Goal: Information Seeking & Learning: Check status

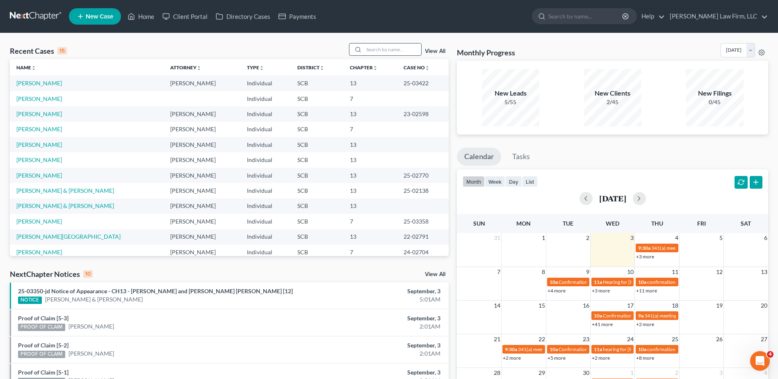
click at [390, 50] on input "search" at bounding box center [392, 49] width 57 height 12
type input "[PERSON_NAME]"
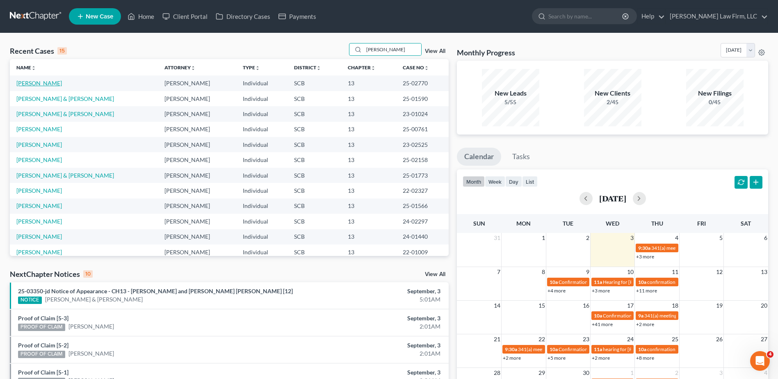
click at [53, 87] on link "[PERSON_NAME]" at bounding box center [39, 83] width 46 height 7
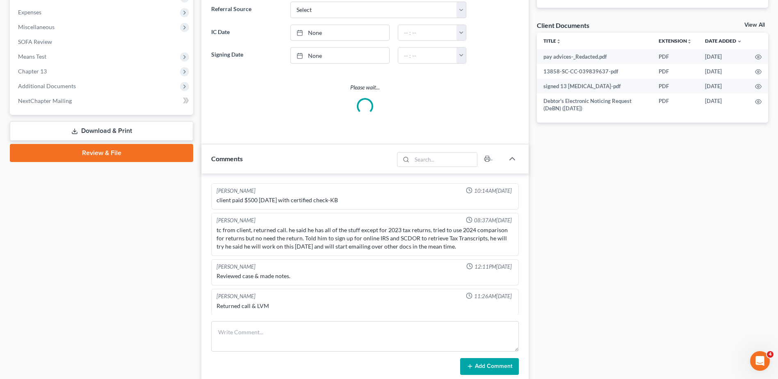
select select "0"
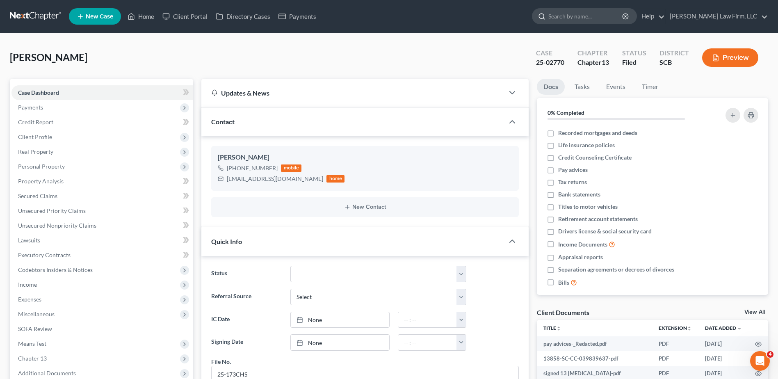
click at [606, 20] on input "search" at bounding box center [585, 16] width 75 height 15
type input "porter"
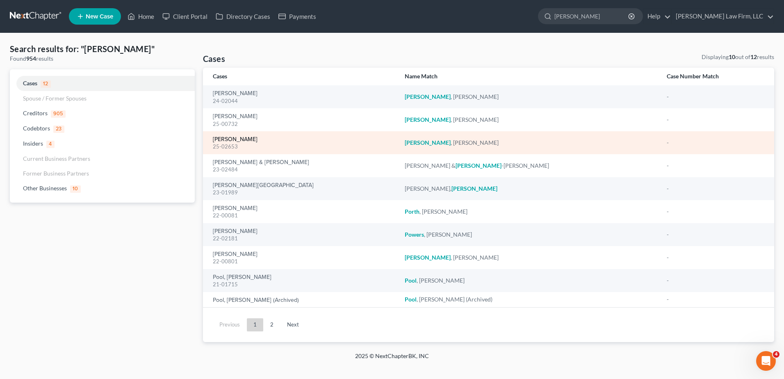
click at [232, 141] on link "[PERSON_NAME]" at bounding box center [235, 140] width 45 height 6
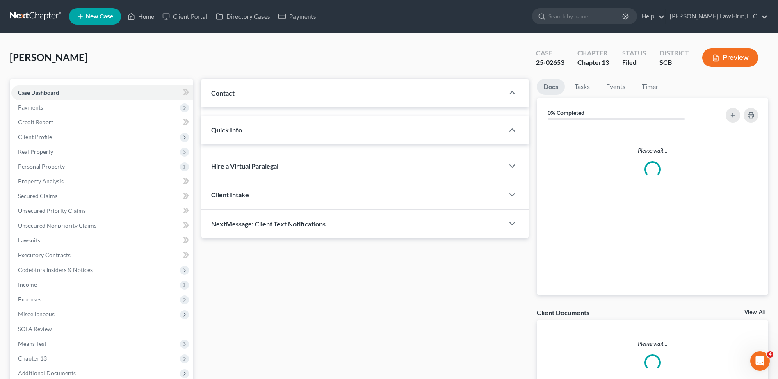
select select "1"
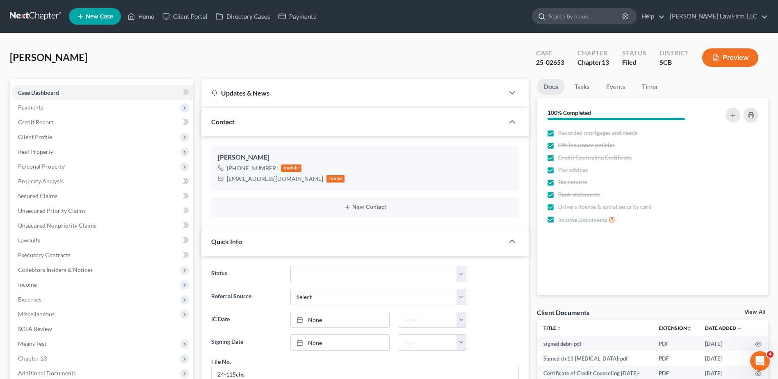
click at [611, 16] on input "search" at bounding box center [585, 16] width 75 height 15
type input "bellinger"
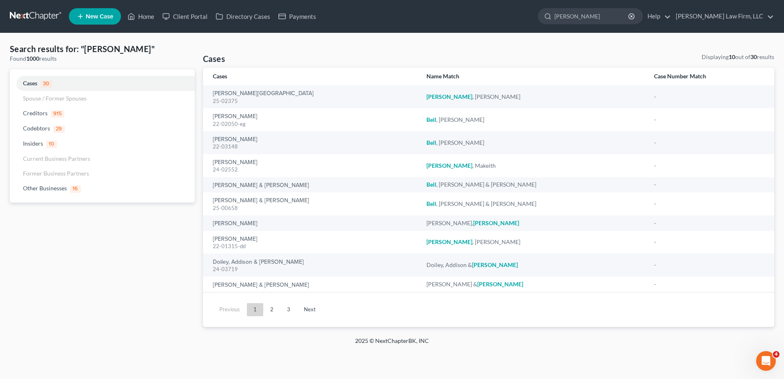
drag, startPoint x: 587, startPoint y: 14, endPoint x: 511, endPoint y: 9, distance: 76.0
click at [515, 7] on ul "New Case Home Client Portal Directory Cases Payments bellinger - No Result - Ot…" at bounding box center [421, 16] width 705 height 21
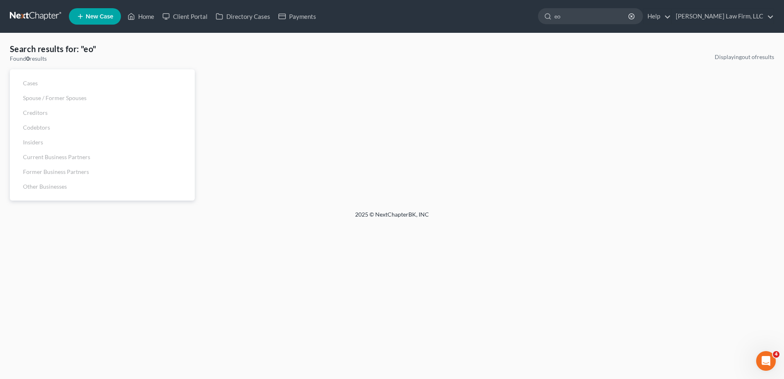
type input "e"
type input "[PERSON_NAME]"
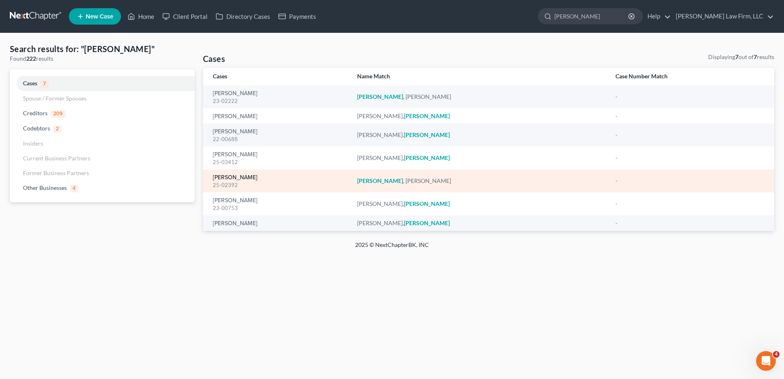
click at [230, 176] on link "[PERSON_NAME]" at bounding box center [235, 178] width 45 height 6
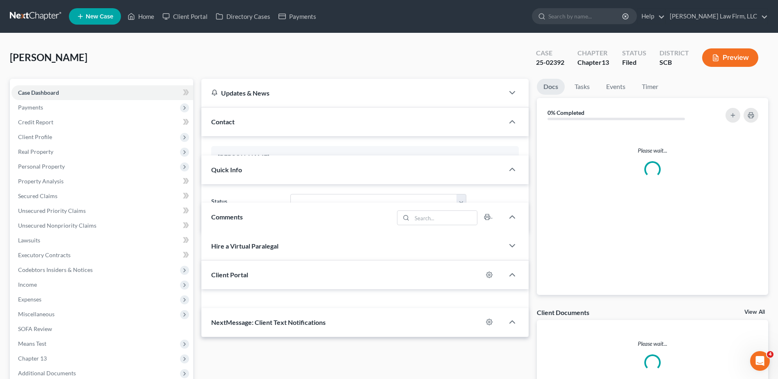
select select "1"
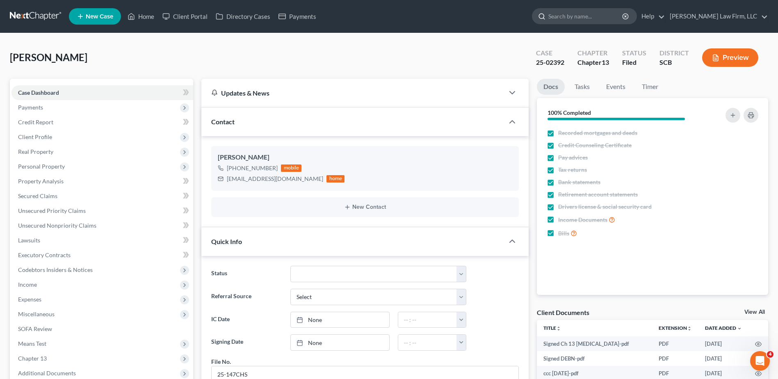
click at [584, 18] on input "search" at bounding box center [585, 16] width 75 height 15
type input "[PERSON_NAME]"
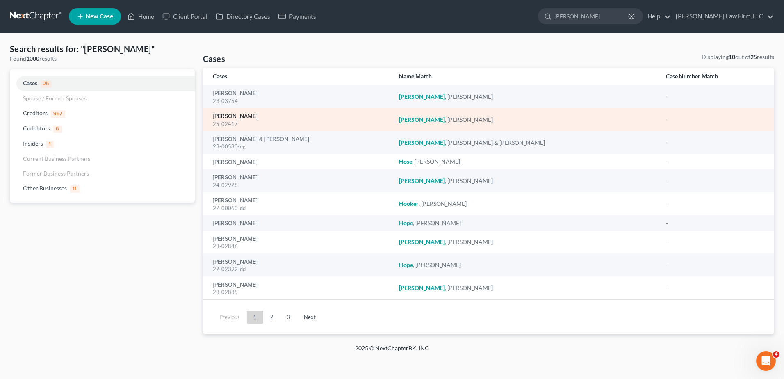
click at [233, 116] on link "[PERSON_NAME]" at bounding box center [235, 117] width 45 height 6
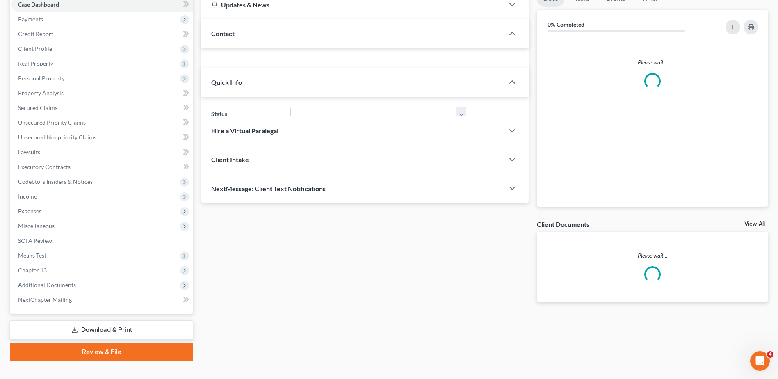
select select "0"
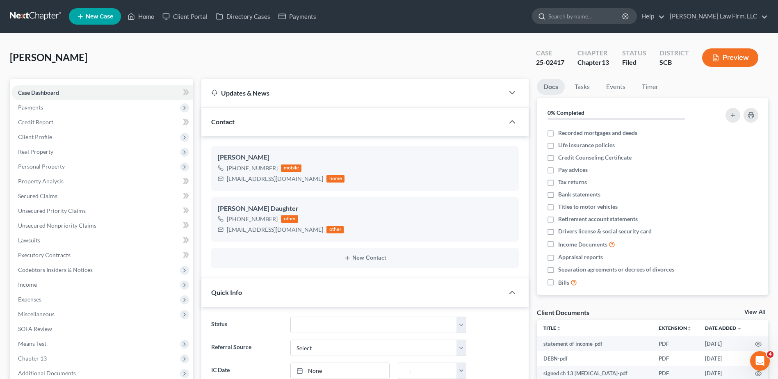
click at [594, 18] on input "search" at bounding box center [585, 16] width 75 height 15
type input "[PERSON_NAME]"
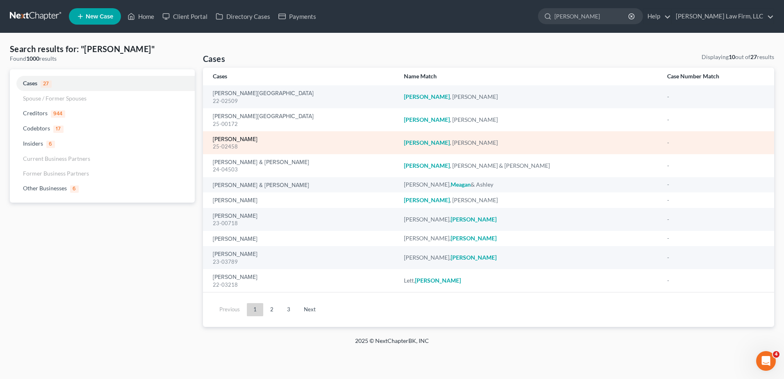
click at [237, 139] on link "[PERSON_NAME]" at bounding box center [235, 140] width 45 height 6
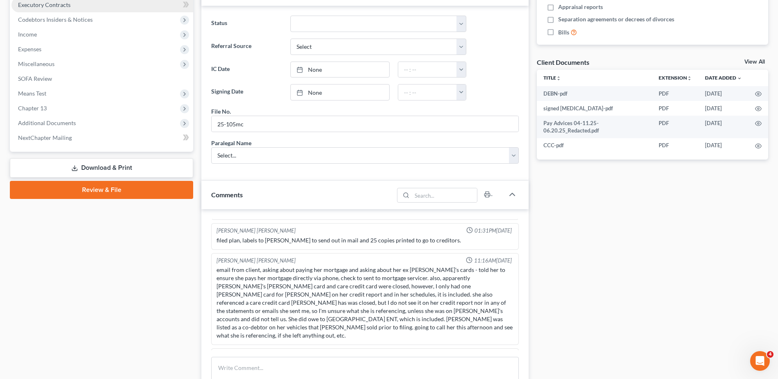
scroll to position [123, 0]
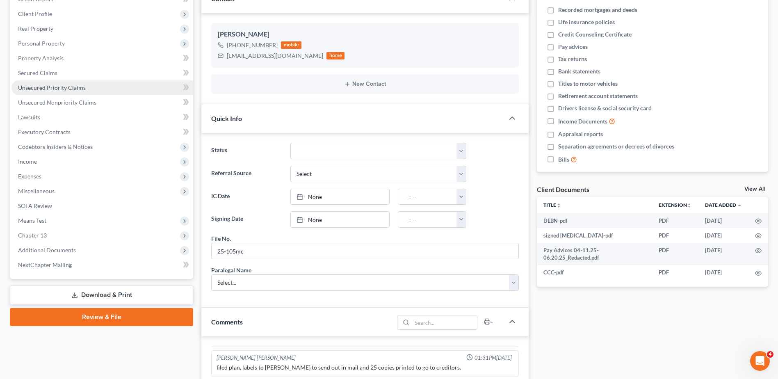
click at [42, 89] on span "Unsecured Priority Claims" at bounding box center [52, 87] width 68 height 7
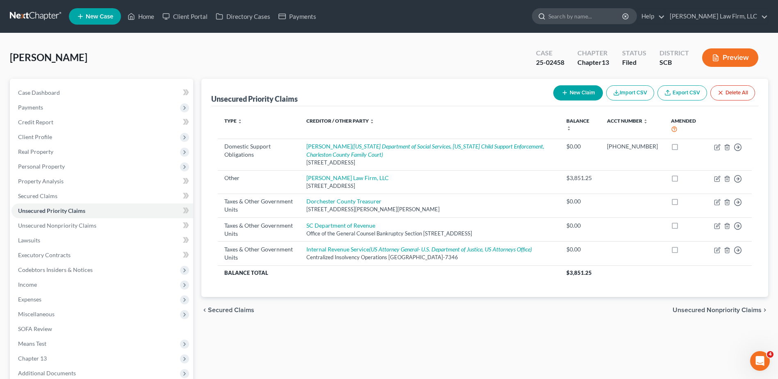
click at [596, 19] on input "search" at bounding box center [585, 16] width 75 height 15
type input "leedy"
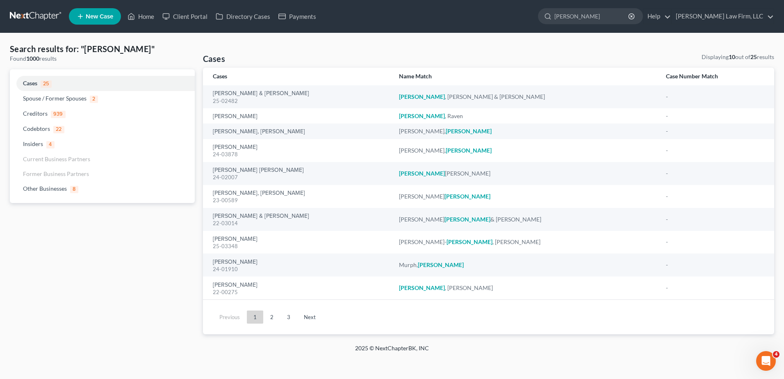
click at [523, 18] on ul "New Case Home Client Portal Directory Cases Payments leedy - No Result - Credit…" at bounding box center [421, 16] width 705 height 21
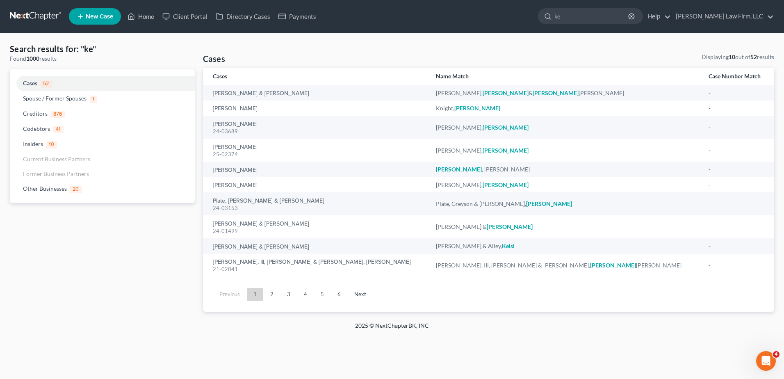
type input "k"
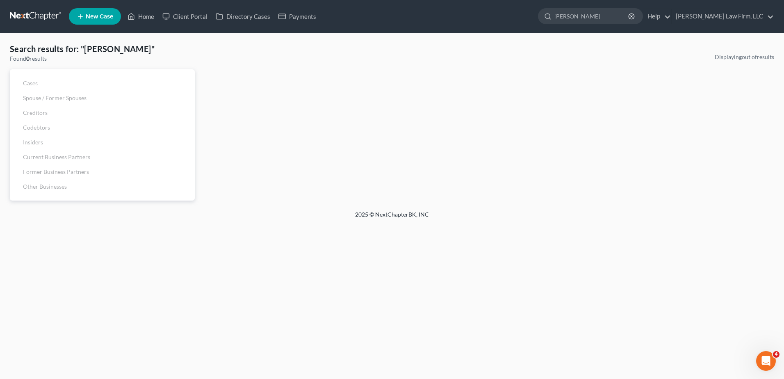
type input "klein"
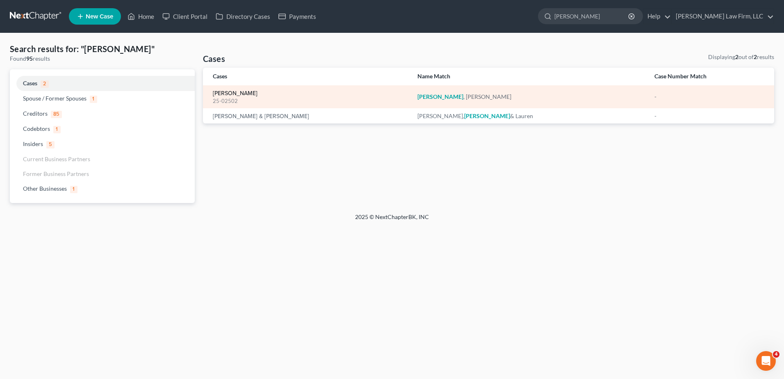
click at [221, 91] on link "[PERSON_NAME]" at bounding box center [235, 94] width 45 height 6
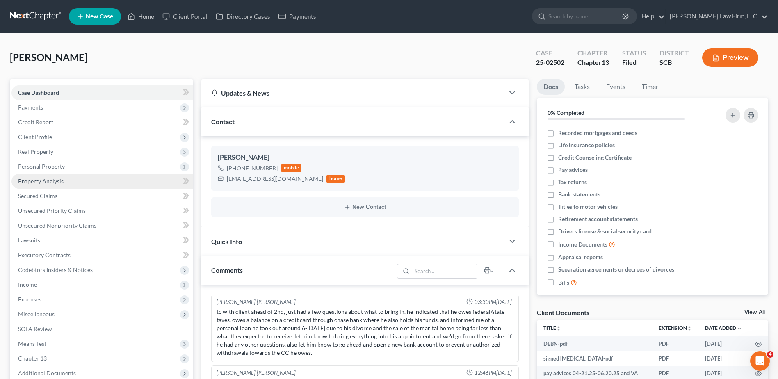
scroll to position [708, 0]
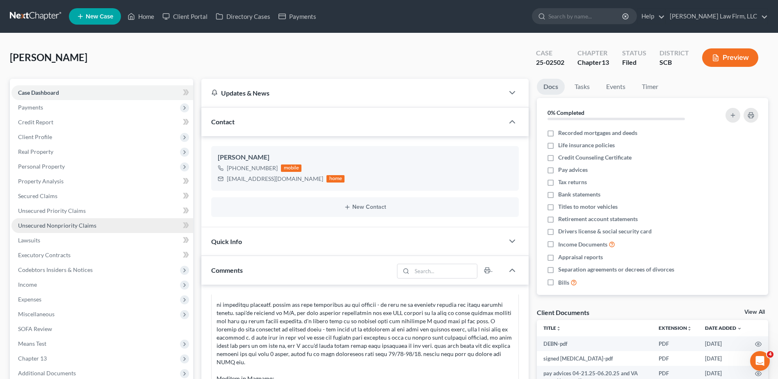
click at [68, 222] on span "Unsecured Nonpriority Claims" at bounding box center [57, 225] width 78 height 7
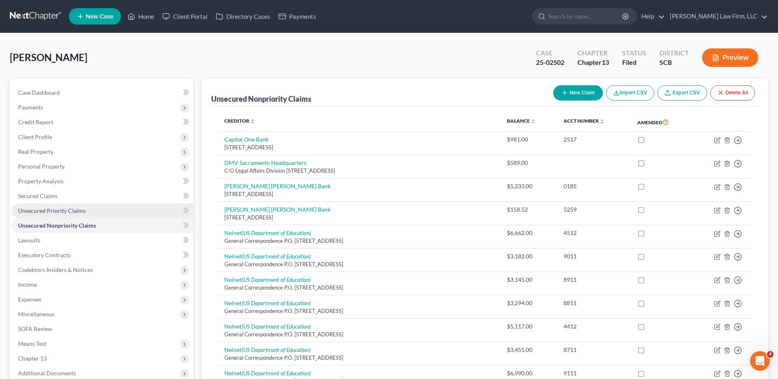
click at [68, 209] on span "Unsecured Priority Claims" at bounding box center [52, 210] width 68 height 7
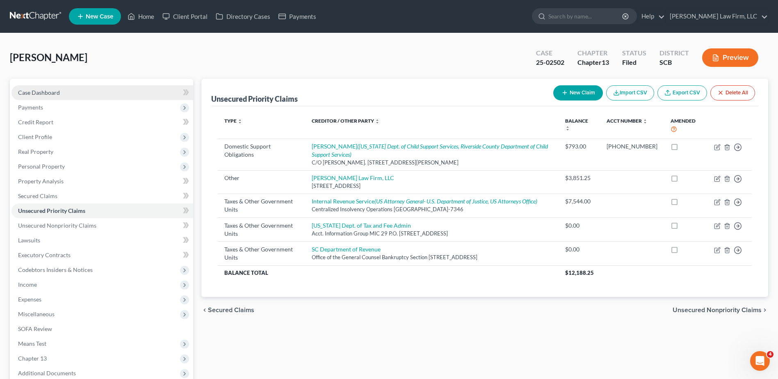
click at [50, 92] on span "Case Dashboard" at bounding box center [39, 92] width 42 height 7
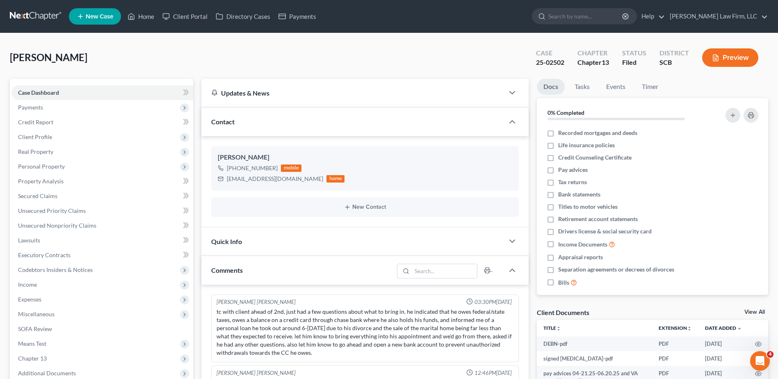
scroll to position [708, 0]
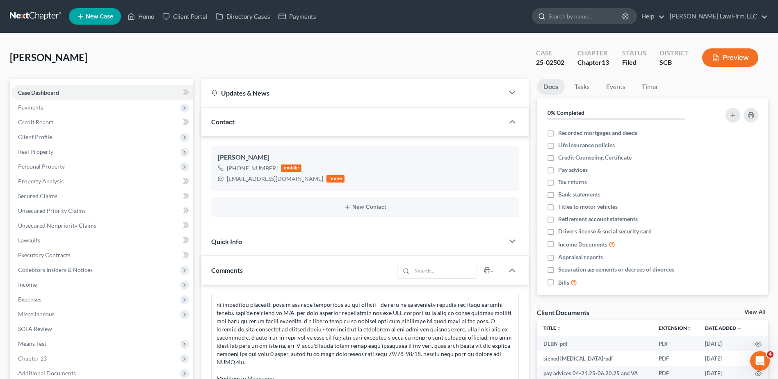
drag, startPoint x: 589, startPoint y: 16, endPoint x: 583, endPoint y: 17, distance: 5.6
click at [589, 16] on input "search" at bounding box center [585, 16] width 75 height 15
type input "shipman"
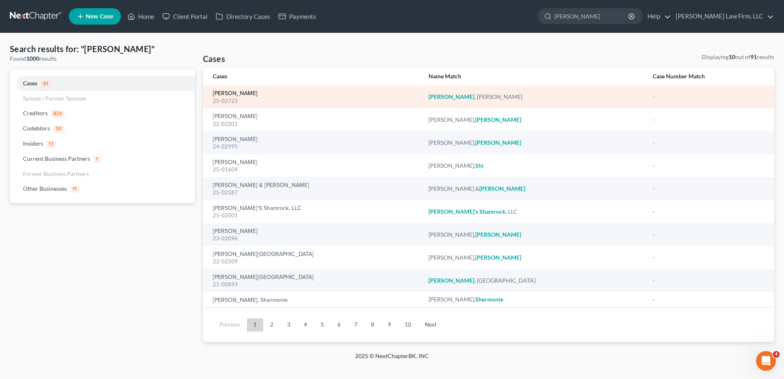
click at [235, 91] on link "Shipman, Barbara" at bounding box center [235, 94] width 45 height 6
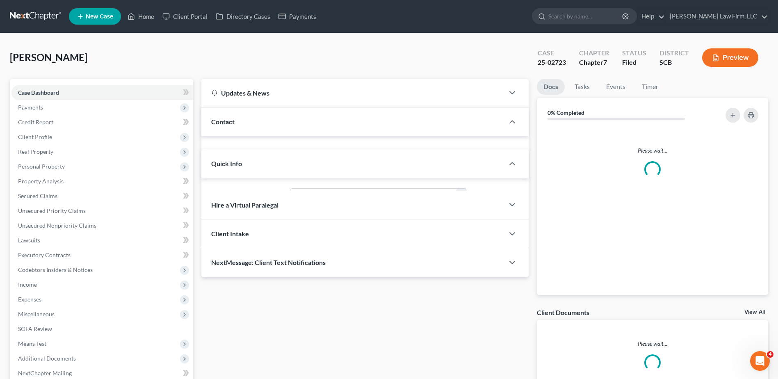
select select "1"
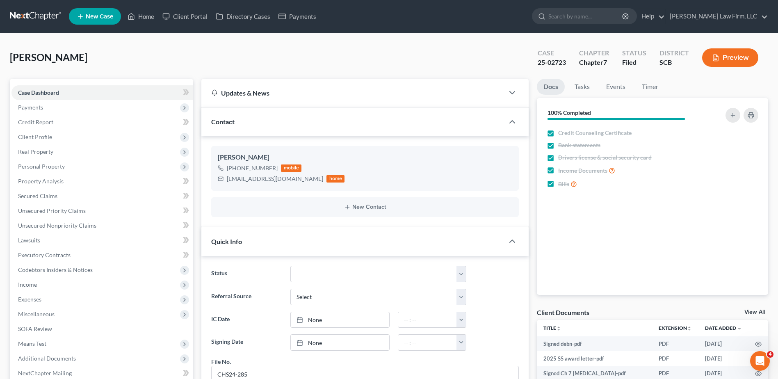
click at [588, 11] on input "search" at bounding box center [585, 16] width 75 height 15
type input "f"
type input "grishby"
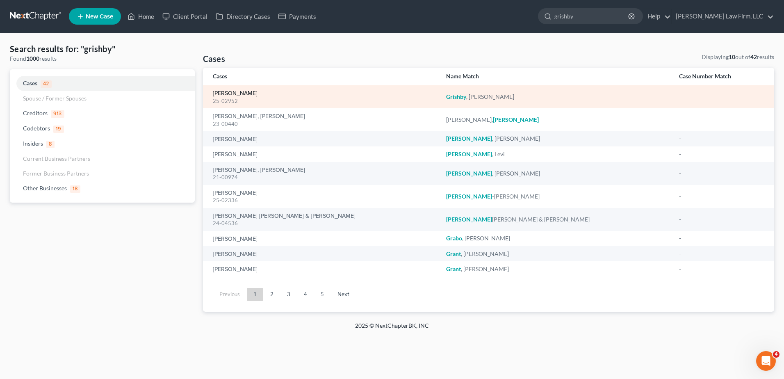
click at [246, 93] on link "Grishby, Anthony" at bounding box center [235, 94] width 45 height 6
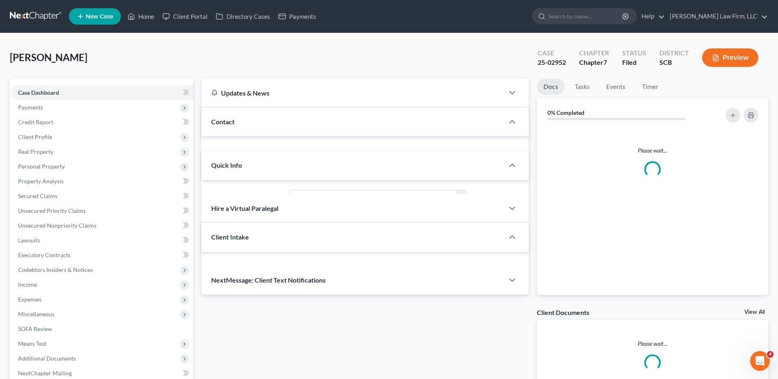
select select "1"
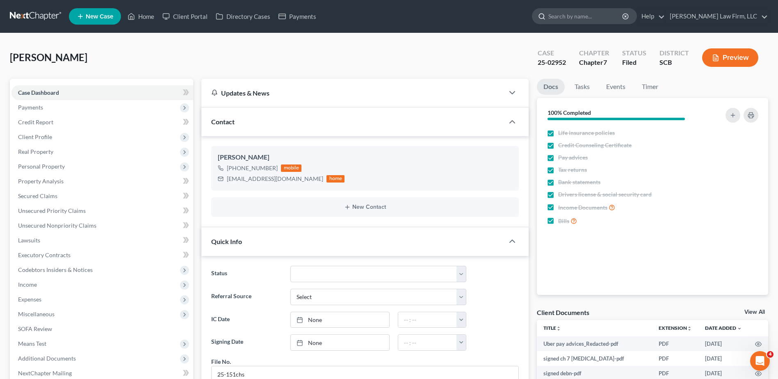
drag, startPoint x: 594, startPoint y: 13, endPoint x: 587, endPoint y: 18, distance: 8.8
click at [594, 14] on input "search" at bounding box center [585, 16] width 75 height 15
type input "ellison"
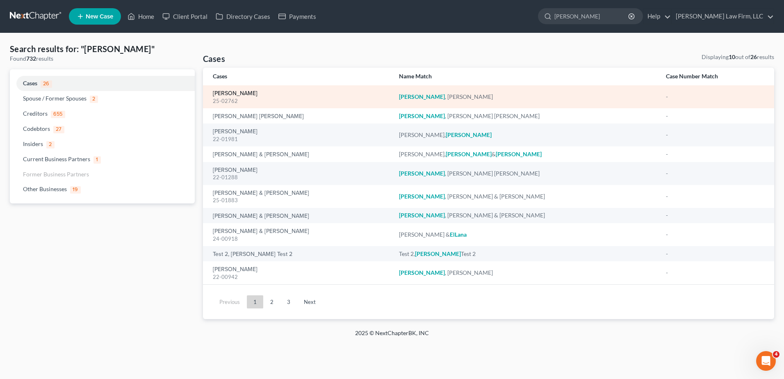
click at [238, 93] on link "Ellison, Laura" at bounding box center [235, 94] width 45 height 6
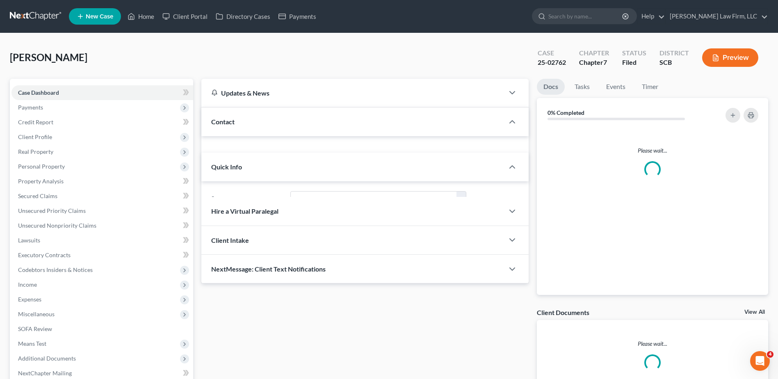
select select "2"
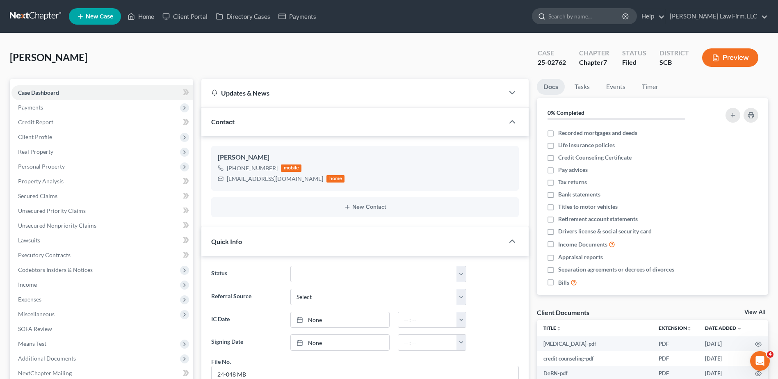
drag, startPoint x: 592, startPoint y: 21, endPoint x: 597, endPoint y: 20, distance: 4.2
click at [597, 20] on input "search" at bounding box center [585, 16] width 75 height 15
type input "mertedith"
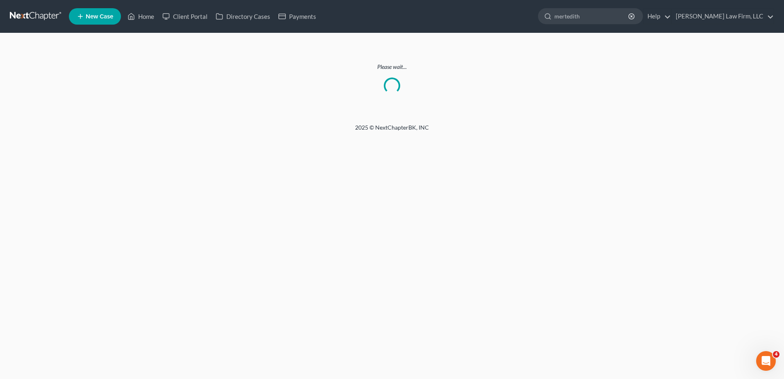
drag, startPoint x: 629, startPoint y: 16, endPoint x: 543, endPoint y: 18, distance: 85.3
click at [545, 18] on ul "New Case Home Client Portal Directory Cases Payments mertedith - No Result - Se…" at bounding box center [421, 16] width 705 height 21
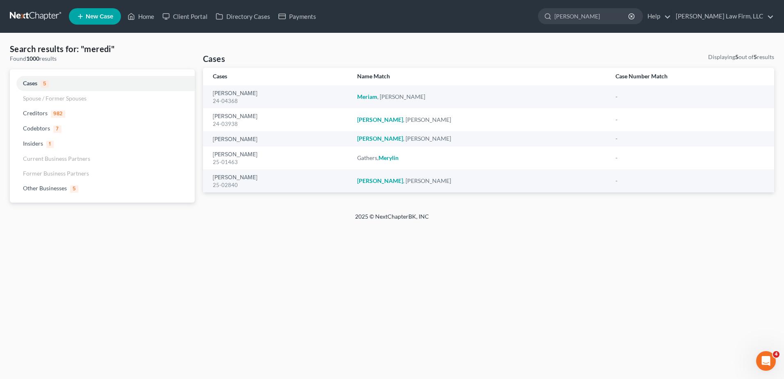
type input "meredith"
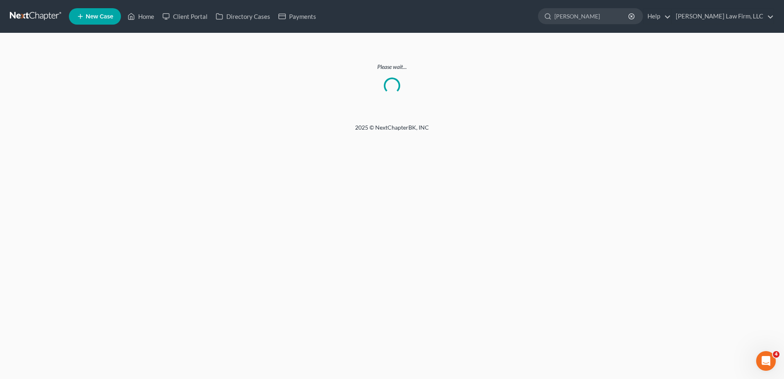
click at [35, 18] on link at bounding box center [36, 16] width 52 height 15
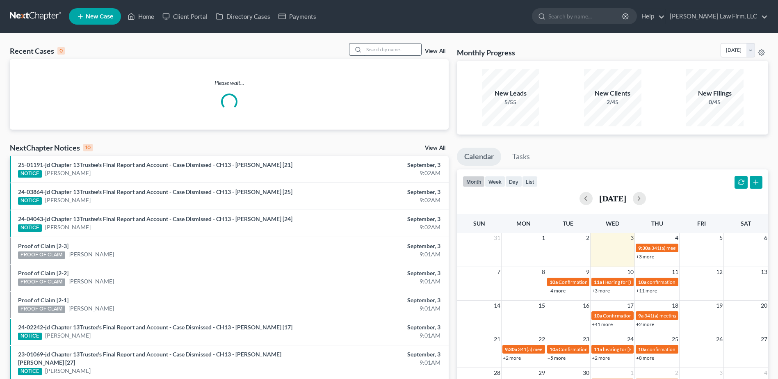
click at [384, 49] on input "search" at bounding box center [392, 49] width 57 height 12
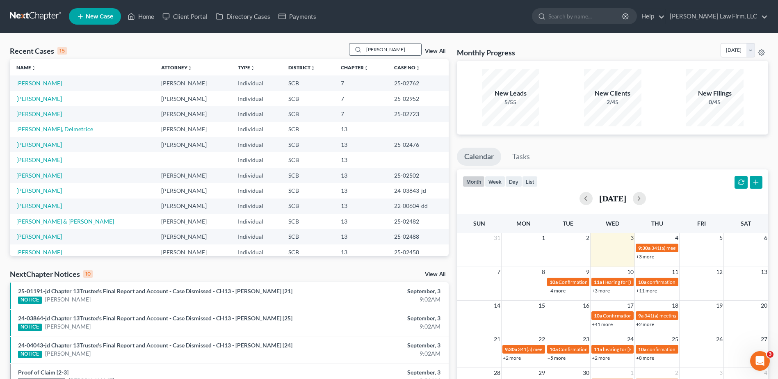
type input "[PERSON_NAME]"
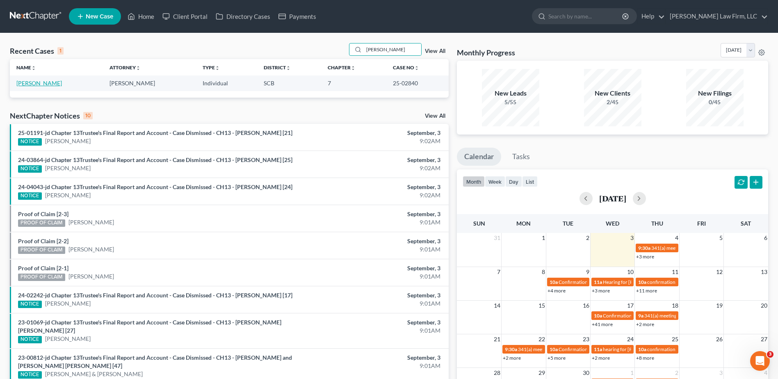
click at [43, 84] on link "[PERSON_NAME]" at bounding box center [39, 83] width 46 height 7
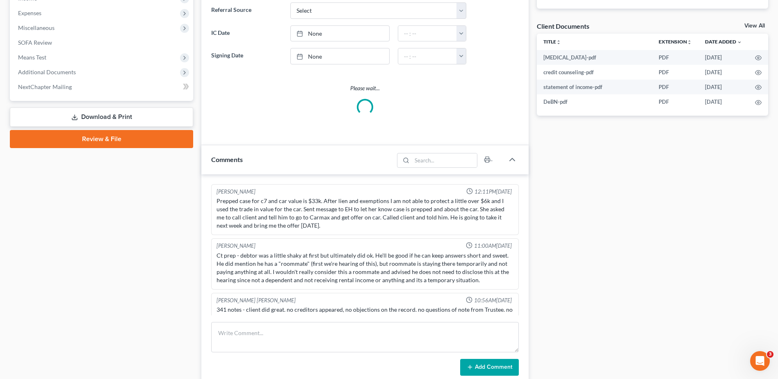
scroll to position [328, 0]
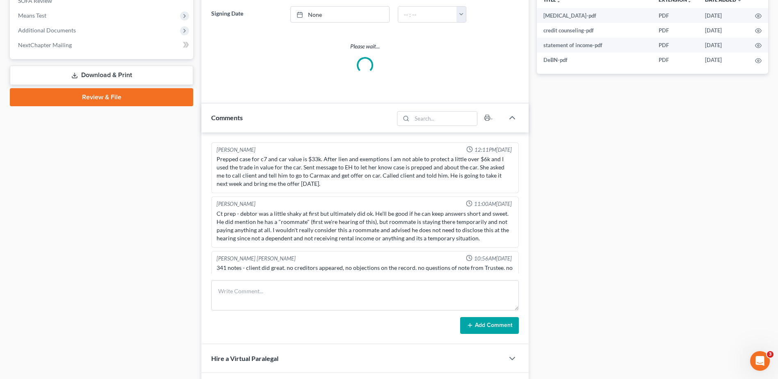
select select "2"
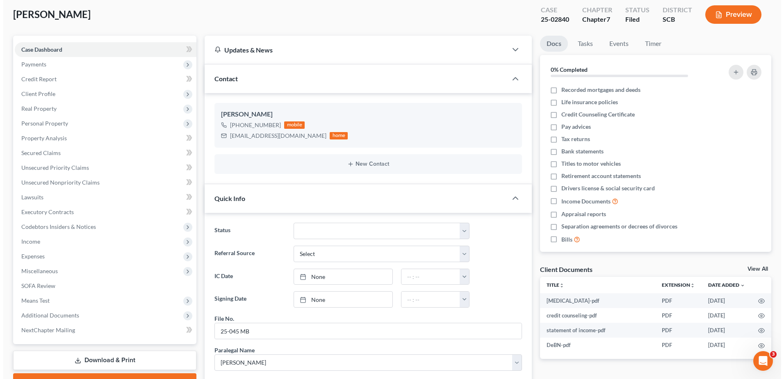
scroll to position [0, 0]
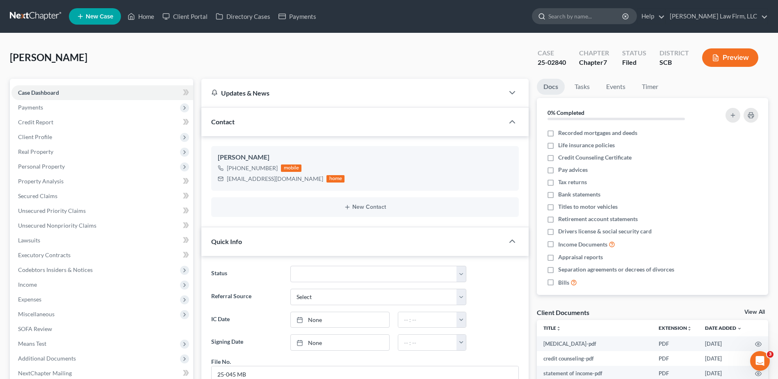
click at [611, 20] on input "search" at bounding box center [585, 16] width 75 height 15
type input "cohen"
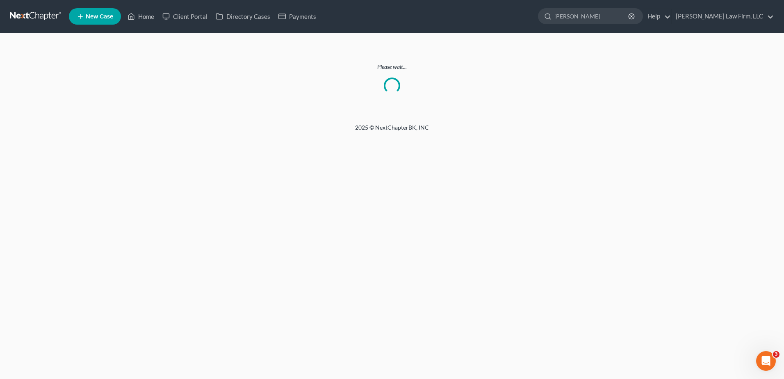
click at [41, 16] on link at bounding box center [36, 16] width 52 height 15
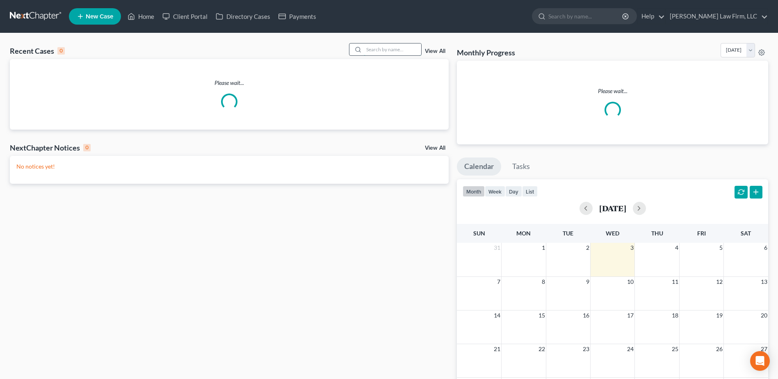
click at [367, 50] on input "search" at bounding box center [392, 49] width 57 height 12
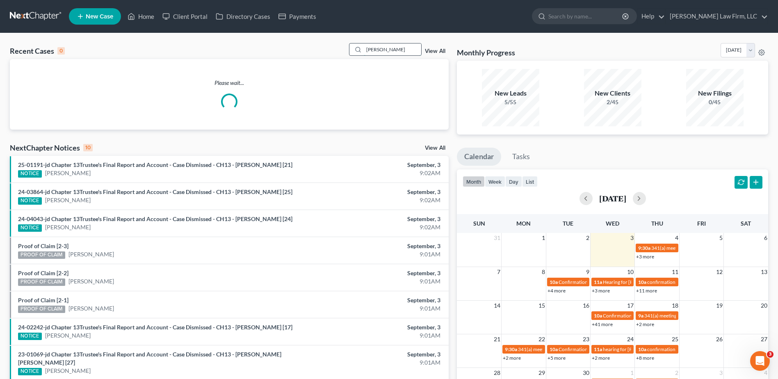
type input "cohen"
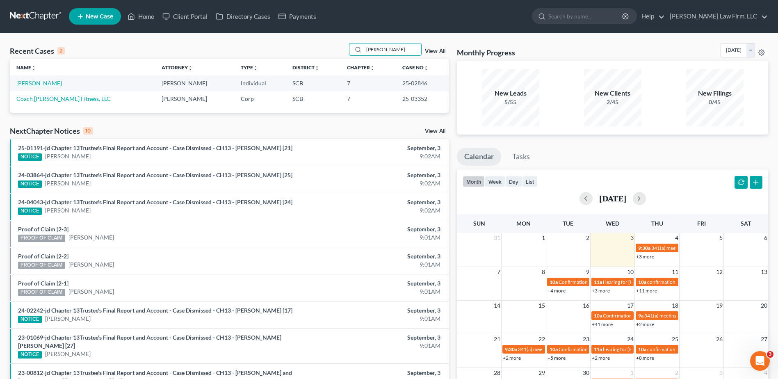
click at [53, 82] on link "Balkit-Cohen, Tiffani" at bounding box center [39, 83] width 46 height 7
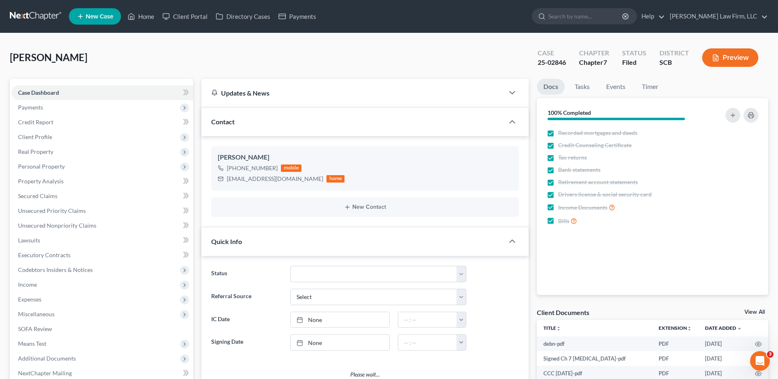
select select "1"
click at [600, 10] on input "search" at bounding box center [585, 16] width 75 height 15
type input "x"
type input "cornell"
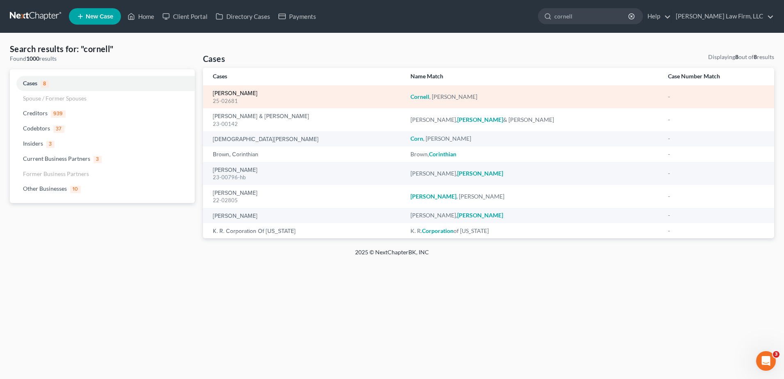
click at [241, 91] on link "Cornell, Amanda" at bounding box center [235, 94] width 45 height 6
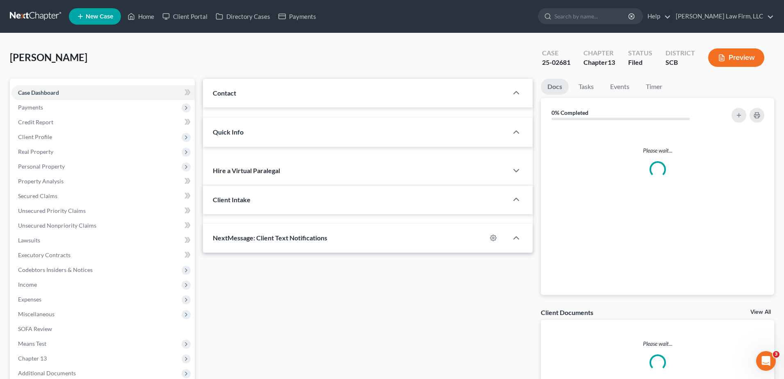
select select "0"
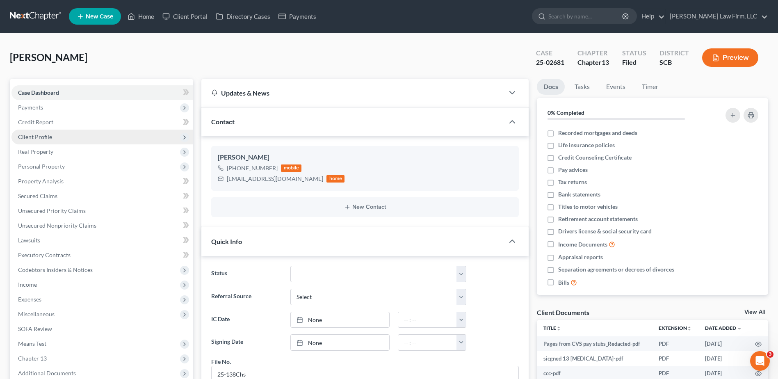
click at [42, 141] on span "Client Profile" at bounding box center [102, 137] width 182 height 15
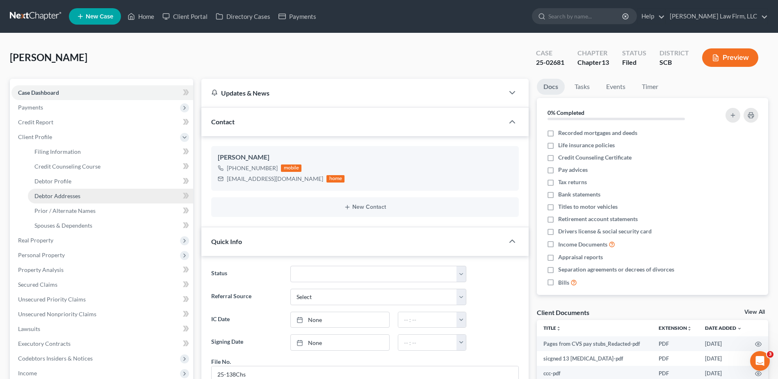
click at [76, 197] on span "Debtor Addresses" at bounding box center [57, 195] width 46 height 7
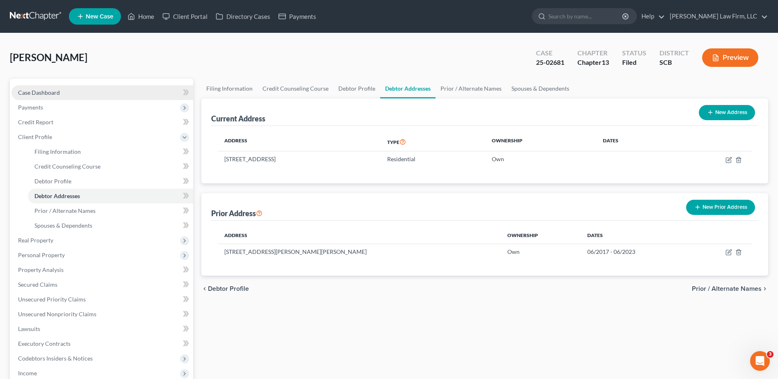
click at [52, 94] on span "Case Dashboard" at bounding box center [39, 92] width 42 height 7
select select "0"
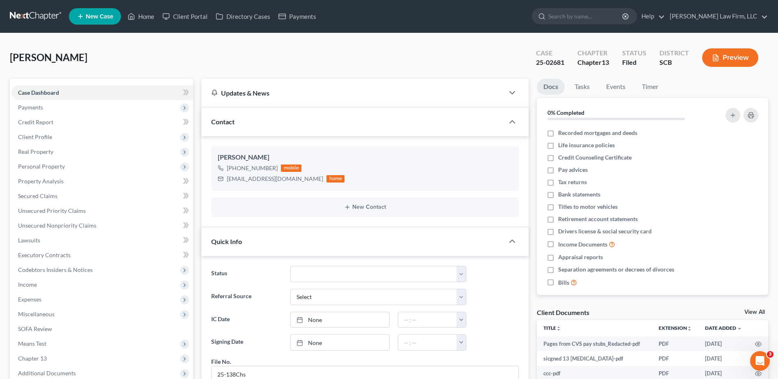
click at [588, 5] on nav "Home New Case Client Portal Directory Cases Payments Meredith Law Firm, LLC kbu…" at bounding box center [389, 16] width 778 height 33
click at [586, 13] on input "search" at bounding box center [585, 16] width 75 height 15
type input "lowry"
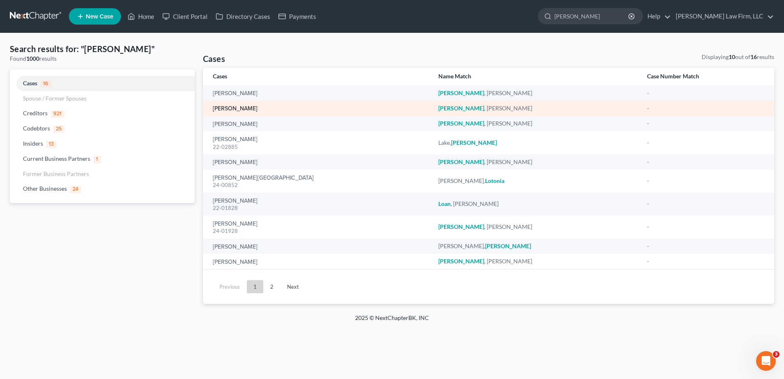
click at [247, 109] on link "[PERSON_NAME]" at bounding box center [235, 109] width 45 height 6
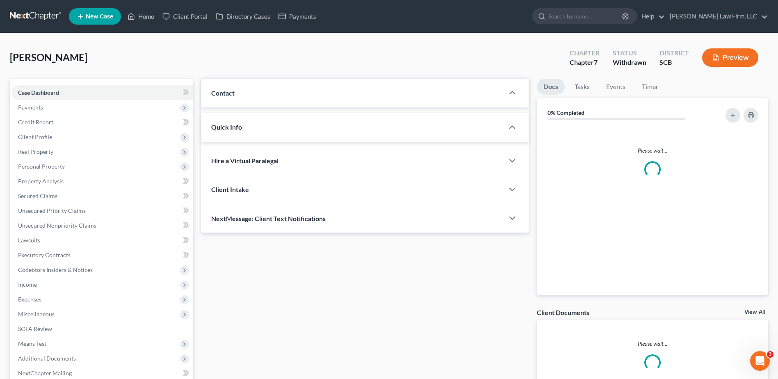
select select "0"
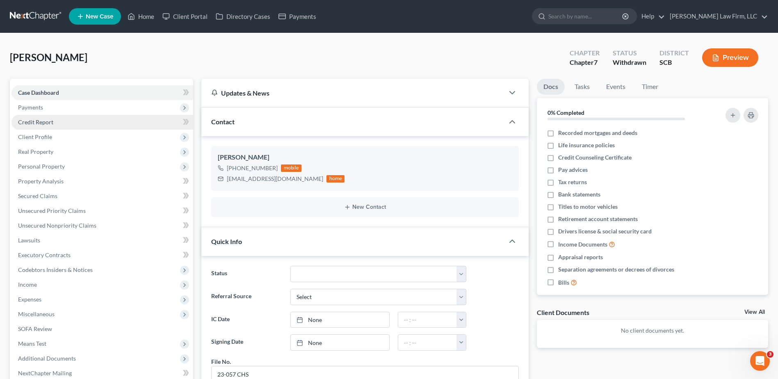
scroll to position [949, 0]
click at [591, 9] on input "search" at bounding box center [585, 16] width 75 height 15
type input "lwory"
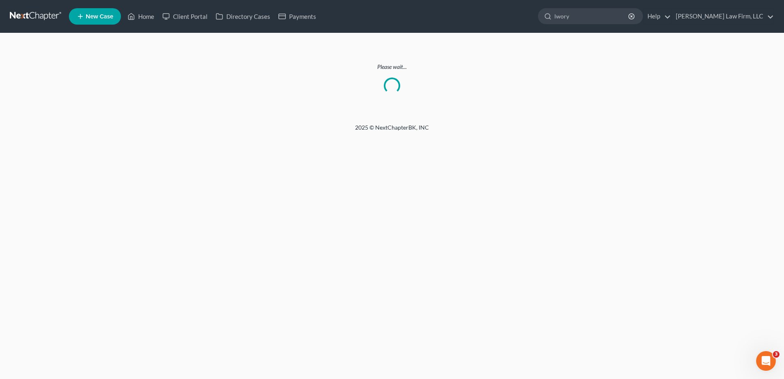
drag, startPoint x: 597, startPoint y: 18, endPoint x: 559, endPoint y: 13, distance: 38.0
click at [559, 13] on ul "New Case Home Client Portal Directory Cases Payments lwory - No Result - Credit…" at bounding box center [421, 16] width 705 height 21
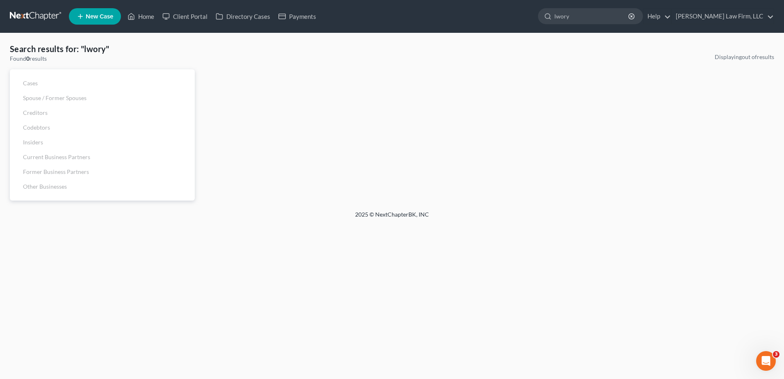
type input ";"
type input "lowry"
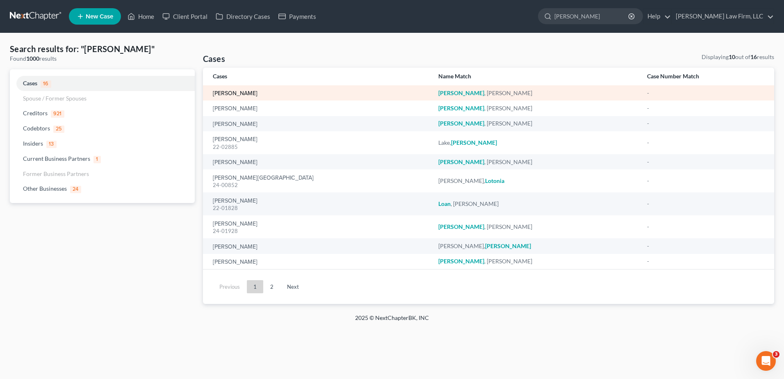
click at [230, 93] on link "[PERSON_NAME]" at bounding box center [235, 94] width 45 height 6
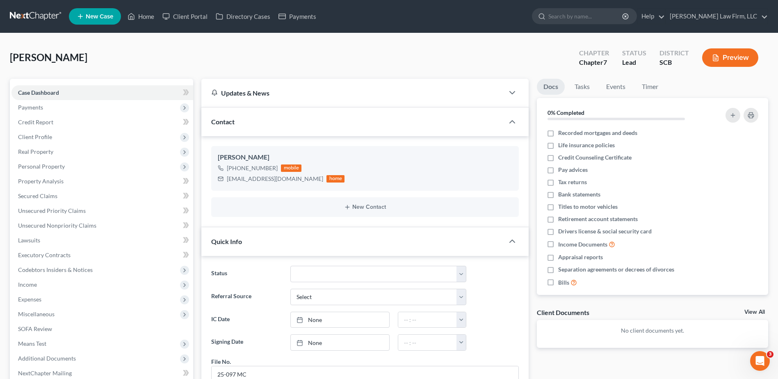
scroll to position [286, 0]
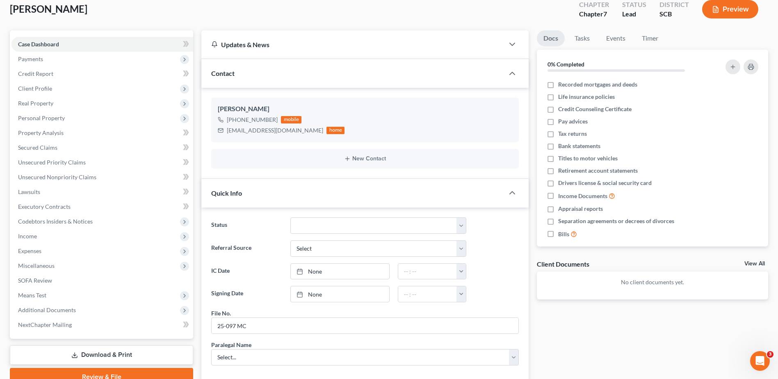
scroll to position [0, 0]
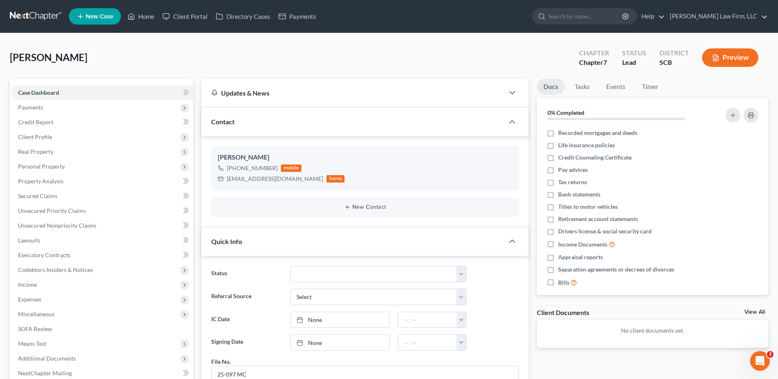
drag, startPoint x: 38, startPoint y: 18, endPoint x: 30, endPoint y: 18, distance: 8.2
click at [38, 18] on link at bounding box center [36, 16] width 52 height 15
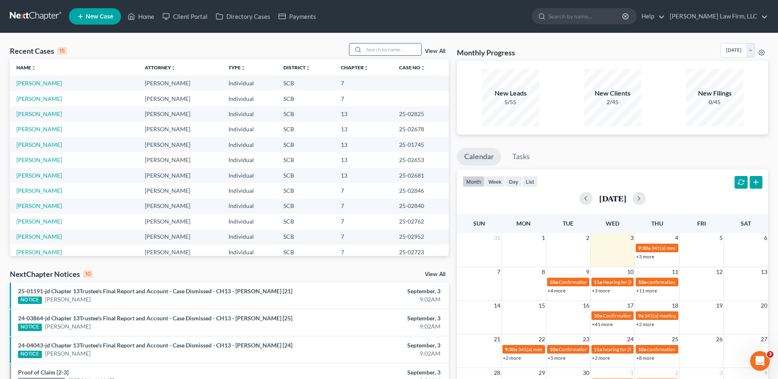
click at [399, 50] on input "search" at bounding box center [392, 49] width 57 height 12
type input "mcgirr"
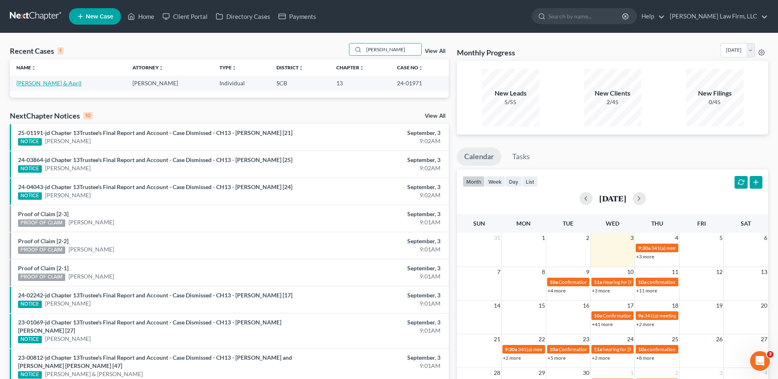
click at [34, 84] on link "McGirr, Nicholas & April" at bounding box center [48, 83] width 65 height 7
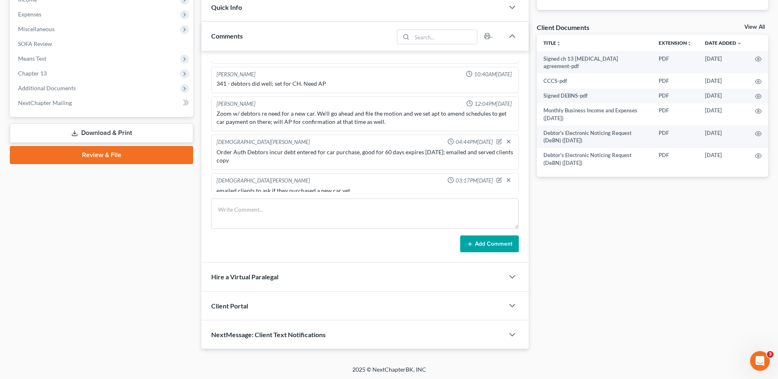
scroll to position [286, 0]
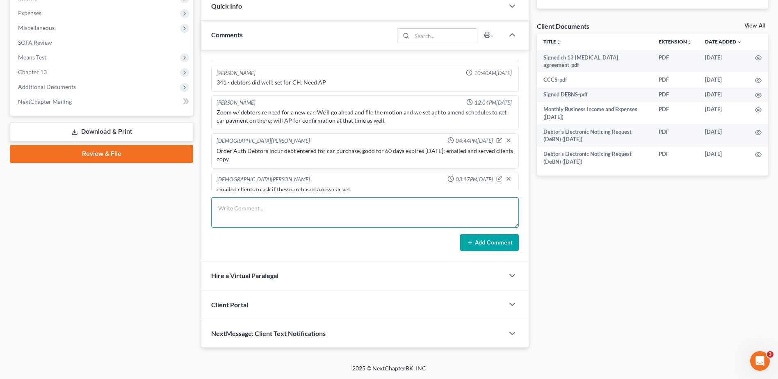
click at [246, 213] on textarea at bounding box center [364, 212] width 307 height 30
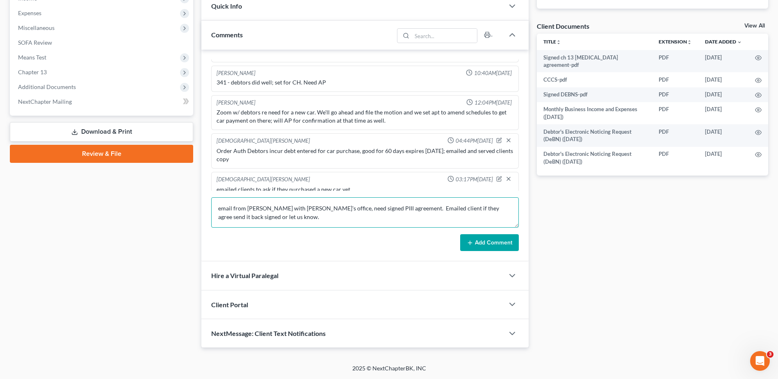
type textarea "email from Kimberly with tee's office, need signed PIII agreement. Emailed clie…"
click at [487, 241] on button "Add Comment" at bounding box center [489, 242] width 59 height 17
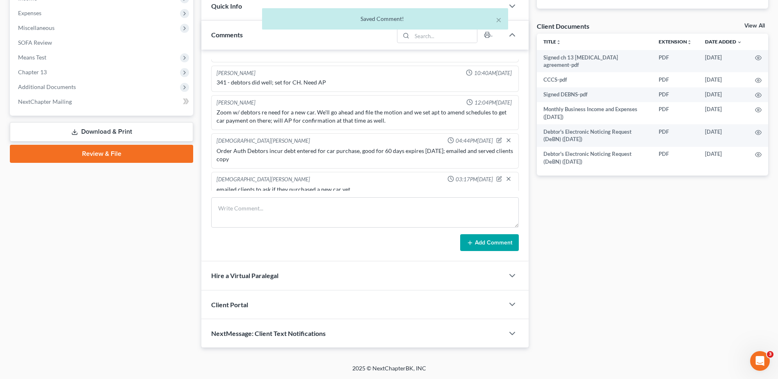
scroll to position [638, 0]
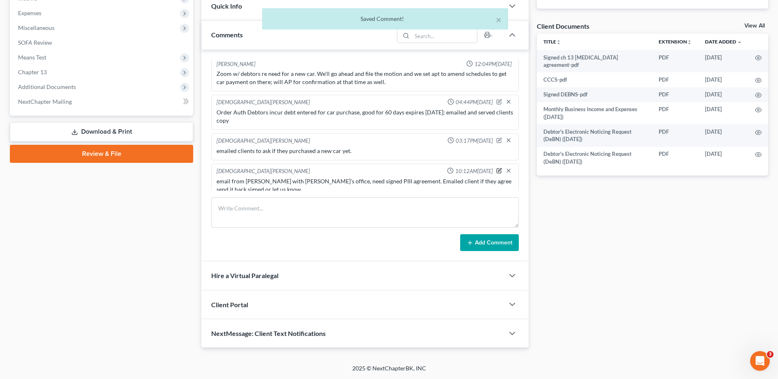
click at [496, 168] on icon "button" at bounding box center [499, 171] width 6 height 6
click at [330, 186] on textarea "email from Kimberly with tee's office, need signed PIII agreement. Emailed clie…" at bounding box center [364, 192] width 297 height 30
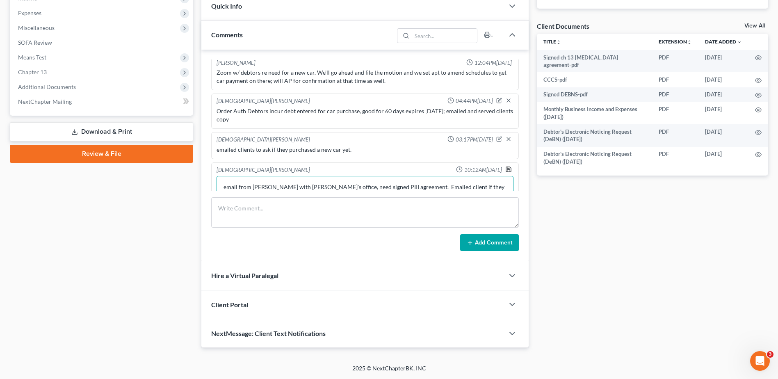
type textarea "email from Kimberly with tee's office, need signed PIII agreement. Emailed clie…"
click at [505, 166] on icon "button" at bounding box center [508, 169] width 7 height 7
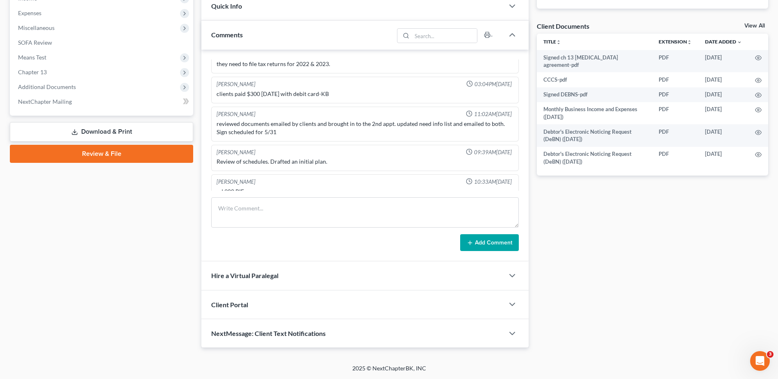
scroll to position [0, 0]
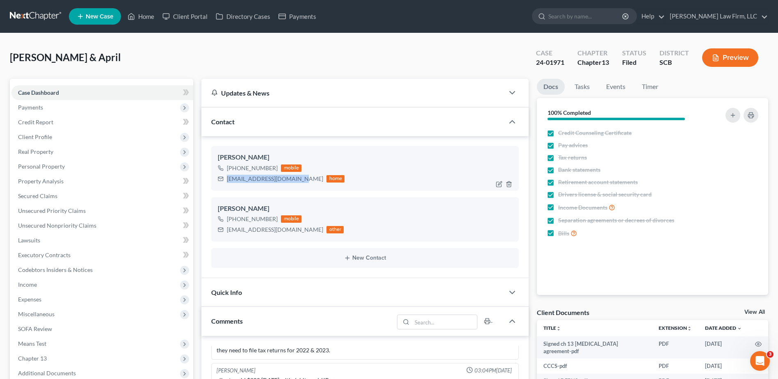
drag, startPoint x: 227, startPoint y: 178, endPoint x: 291, endPoint y: 178, distance: 64.8
click at [293, 178] on div "nicholasmcgirr@gmail.com" at bounding box center [275, 179] width 96 height 8
copy div "nicholasmcgirr@gmail.com"
drag, startPoint x: 226, startPoint y: 230, endPoint x: 287, endPoint y: 230, distance: 61.1
click at [287, 230] on div "aprilmcgirr1@gmail.com other" at bounding box center [281, 229] width 126 height 11
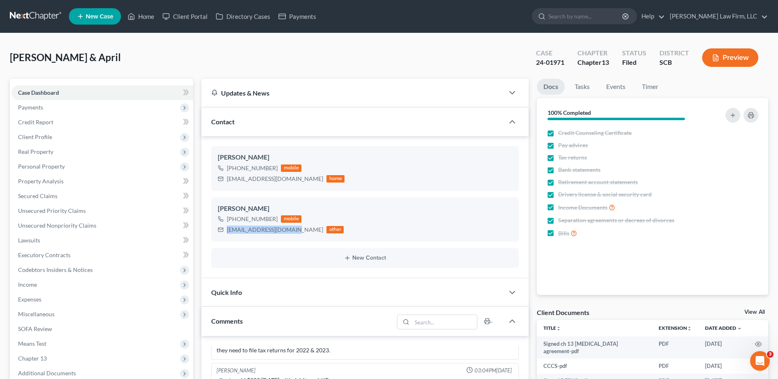
copy div "aprilmcgirr1@gmail.com"
click at [608, 11] on input "search" at bounding box center [585, 16] width 75 height 15
type input "decker"
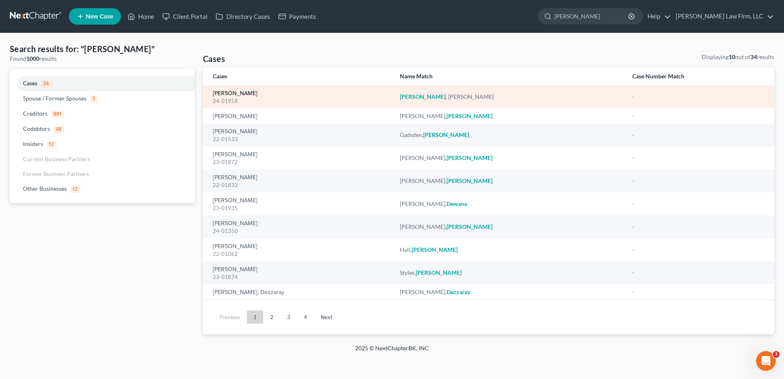
click at [243, 91] on link "[PERSON_NAME]" at bounding box center [235, 94] width 45 height 6
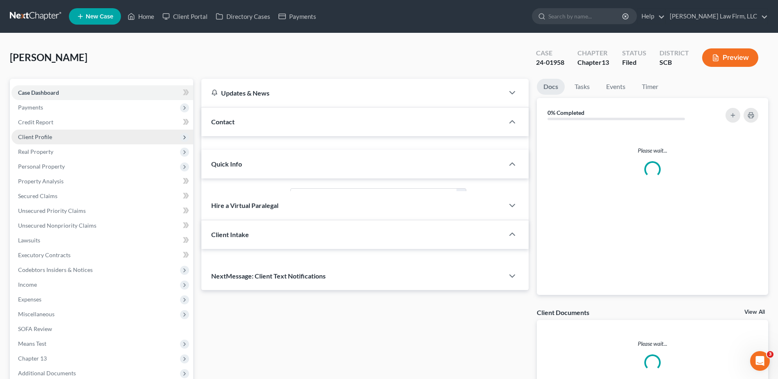
select select "1"
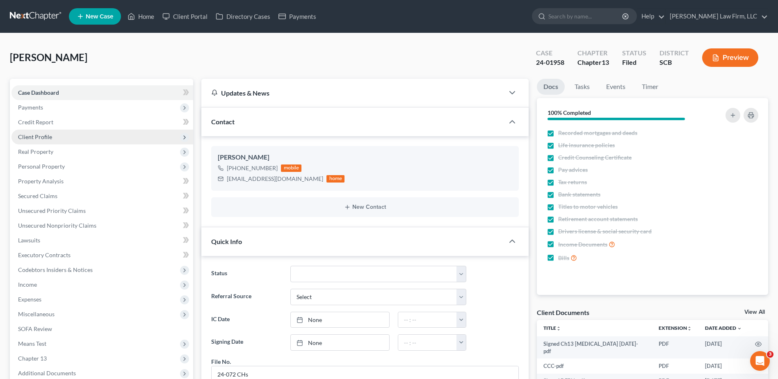
scroll to position [1016, 0]
click at [39, 134] on span "Client Profile" at bounding box center [35, 136] width 34 height 7
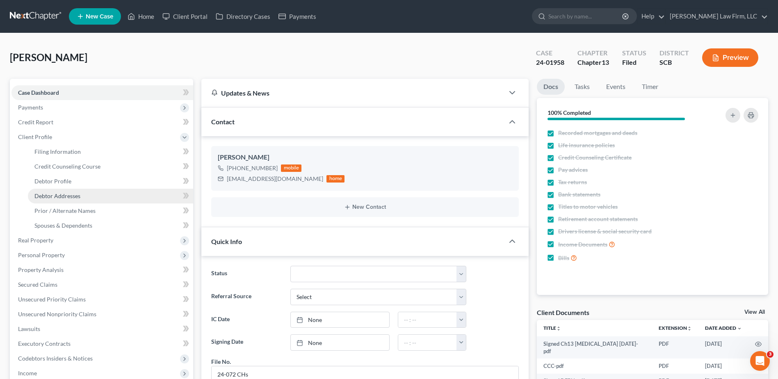
click at [53, 197] on span "Debtor Addresses" at bounding box center [57, 195] width 46 height 7
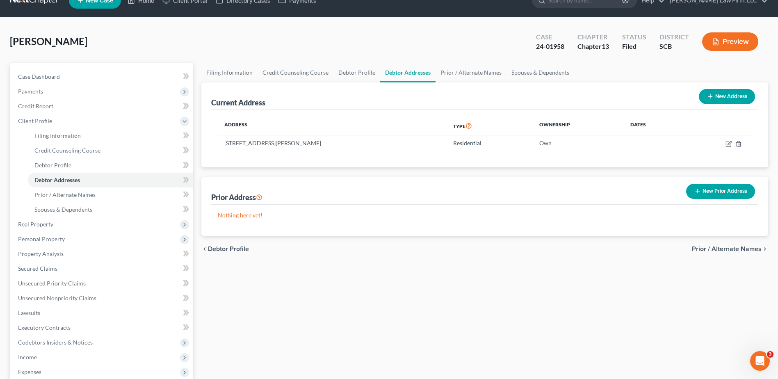
scroll to position [41, 0]
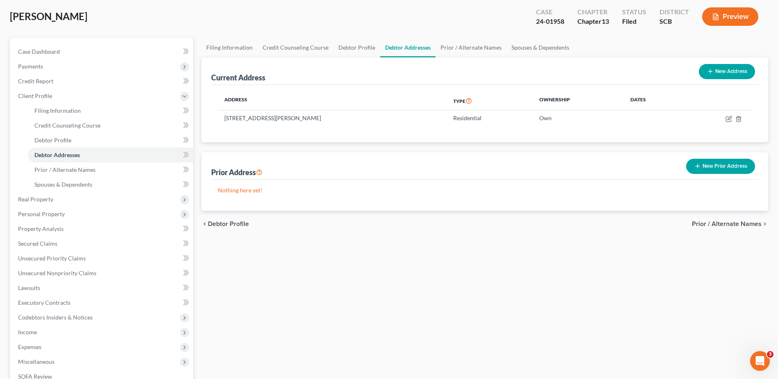
click at [716, 164] on button "New Prior Address" at bounding box center [720, 166] width 69 height 15
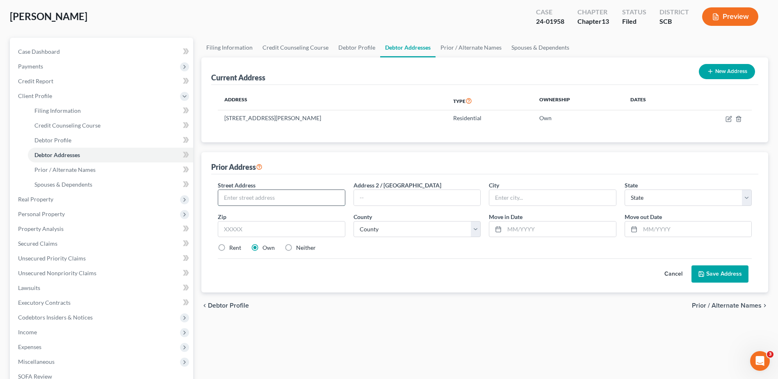
click at [244, 198] on input "text" at bounding box center [281, 198] width 126 height 16
type input "705 Beverly Drive"
type input "Summerville"
select select "42"
type input "29485"
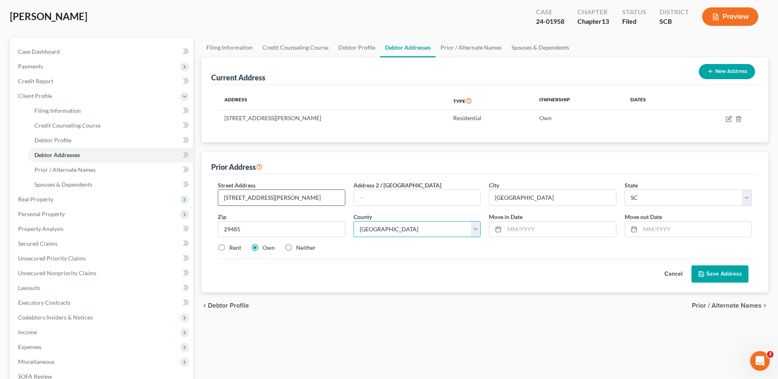
select select "7"
type input "01/2024"
type input "09/01/2025"
click at [731, 277] on button "Save Address" at bounding box center [719, 273] width 57 height 17
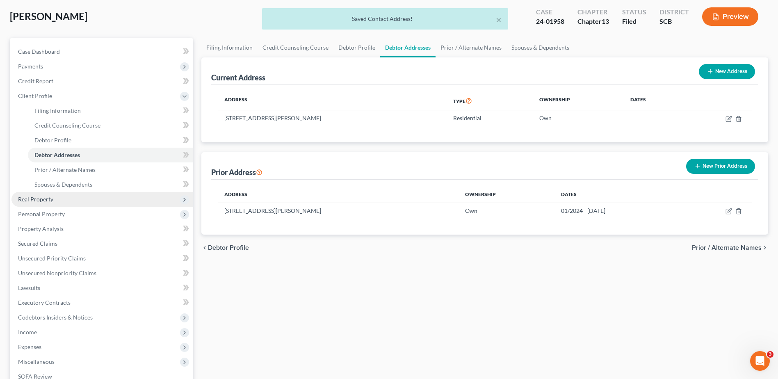
click at [42, 199] on span "Real Property" at bounding box center [35, 199] width 35 height 7
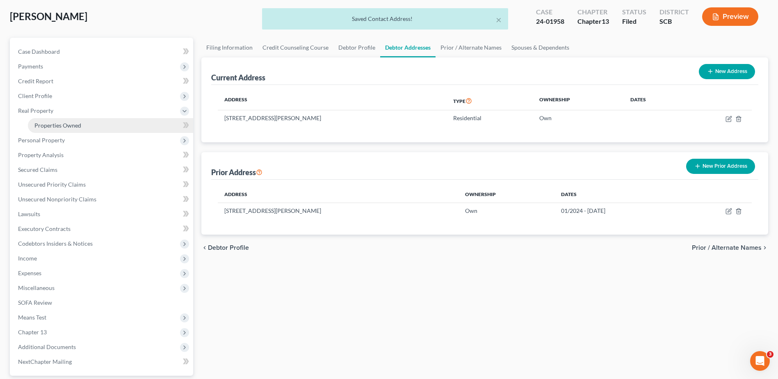
click at [50, 123] on span "Properties Owned" at bounding box center [57, 125] width 47 height 7
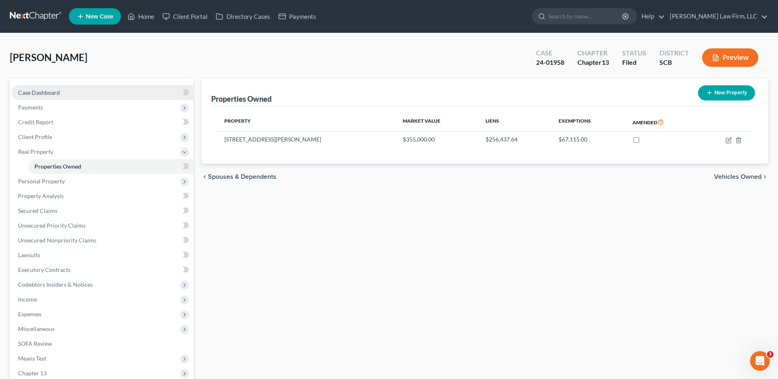
click at [46, 92] on span "Case Dashboard" at bounding box center [39, 92] width 42 height 7
select select "1"
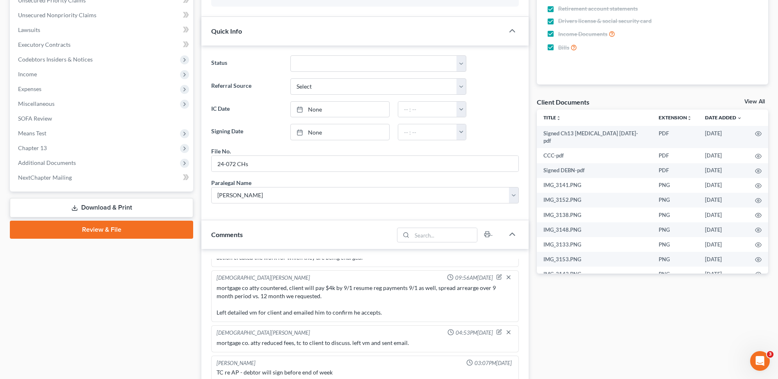
scroll to position [82, 0]
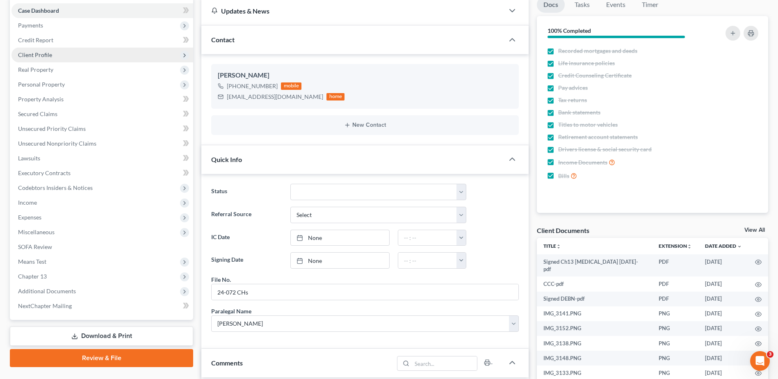
click at [41, 57] on span "Client Profile" at bounding box center [35, 54] width 34 height 7
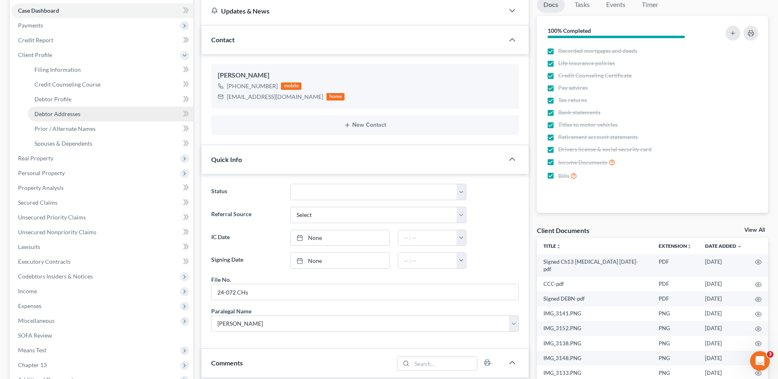
click at [64, 114] on span "Debtor Addresses" at bounding box center [57, 113] width 46 height 7
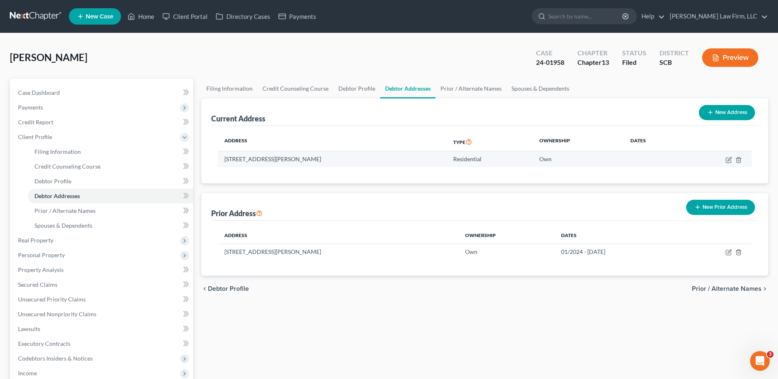
drag, startPoint x: 242, startPoint y: 162, endPoint x: 341, endPoint y: 164, distance: 98.8
click at [341, 164] on td "705 Beverly Drive, Summerville, SC 29485" at bounding box center [332, 159] width 228 height 16
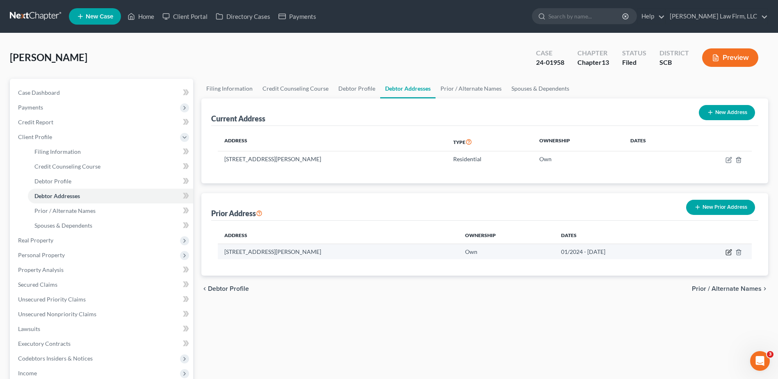
click at [728, 252] on icon "button" at bounding box center [728, 252] width 7 height 7
select select "42"
select select "7"
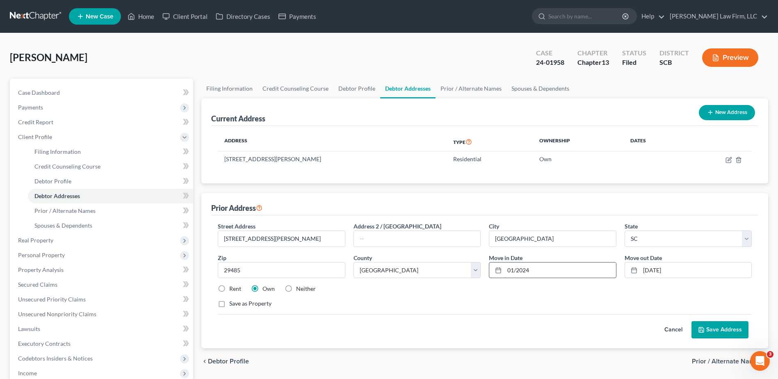
click at [506, 272] on input "01/2024" at bounding box center [559, 270] width 111 height 16
type input "03/30/2020"
click at [720, 329] on button "Save Address" at bounding box center [719, 329] width 57 height 17
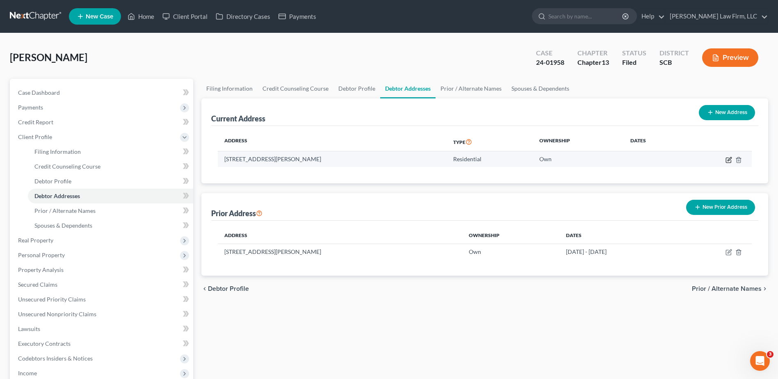
click at [727, 160] on icon "button" at bounding box center [728, 160] width 7 height 7
select select "42"
select select "17"
select select "0"
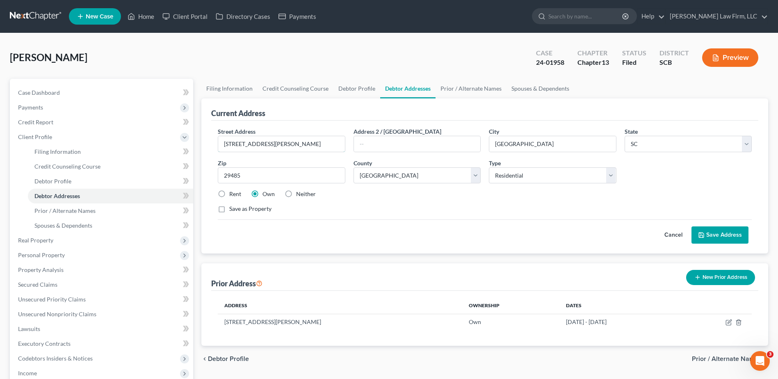
drag, startPoint x: 229, startPoint y: 142, endPoint x: 181, endPoint y: 150, distance: 48.6
click at [189, 148] on div "Petition Navigation Case Dashboard Payments Invoices Payments Payments Credit R…" at bounding box center [389, 308] width 766 height 459
type input "1709 Redbout Court"
type input "Hope Mills"
select select "28"
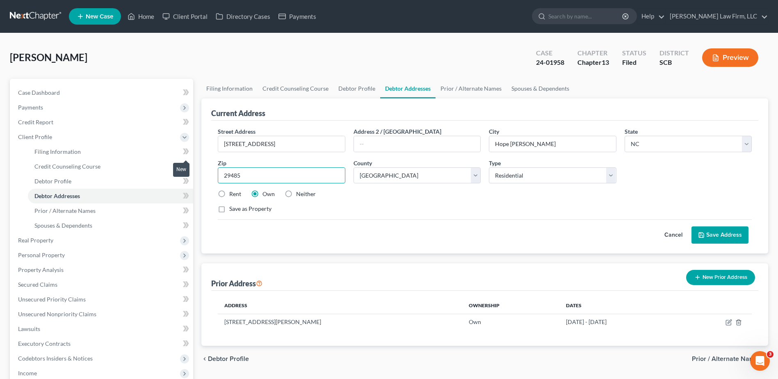
select select
type input "28348"
click at [205, 167] on div "Current Address Street Address * 1709 Redbout Court Address 2 / PO Box City * H…" at bounding box center [484, 175] width 567 height 155
click at [312, 174] on input "28348" at bounding box center [281, 175] width 127 height 16
select select "25"
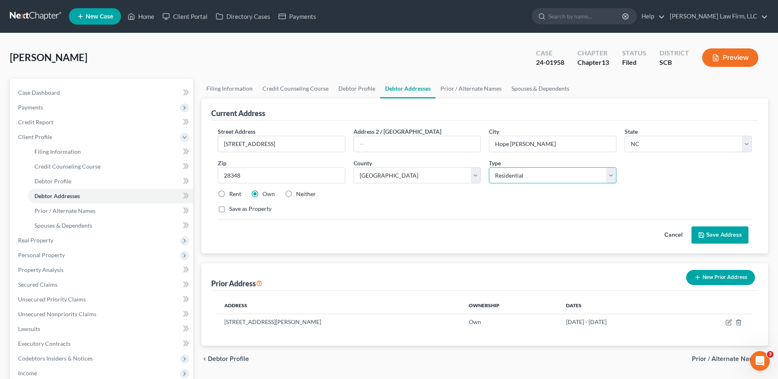
drag, startPoint x: 562, startPoint y: 180, endPoint x: 542, endPoint y: 184, distance: 20.8
click at [562, 180] on select "Select Residential Mailing Rental Business" at bounding box center [552, 175] width 127 height 16
click at [489, 167] on select "Select Residential Mailing Rental Business" at bounding box center [552, 175] width 127 height 16
click at [518, 177] on select "Select Mailing Rental Business" at bounding box center [552, 175] width 127 height 16
select select "0"
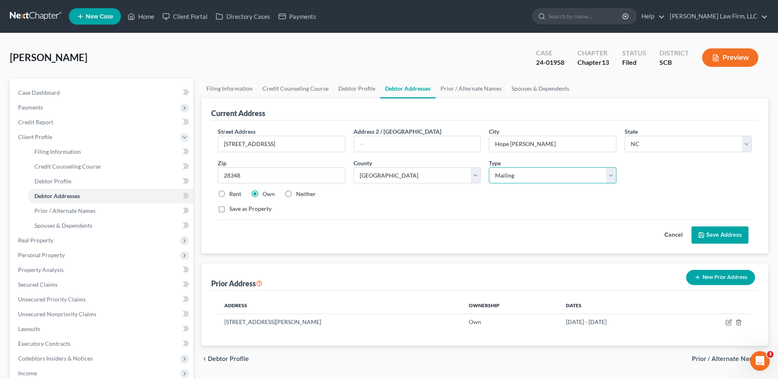
click at [489, 167] on select "Select Mailing Rental Business" at bounding box center [552, 175] width 127 height 16
click at [296, 194] on label "Neither" at bounding box center [306, 194] width 20 height 8
click at [299, 194] on input "Neither" at bounding box center [301, 192] width 5 height 5
radio input "true"
click at [229, 194] on label "Rent" at bounding box center [235, 194] width 12 height 8
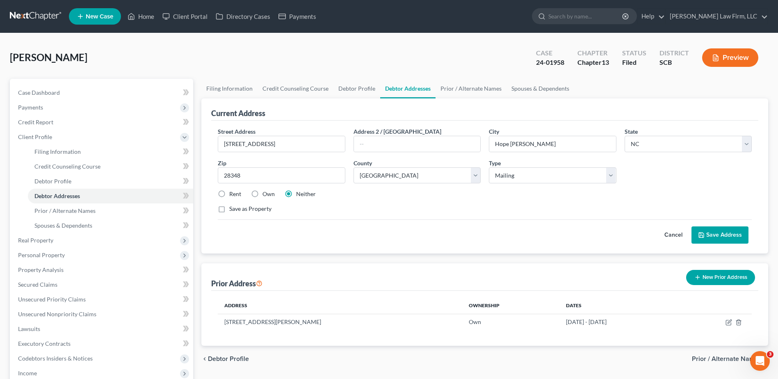
click at [232, 194] on input "Rent" at bounding box center [234, 192] width 5 height 5
radio input "true"
click at [296, 193] on label "Neither" at bounding box center [306, 194] width 20 height 8
click at [299, 193] on input "Neither" at bounding box center [301, 192] width 5 height 5
radio input "true"
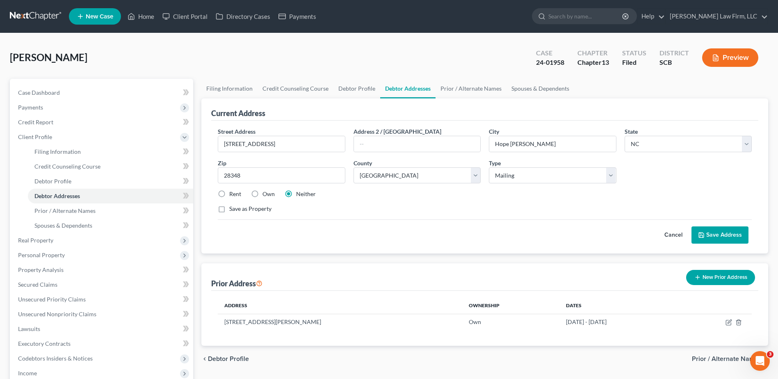
click at [720, 237] on button "Save Address" at bounding box center [719, 234] width 57 height 17
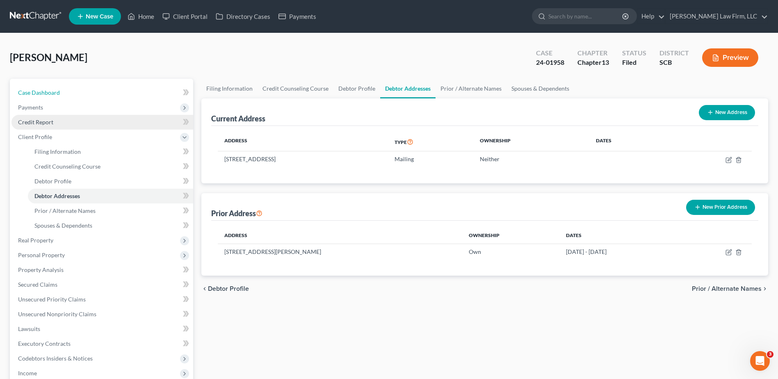
drag, startPoint x: 50, startPoint y: 88, endPoint x: 191, endPoint y: 114, distance: 142.6
click at [50, 88] on link "Case Dashboard" at bounding box center [102, 92] width 182 height 15
select select "1"
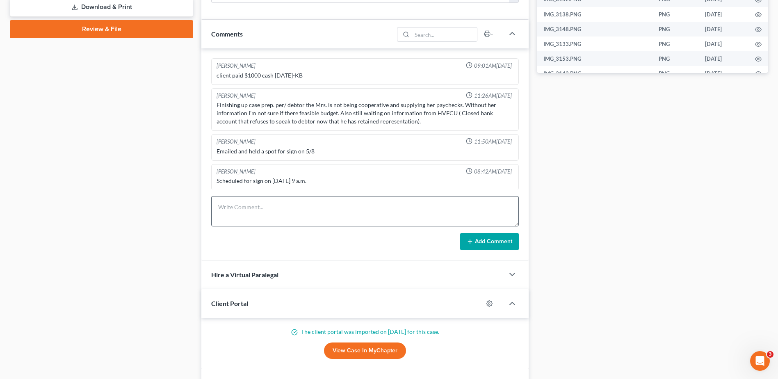
scroll to position [1016, 0]
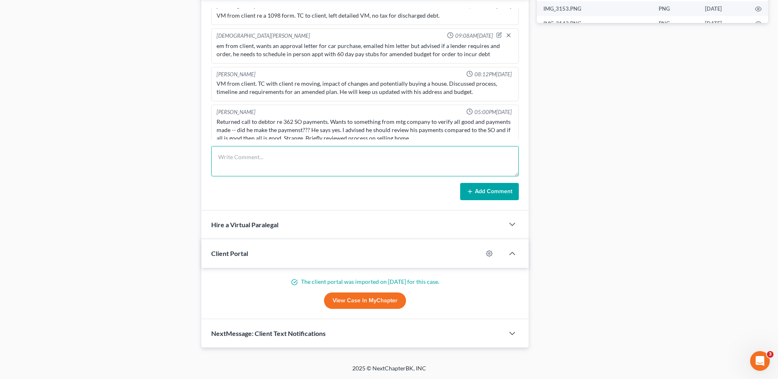
click at [260, 151] on textarea at bounding box center [364, 161] width 307 height 30
type textarea "client randomly emailed his new addy in NC, I asked if he is putting 705 beverl…"
click at [476, 186] on button "Add Comment" at bounding box center [489, 191] width 59 height 17
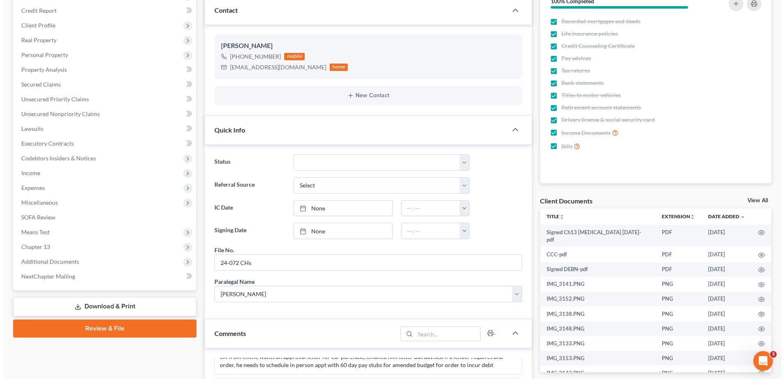
scroll to position [0, 0]
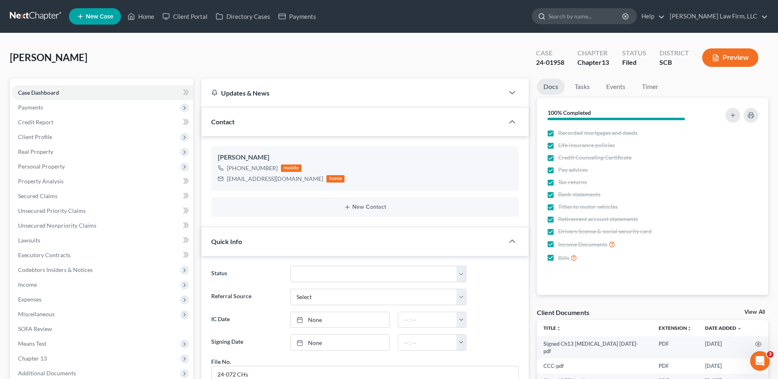
click at [588, 19] on input "search" at bounding box center [585, 16] width 75 height 15
type input "singletary"
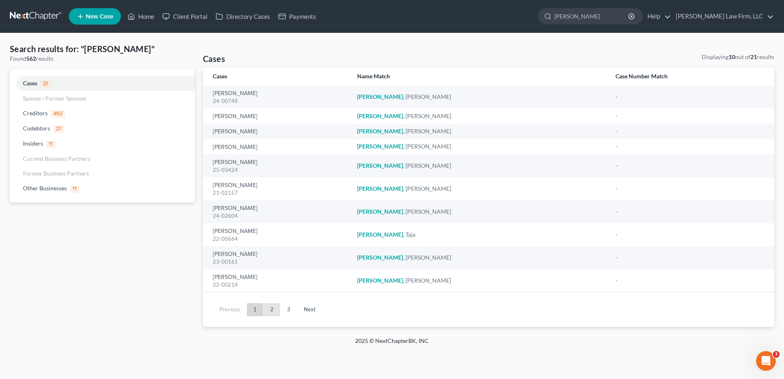
click at [269, 308] on link "2" at bounding box center [272, 309] width 16 height 13
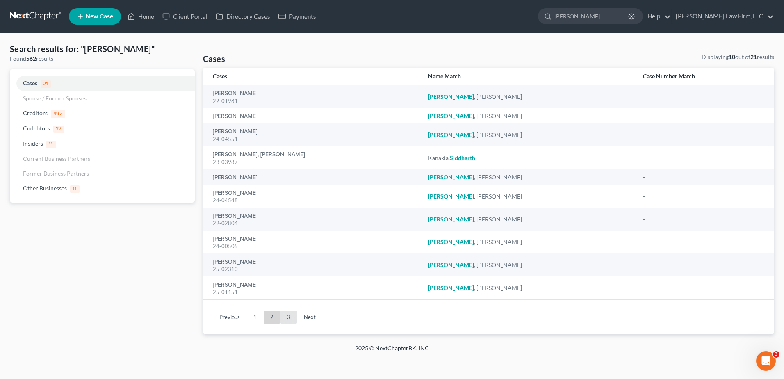
click at [293, 316] on link "3" at bounding box center [288, 316] width 16 height 13
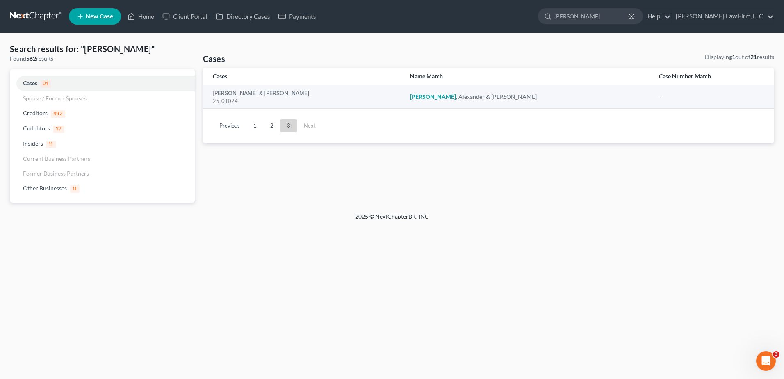
drag, startPoint x: 585, startPoint y: 11, endPoint x: 478, endPoint y: 23, distance: 106.8
click at [485, 22] on ul "New Case Home Client Portal Directory Cases Payments singletary - No Result - C…" at bounding box center [421, 16] width 705 height 21
type input "holmes"
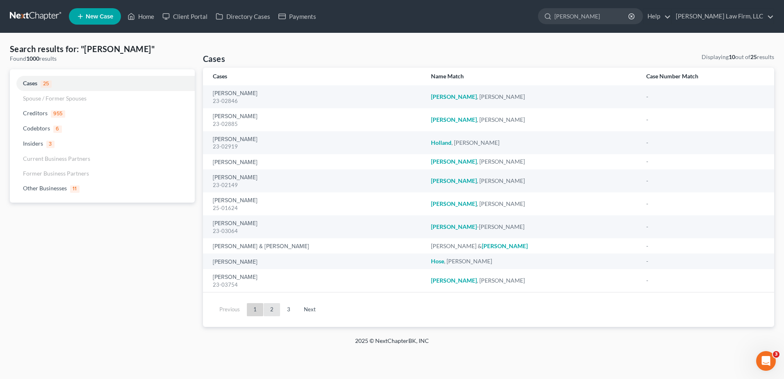
click at [273, 312] on link "2" at bounding box center [272, 309] width 16 height 13
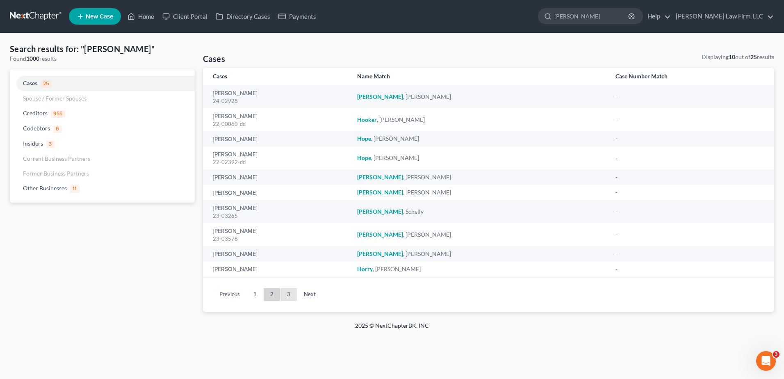
click at [287, 292] on link "3" at bounding box center [288, 294] width 16 height 13
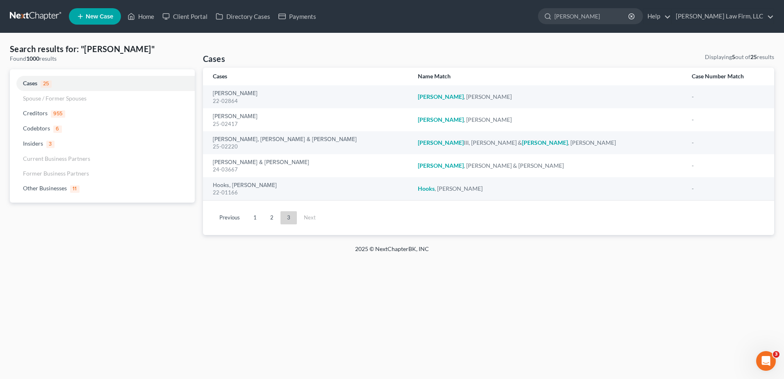
click at [20, 17] on link at bounding box center [36, 16] width 52 height 15
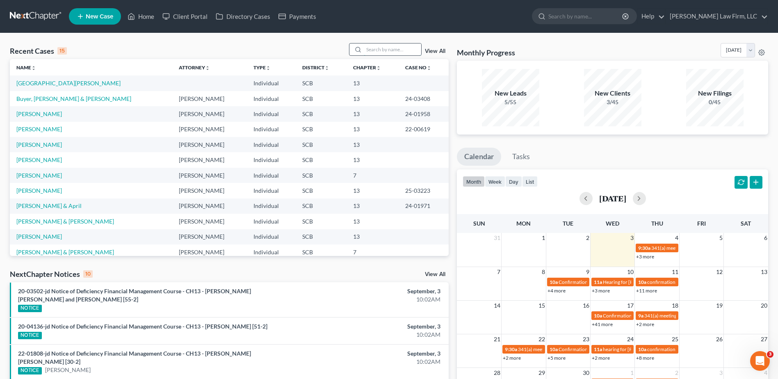
click at [387, 53] on input "search" at bounding box center [392, 49] width 57 height 12
type input "[PERSON_NAME]"
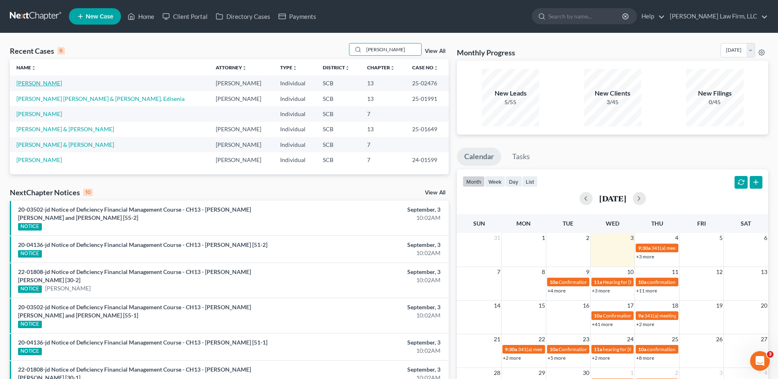
click at [41, 83] on link "[PERSON_NAME]" at bounding box center [39, 83] width 46 height 7
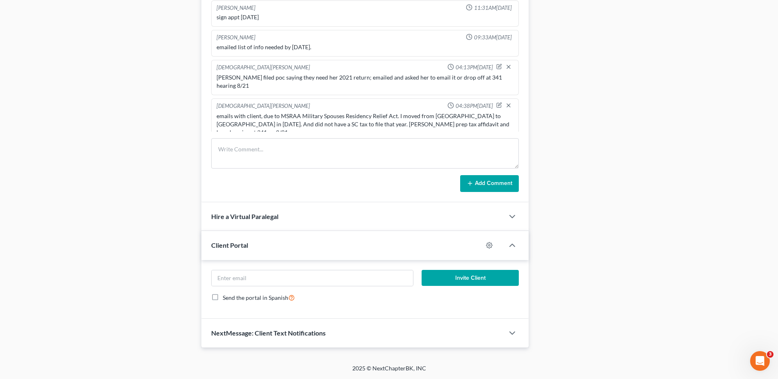
scroll to position [70, 0]
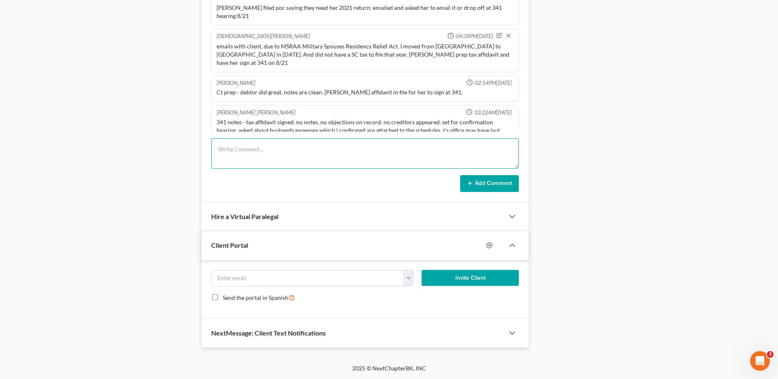
click at [253, 152] on textarea at bounding box center [364, 153] width 307 height 30
select select "0"
type textarea "emailed SCDOR tax aff to SCDOR, uploaded proof to 13docs and emailed [PERSON_NA…"
click at [495, 182] on button "Add Comment" at bounding box center [489, 183] width 59 height 17
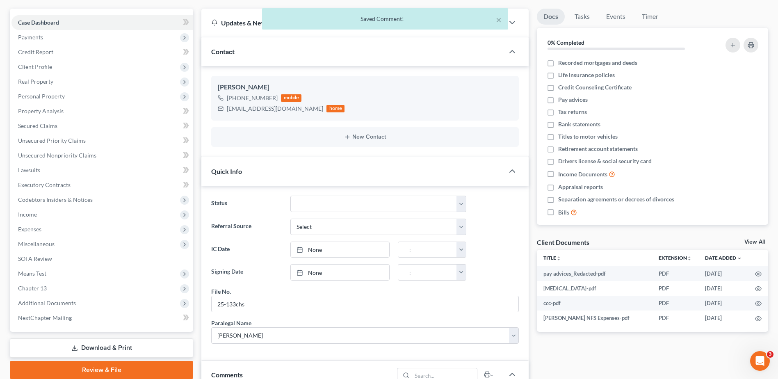
scroll to position [0, 0]
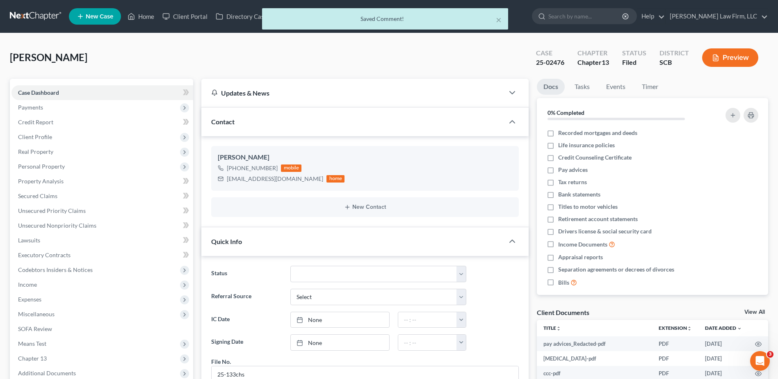
click at [591, 16] on div "× Saved Comment!" at bounding box center [385, 20] width 778 height 25
click at [585, 20] on div "× Saved Comment!" at bounding box center [385, 20] width 778 height 25
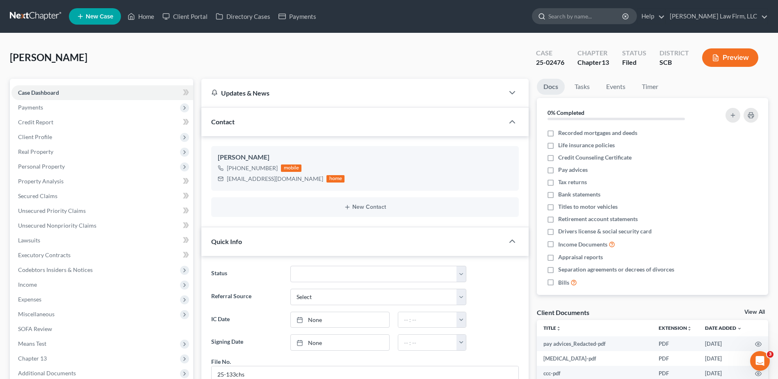
click at [604, 15] on input "search" at bounding box center [585, 16] width 75 height 15
type input "[PERSON_NAME]"
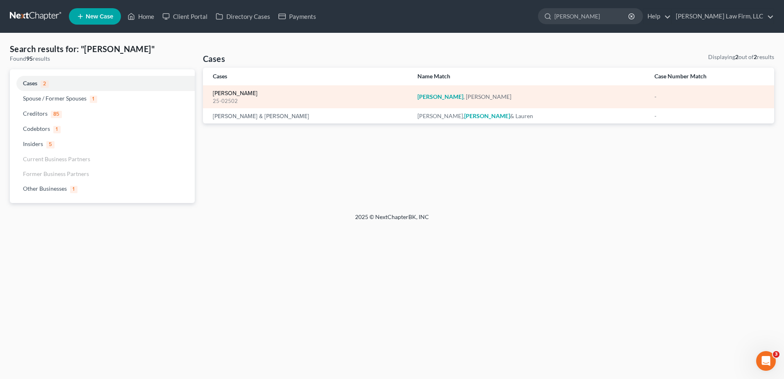
click at [223, 93] on link "[PERSON_NAME]" at bounding box center [235, 94] width 45 height 6
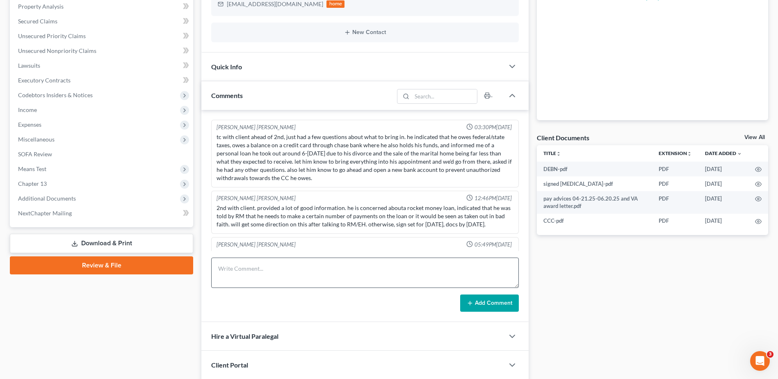
scroll to position [708, 0]
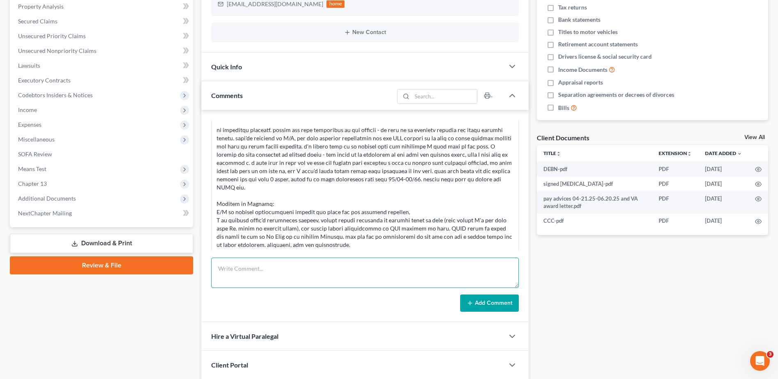
click at [260, 271] on textarea at bounding box center [364, 272] width 307 height 30
paste textarea "emailed SCDOR tax aff to SCDOR, uploaded proof to 13docs and emailed [PERSON_NA…"
type textarea "emailed SCDOR tax aff to SCDOR, uploaded proof to 13docs and emailed [PERSON_NA…"
click at [511, 300] on button "Add Comment" at bounding box center [489, 302] width 59 height 17
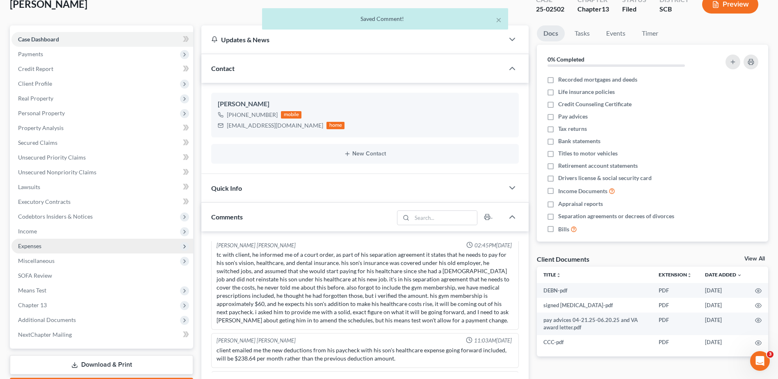
scroll to position [0, 0]
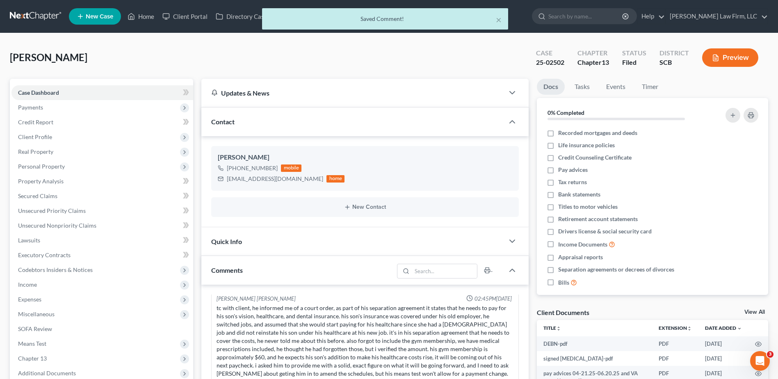
click at [597, 18] on div "× Saved Comment!" at bounding box center [385, 20] width 778 height 25
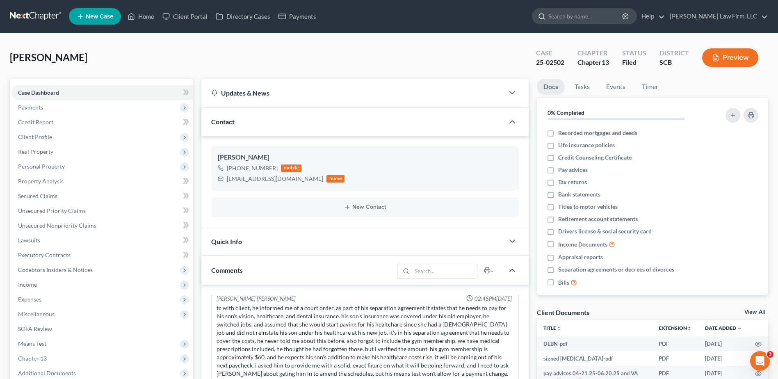
click at [611, 18] on input "search" at bounding box center [585, 16] width 75 height 15
type input "[PERSON_NAME]"
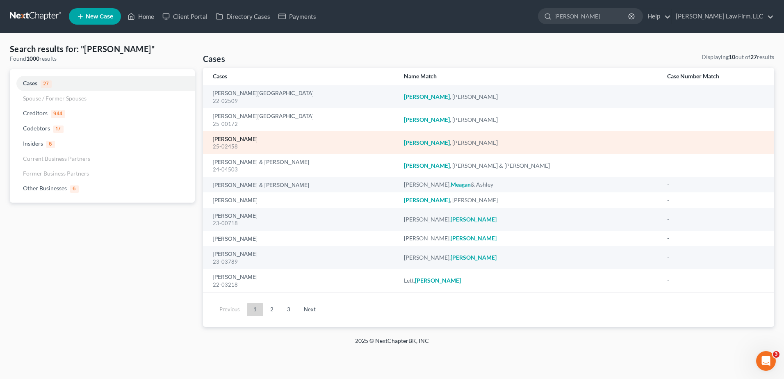
click at [238, 137] on link "[PERSON_NAME]" at bounding box center [235, 140] width 45 height 6
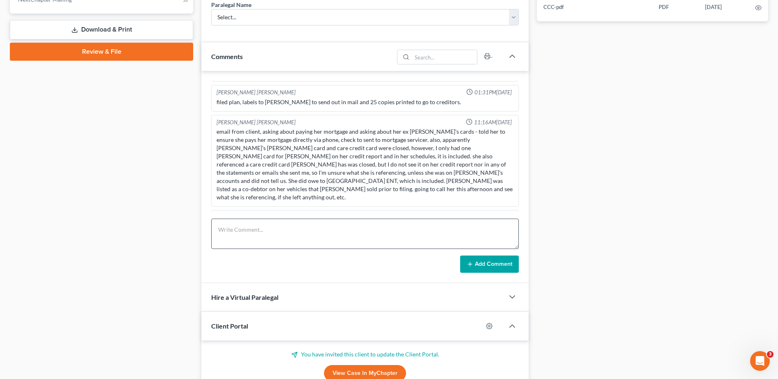
scroll to position [461, 0]
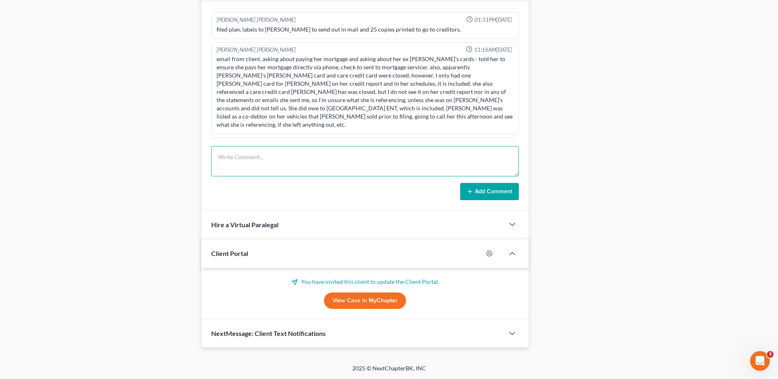
click at [248, 163] on textarea at bounding box center [364, 161] width 307 height 30
type textarea "Prepped DSO, put up front for client to sign. Needs to come in by 9/10 to sign,…"
click at [492, 191] on button "Add Comment" at bounding box center [489, 191] width 59 height 17
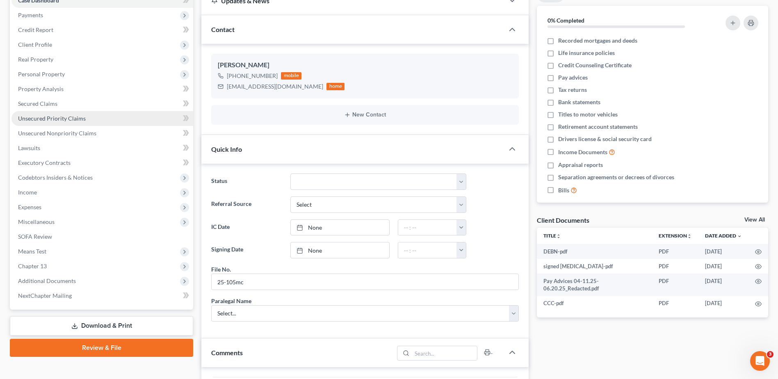
scroll to position [92, 0]
drag, startPoint x: 48, startPoint y: 119, endPoint x: 97, endPoint y: 125, distance: 49.6
click at [48, 119] on span "Unsecured Priority Claims" at bounding box center [52, 118] width 68 height 7
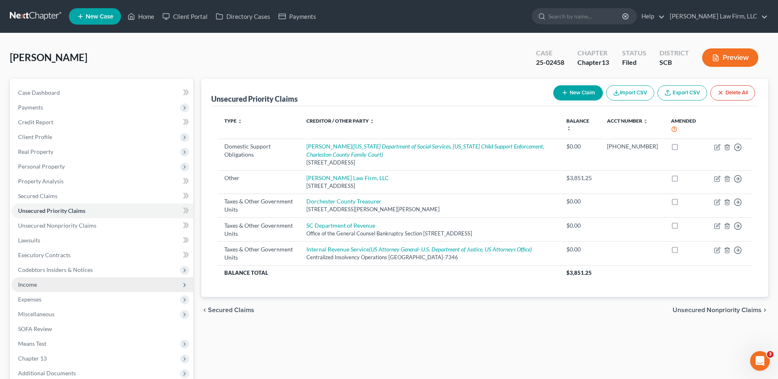
click at [31, 288] on span "Income" at bounding box center [102, 284] width 182 height 15
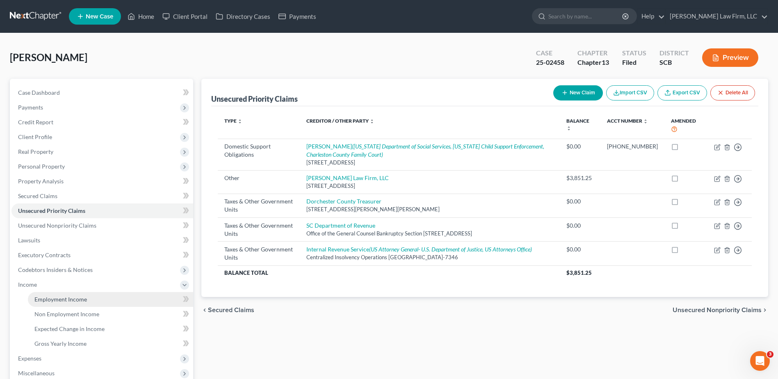
click at [54, 301] on span "Employment Income" at bounding box center [60, 299] width 52 height 7
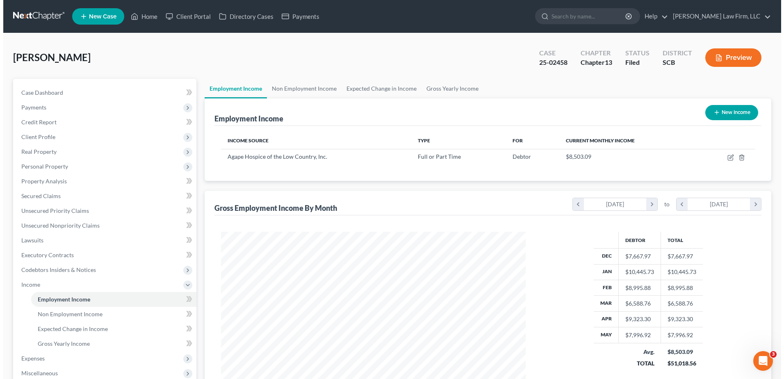
scroll to position [152, 321]
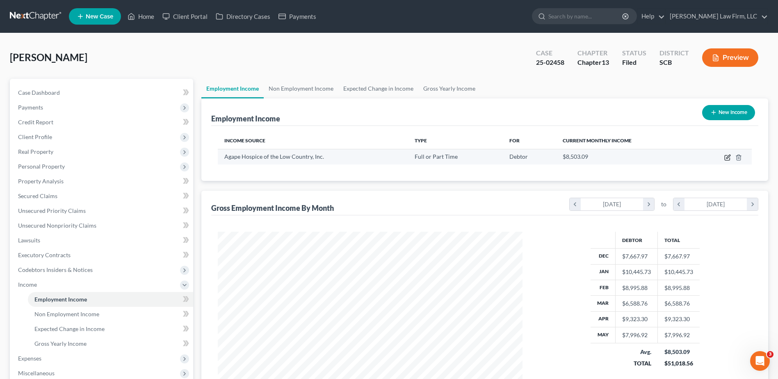
click at [729, 160] on icon "button" at bounding box center [726, 157] width 5 height 5
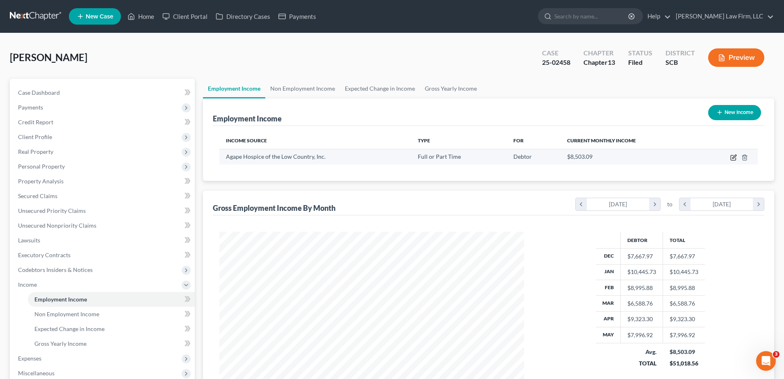
select select "0"
select select "42"
select select "2"
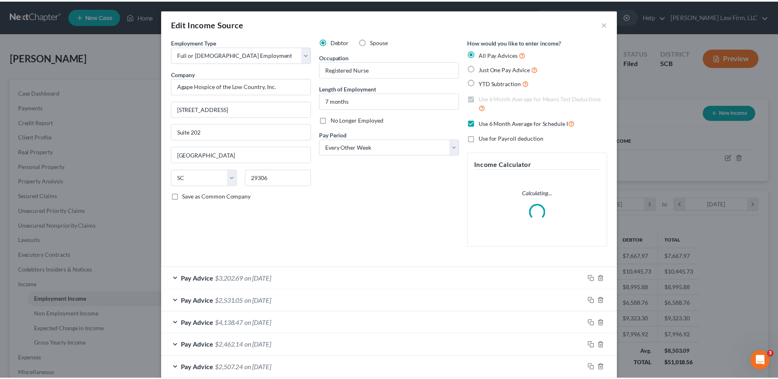
scroll to position [153, 324]
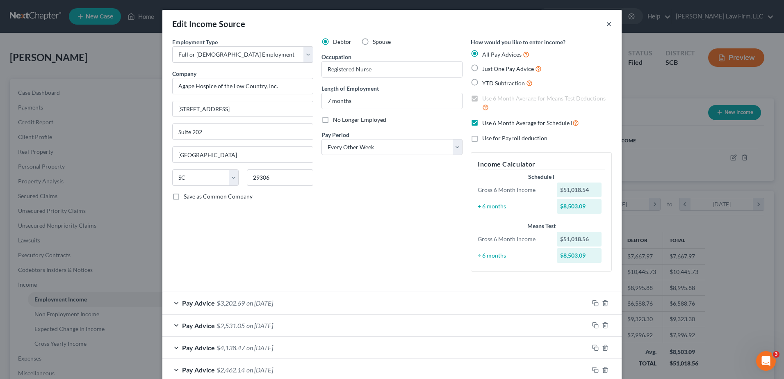
click at [606, 23] on button "×" at bounding box center [609, 24] width 6 height 10
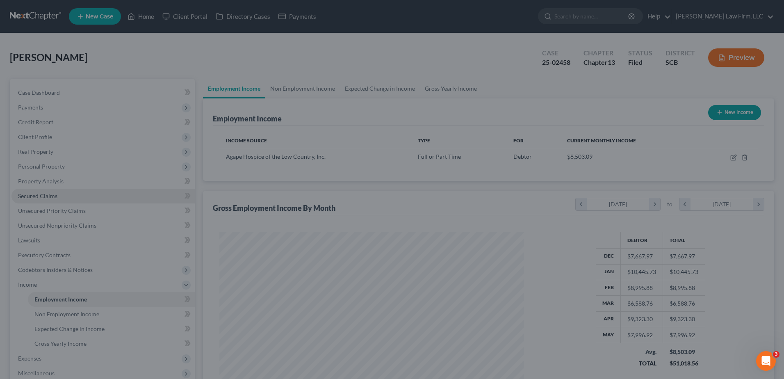
scroll to position [409833, 409664]
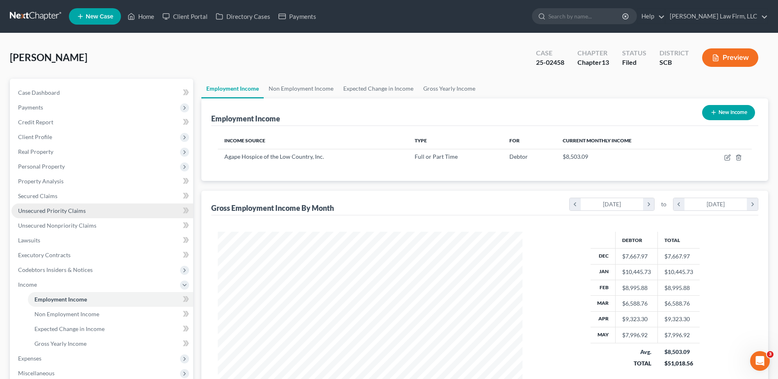
click at [53, 211] on span "Unsecured Priority Claims" at bounding box center [52, 210] width 68 height 7
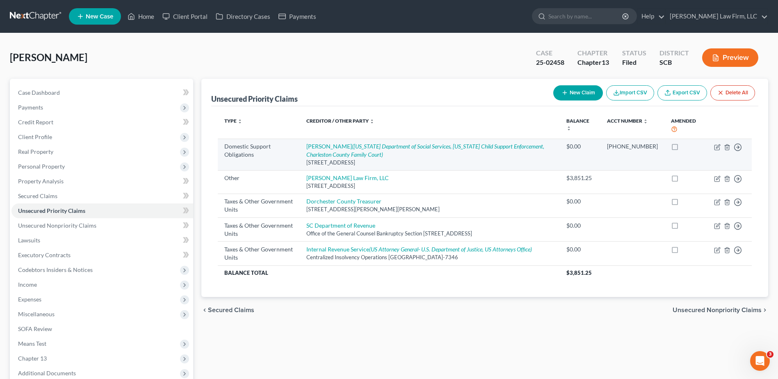
click at [358, 142] on td "Jennifer Lynn Rose (South Carolina Department of Social Services, South Carolin…" at bounding box center [430, 155] width 260 height 32
click at [354, 148] on link "Jennifer Lynn Rose (South Carolina Department of Social Services, South Carolin…" at bounding box center [425, 150] width 238 height 15
select select "42"
select select "0"
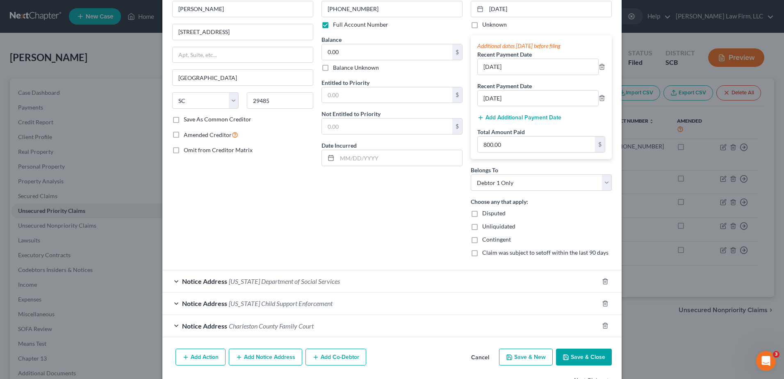
scroll to position [31, 0]
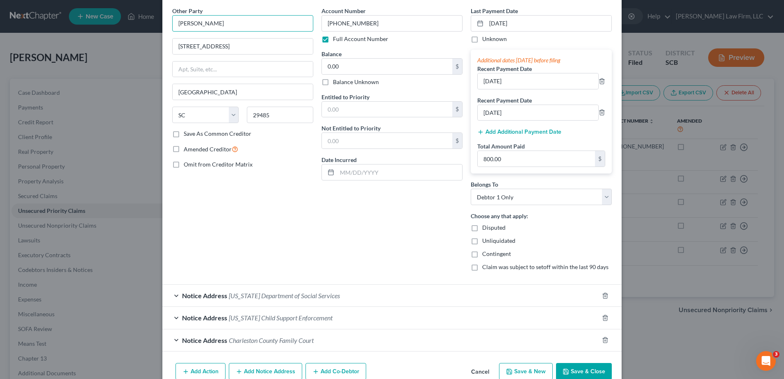
drag, startPoint x: 236, startPoint y: 20, endPoint x: 158, endPoint y: 21, distance: 77.9
click at [158, 21] on div "Edit Unsecured Priority Claim (Domestic Support Obligations) × Other Party * Je…" at bounding box center [392, 189] width 784 height 379
click at [250, 296] on span "South Carolina Department of Social Services" at bounding box center [284, 295] width 111 height 8
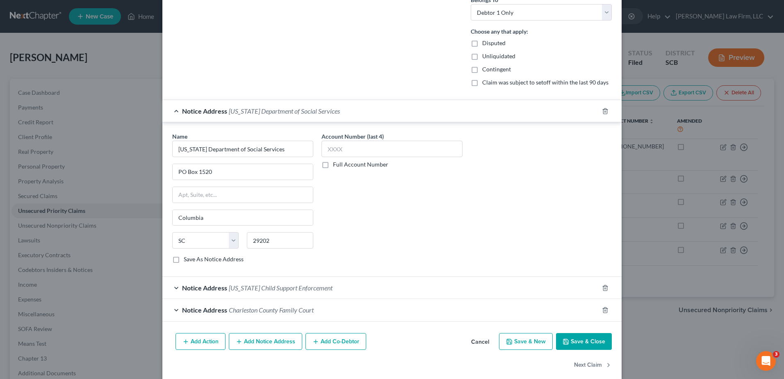
scroll to position [227, 0]
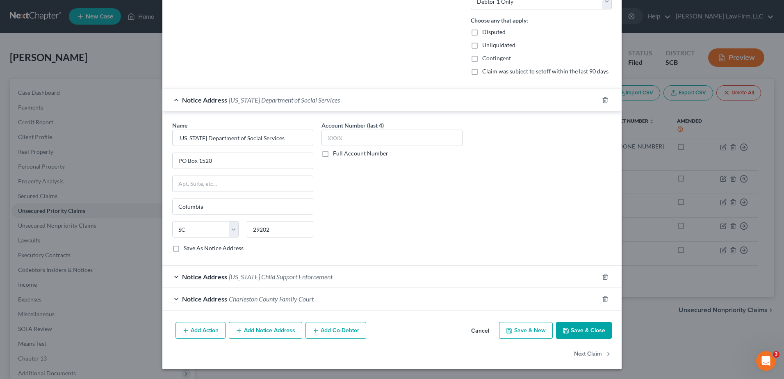
click at [245, 281] on div "Notice Address South Carolina Child Support Enforcement" at bounding box center [380, 277] width 436 height 22
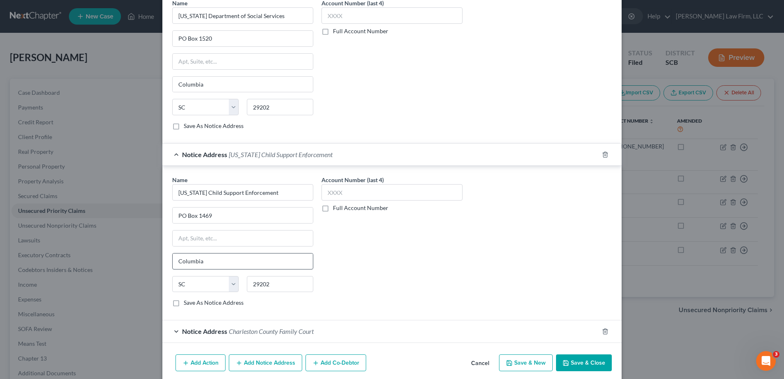
scroll to position [381, 0]
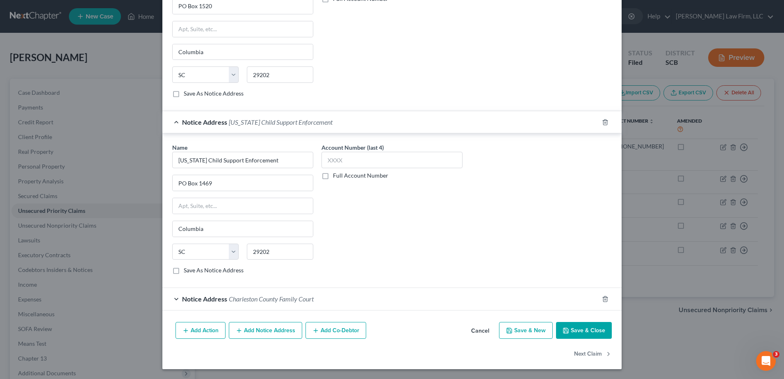
click at [237, 302] on span "Charleston County Family Court" at bounding box center [271, 299] width 85 height 8
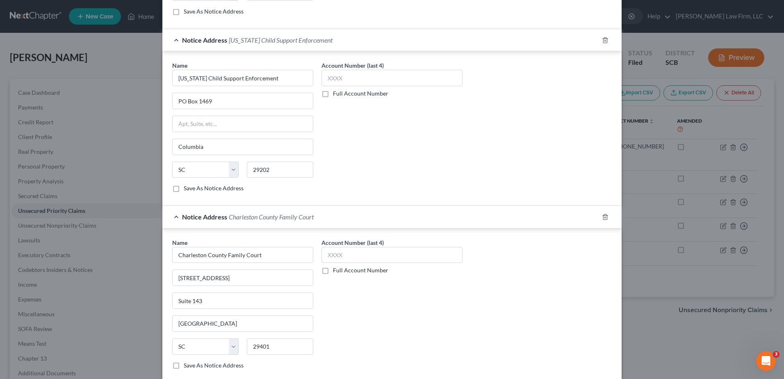
scroll to position [422, 0]
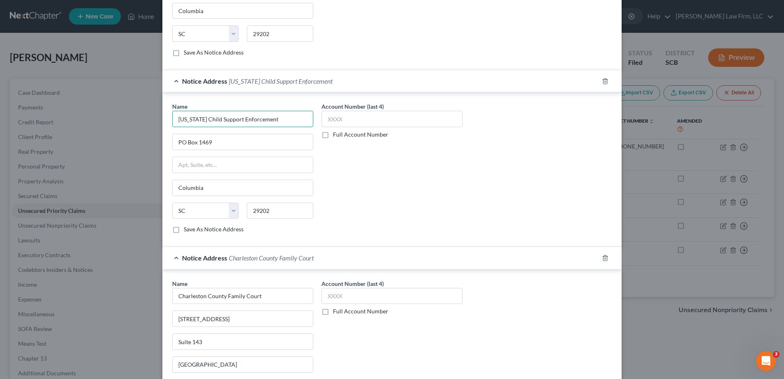
drag, startPoint x: 291, startPoint y: 118, endPoint x: 166, endPoint y: 118, distance: 124.2
click at [168, 118] on div "Name * South Carolina Child Support Enforcement PO Box 1469 Columbia State AL A…" at bounding box center [242, 171] width 149 height 138
drag, startPoint x: 184, startPoint y: 141, endPoint x: 160, endPoint y: 141, distance: 24.2
click at [162, 141] on div "Name * South Carolina Child Support Enforcement PO Box 1469 Columbia State AL A…" at bounding box center [391, 169] width 459 height 155
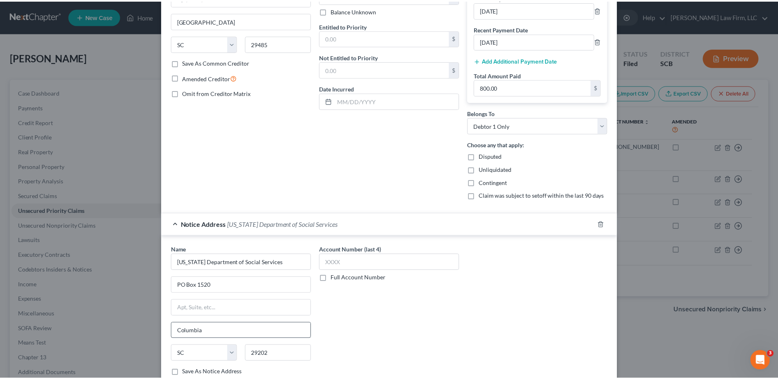
scroll to position [0, 0]
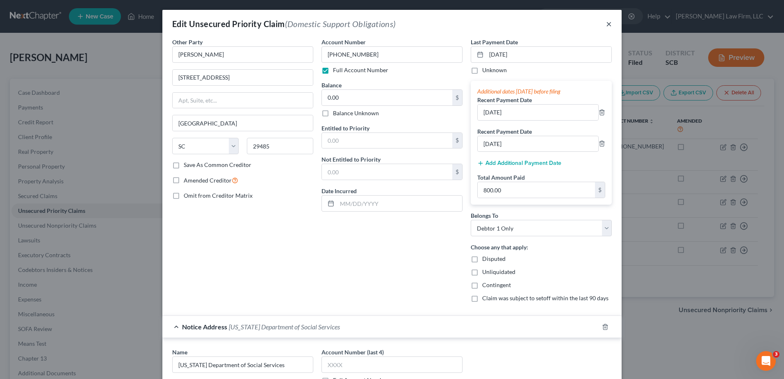
click at [606, 21] on button "×" at bounding box center [609, 24] width 6 height 10
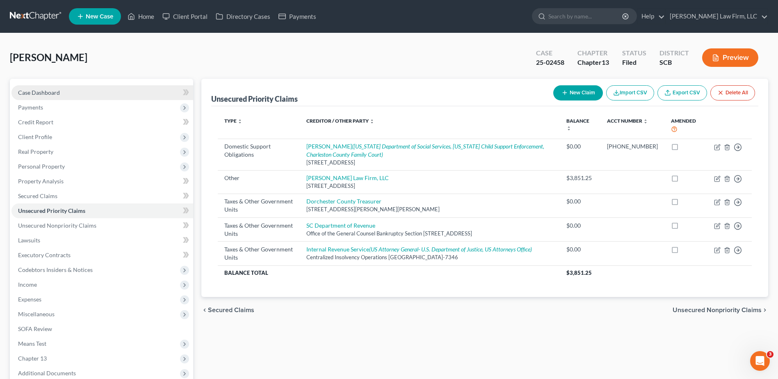
click at [47, 91] on span "Case Dashboard" at bounding box center [39, 92] width 42 height 7
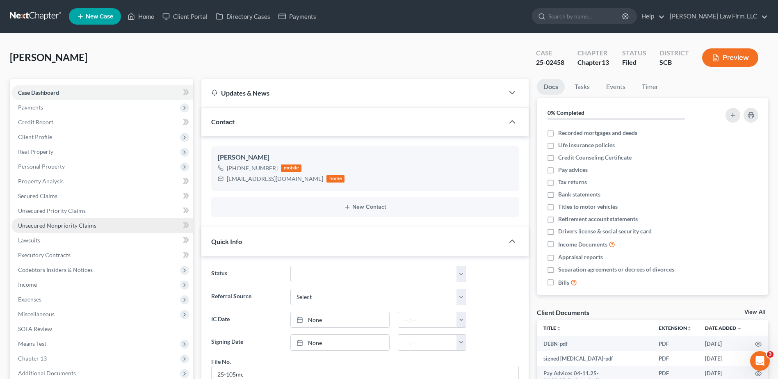
scroll to position [822, 0]
click at [44, 224] on span "Unsecured Nonpriority Claims" at bounding box center [57, 225] width 78 height 7
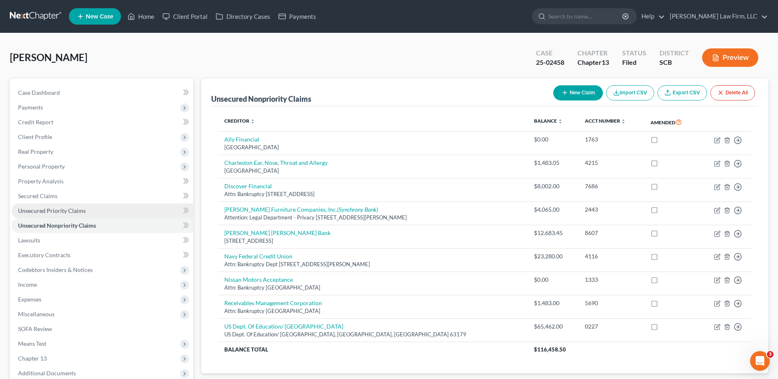
click at [48, 212] on span "Unsecured Priority Claims" at bounding box center [52, 210] width 68 height 7
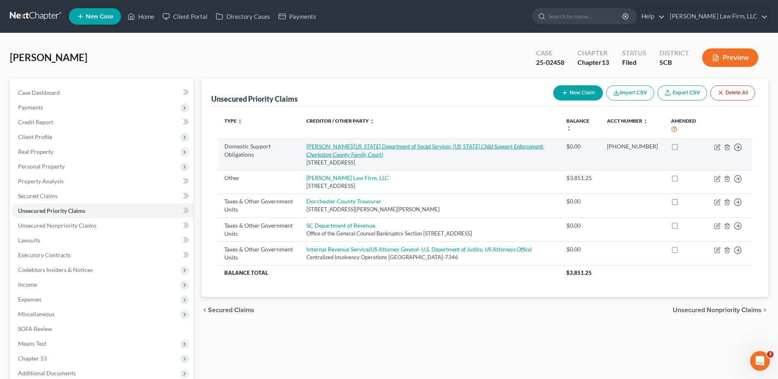
click at [389, 147] on icon "(South Carolina Department of Social Services, South Carolina Child Support Enf…" at bounding box center [425, 150] width 238 height 15
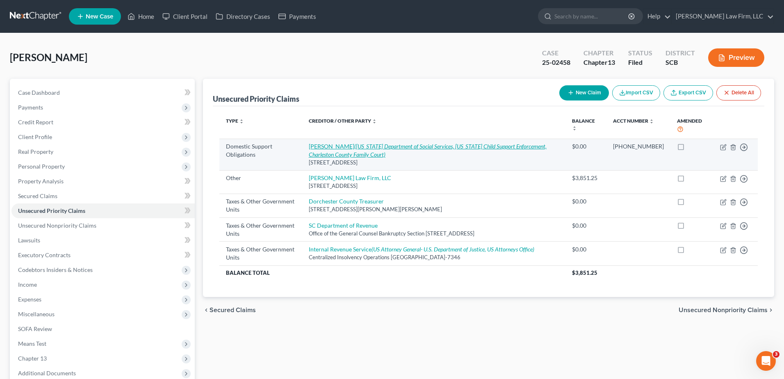
select select "42"
select select "0"
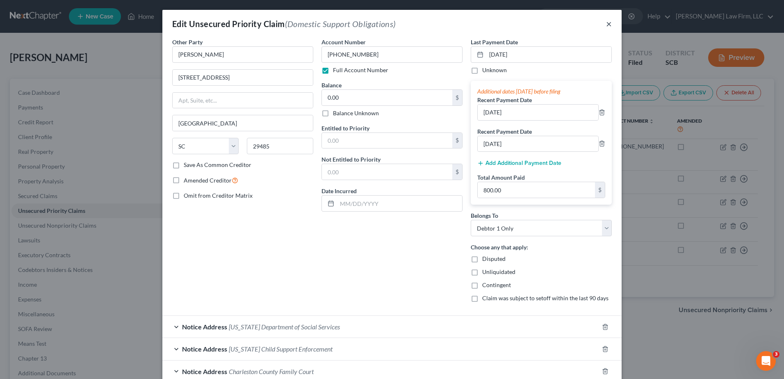
click at [608, 23] on button "×" at bounding box center [609, 24] width 6 height 10
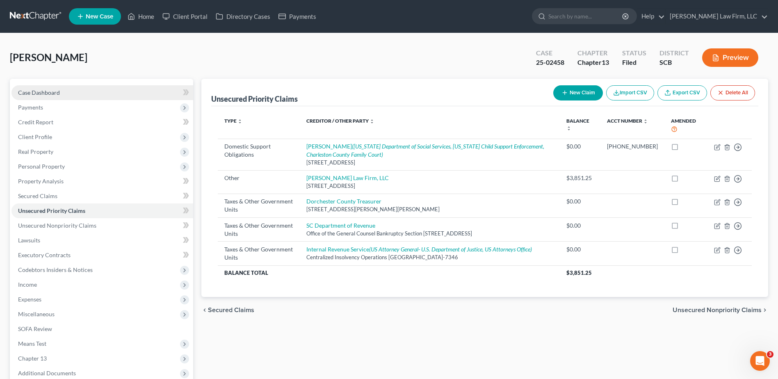
click at [53, 90] on span "Case Dashboard" at bounding box center [39, 92] width 42 height 7
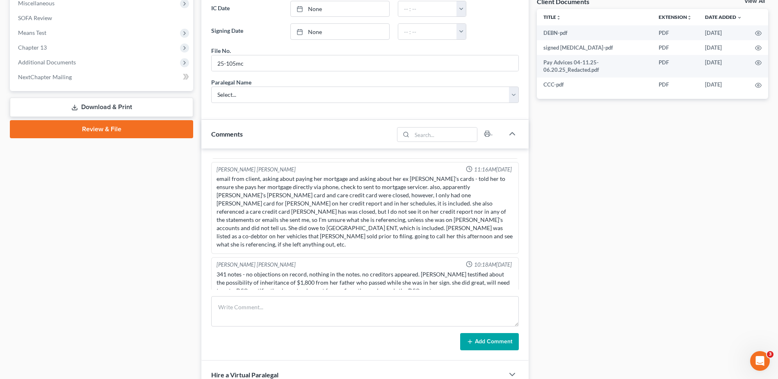
scroll to position [369, 0]
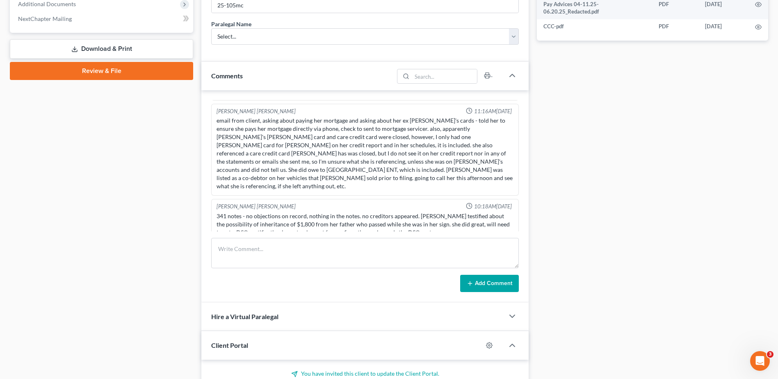
drag, startPoint x: 492, startPoint y: 210, endPoint x: 487, endPoint y: 213, distance: 5.9
click at [496, 249] on icon "button" at bounding box center [499, 252] width 6 height 6
click at [460, 259] on textarea "Prepped DSO, put up front for client to sign. Needs to come in by 9/10 to sign,…" at bounding box center [364, 274] width 297 height 30
type textarea "left messsage for client, Prepped DSO, put up front for client to sign. Needs t…"
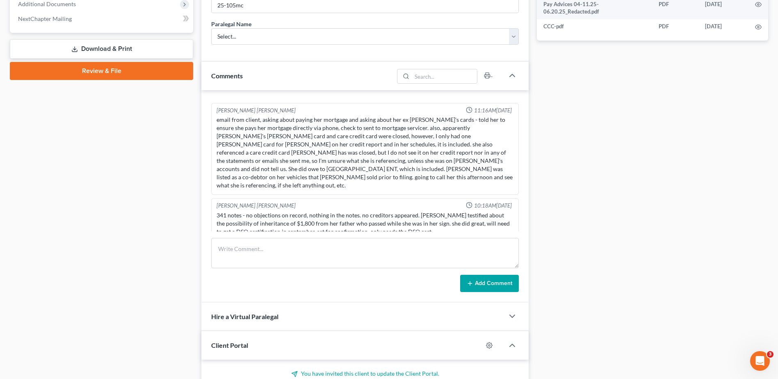
click at [507, 249] on polyline "button" at bounding box center [508, 249] width 2 height 1
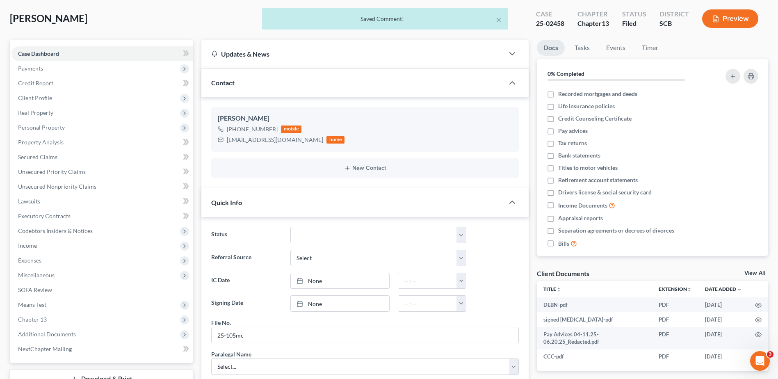
scroll to position [0, 0]
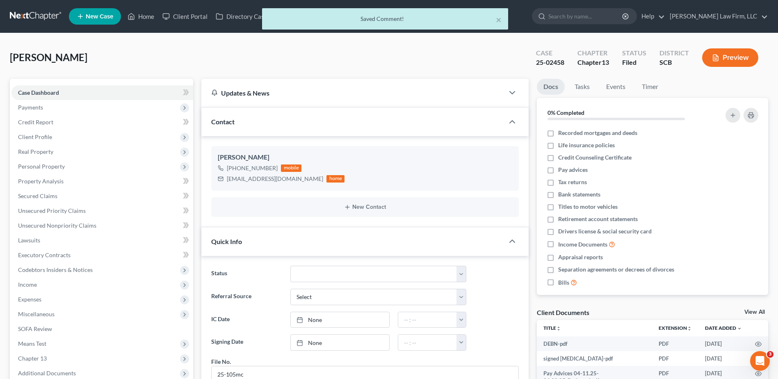
click at [592, 19] on div "× Saved Comment!" at bounding box center [385, 20] width 778 height 25
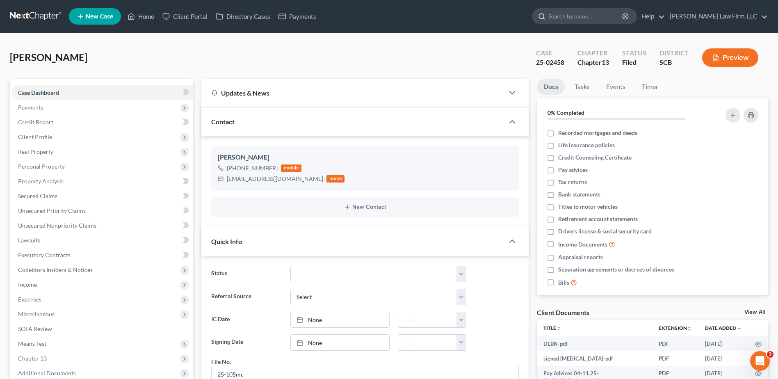
click at [589, 14] on input "search" at bounding box center [585, 16] width 75 height 15
type input "hodges"
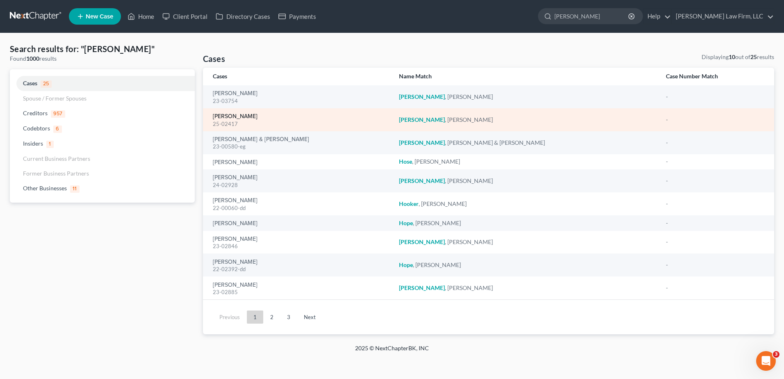
click at [240, 115] on link "[PERSON_NAME]" at bounding box center [235, 117] width 45 height 6
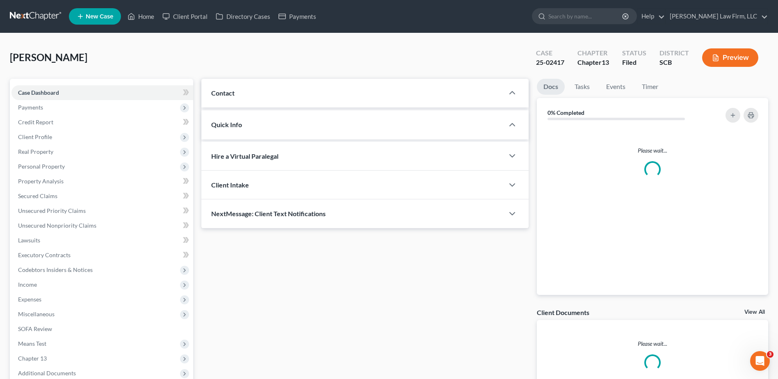
select select "0"
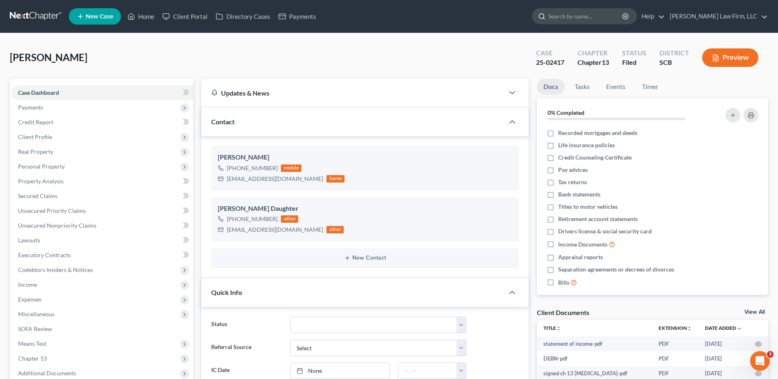
click at [583, 18] on input "search" at bounding box center [585, 16] width 75 height 15
type input "stoke"
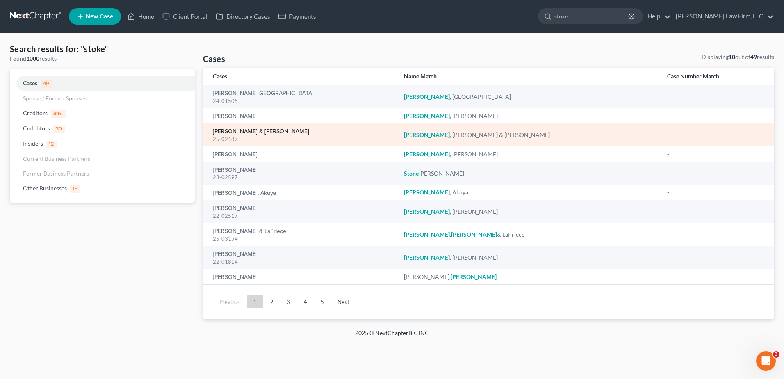
click at [232, 130] on link "Stokes, Allen & Shirley" at bounding box center [261, 132] width 96 height 6
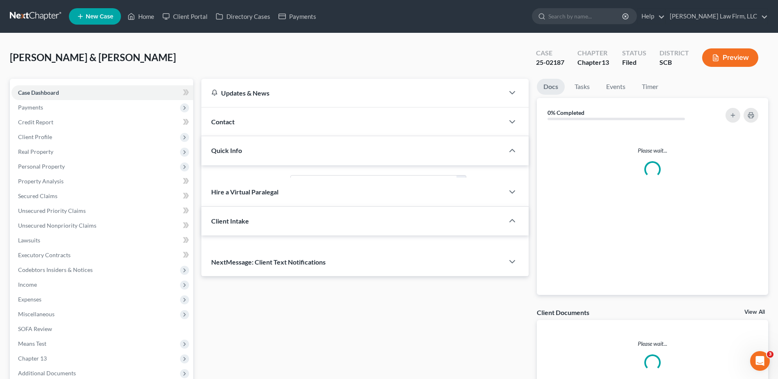
select select "1"
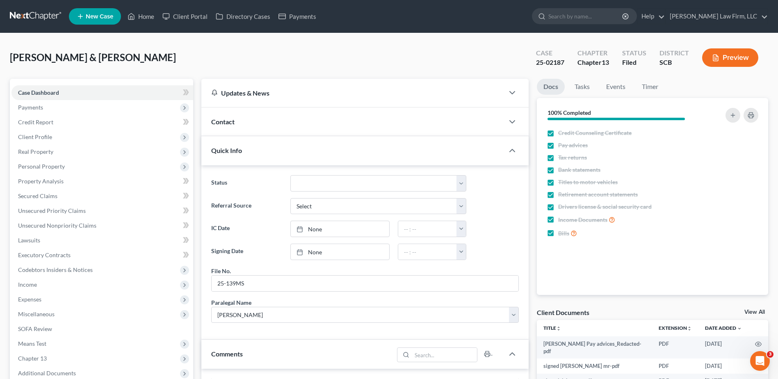
click at [221, 109] on div "Contact" at bounding box center [352, 121] width 303 height 28
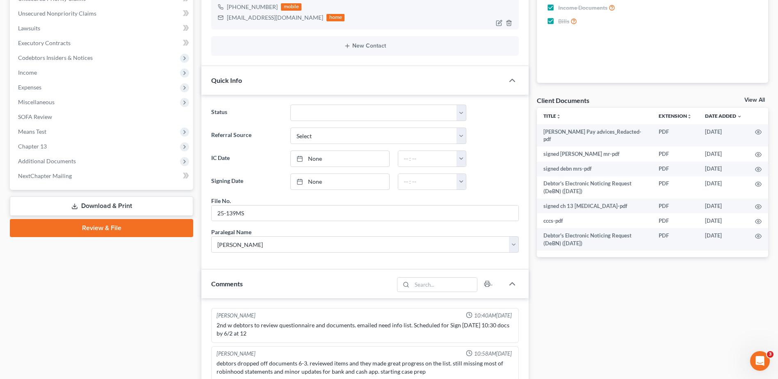
scroll to position [151, 0]
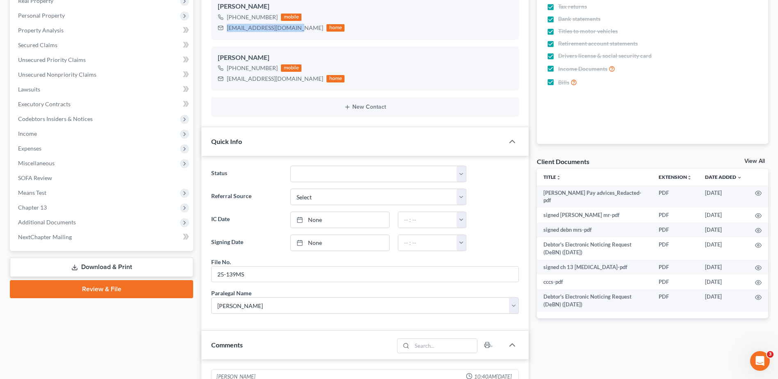
drag, startPoint x: 227, startPoint y: 30, endPoint x: 269, endPoint y: 43, distance: 43.4
click at [295, 39] on div "Allen Stokes +1 (912) 980-5180 mobile stokesallen25@yahoo.com home" at bounding box center [364, 17] width 307 height 44
copy div "stokesallen25@yahoo.com"
drag, startPoint x: 228, startPoint y: 80, endPoint x: 289, endPoint y: 87, distance: 60.7
click at [289, 87] on div "Shirley Stokes +1 (912) 980-2822 mobile shirley2162000@yahoo.com home" at bounding box center [364, 68] width 307 height 44
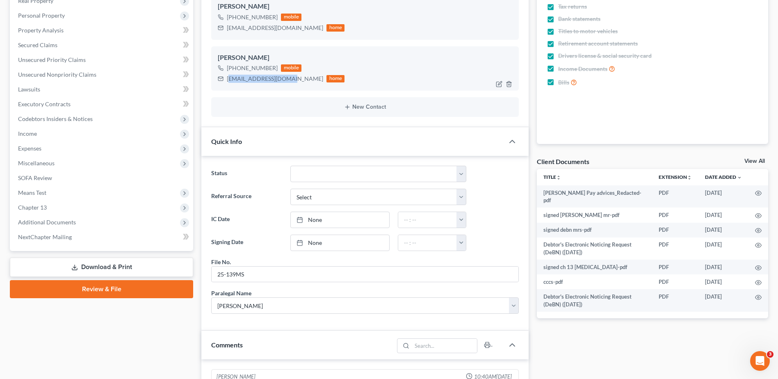
drag, startPoint x: 255, startPoint y: 87, endPoint x: 229, endPoint y: 84, distance: 25.6
click at [229, 84] on div "shirley2162000@yahoo.com home" at bounding box center [281, 78] width 127 height 11
drag, startPoint x: 227, startPoint y: 80, endPoint x: 302, endPoint y: 90, distance: 76.2
click at [302, 90] on div "Shirley Stokes +1 (912) 980-2822 mobile shirley2162000@yahoo.com home" at bounding box center [364, 68] width 307 height 44
copy div "shirley2162000@yahoo.com"
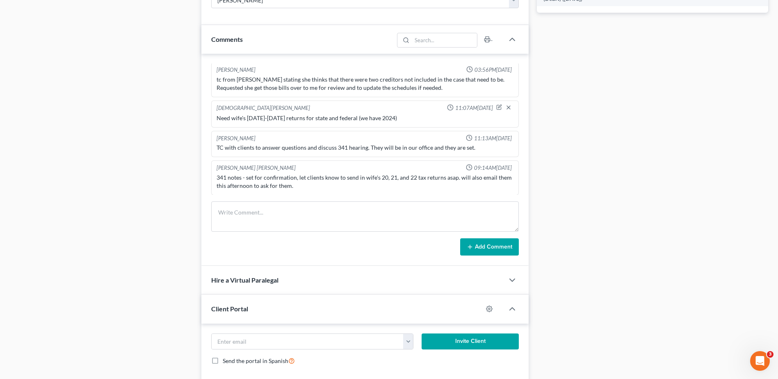
scroll to position [520, 0]
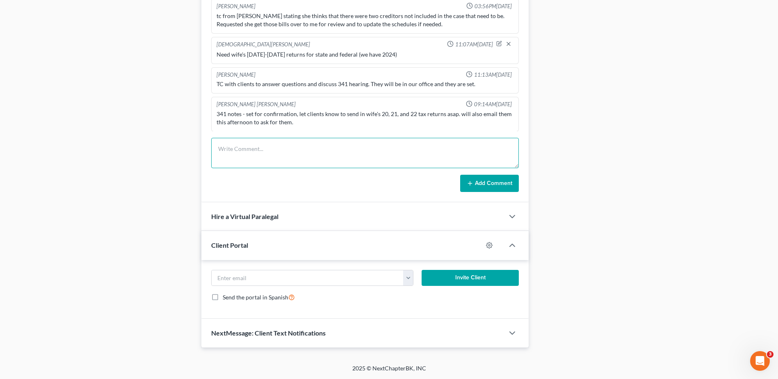
click at [276, 151] on textarea at bounding box center [364, 153] width 307 height 30
paste textarea "We need the following as soon as possible: FEDERAL 2020 Ms. Stokes FEDERAL 2021…"
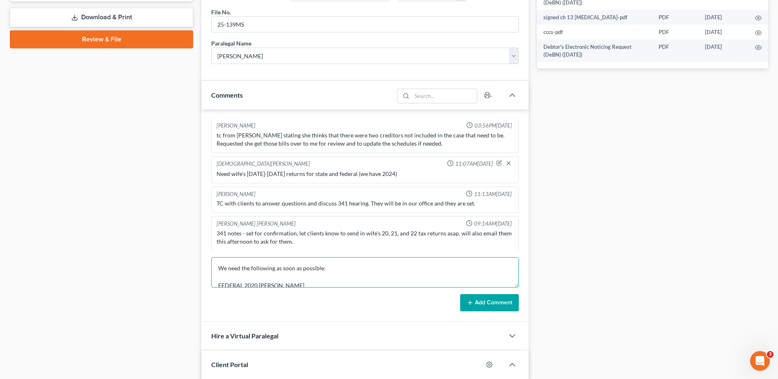
scroll to position [397, 0]
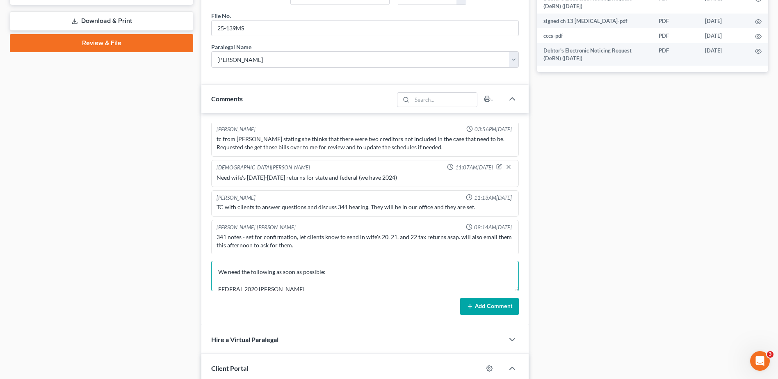
click at [337, 272] on textarea "We need the following as soon as possible: FEDERAL 2020 Ms. Stokes FEDERAL 2021…" at bounding box center [364, 276] width 307 height 30
type textarea "Emailed clients, We need the following as soon as possible: FEDERAL 2020 Ms. St…"
click at [494, 309] on button "Add Comment" at bounding box center [489, 306] width 59 height 17
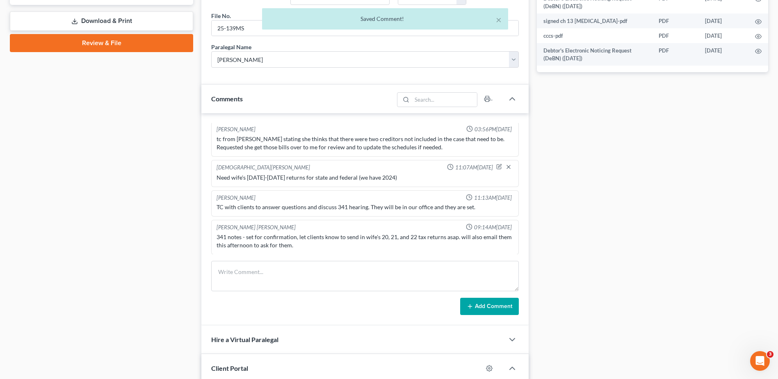
scroll to position [228, 0]
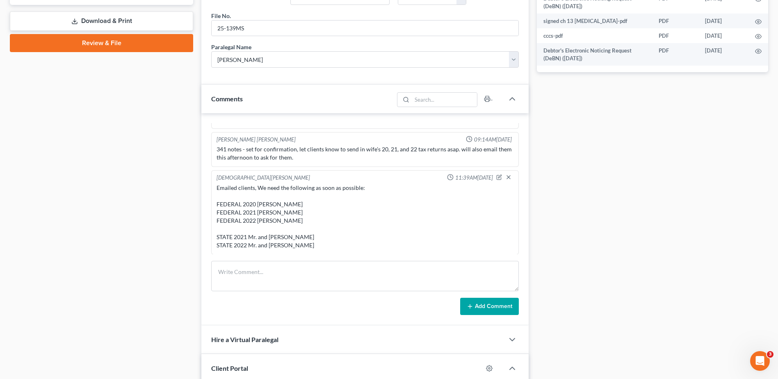
drag, startPoint x: 315, startPoint y: 249, endPoint x: 303, endPoint y: 244, distance: 13.6
click at [314, 247] on div "Emailed clients, We need the following as soon as possible: FEDERAL 2020 Ms. St…" at bounding box center [365, 216] width 300 height 69
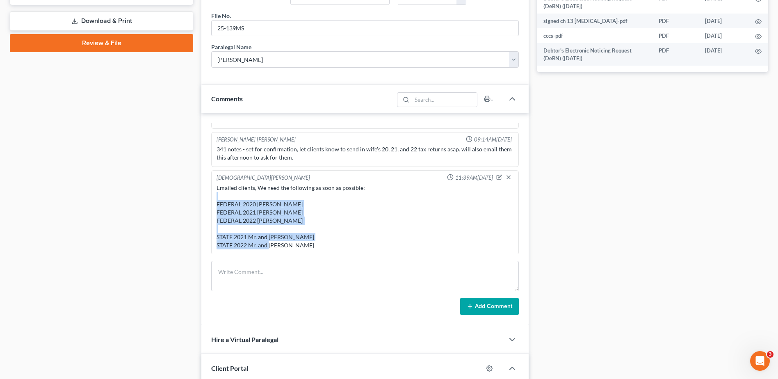
drag, startPoint x: 301, startPoint y: 244, endPoint x: 222, endPoint y: 200, distance: 90.8
click at [222, 200] on div "Emailed clients, We need the following as soon as possible: FEDERAL 2020 Ms. St…" at bounding box center [364, 217] width 297 height 66
drag, startPoint x: 226, startPoint y: 202, endPoint x: 232, endPoint y: 207, distance: 7.9
copy div "FEDERAL 2020 Ms. Stokes FEDERAL 2021 Ms. Stokes FEDERAL 2022 Ms. Stokes STATE 2…"
click at [360, 216] on div "Emailed clients, We need the following as soon as possible: FEDERAL 2020 Ms. St…" at bounding box center [364, 217] width 297 height 66
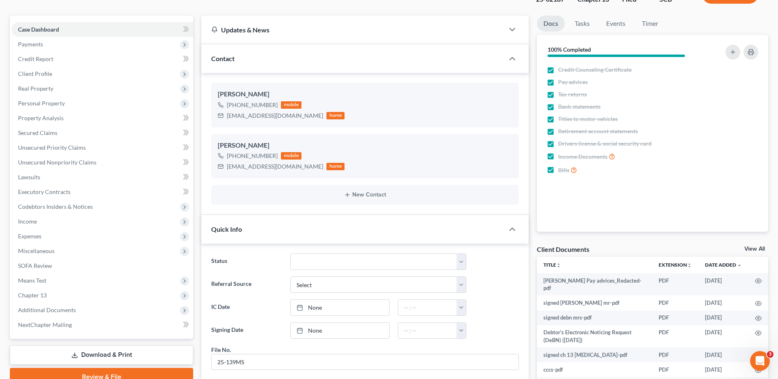
scroll to position [0, 0]
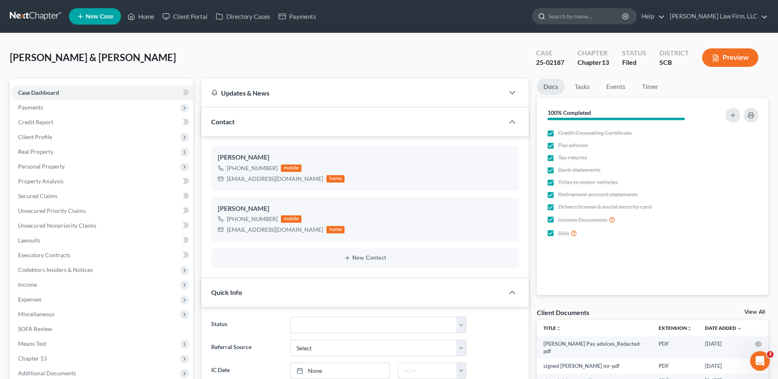
click at [593, 18] on input "search" at bounding box center [585, 16] width 75 height 15
type input "monsour"
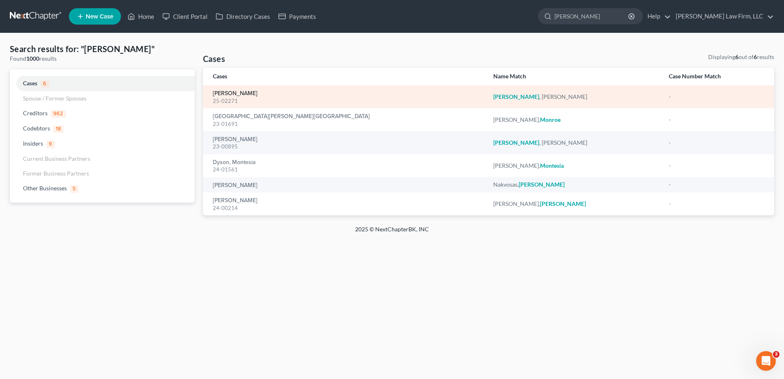
click at [221, 94] on link "Monsour, Samuel" at bounding box center [235, 94] width 45 height 6
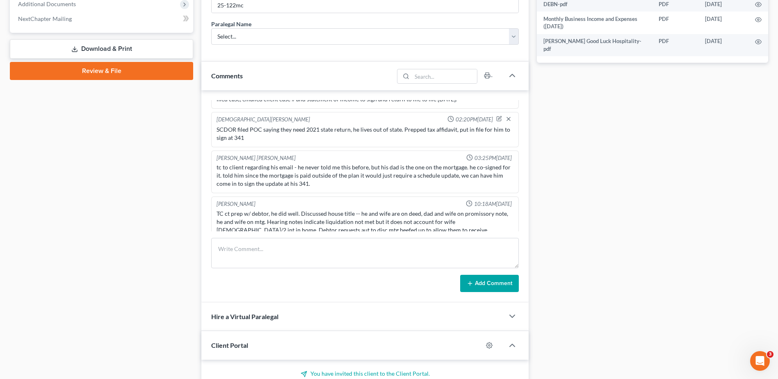
scroll to position [302, 0]
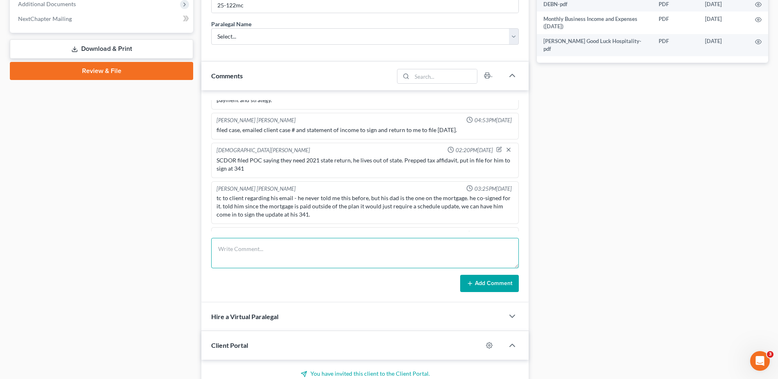
drag, startPoint x: 263, startPoint y: 239, endPoint x: 268, endPoint y: 258, distance: 20.3
click at [263, 239] on textarea at bounding box center [364, 253] width 307 height 30
type textarea "tc with client, he'll come by and sign DSO this week, it's up front ."
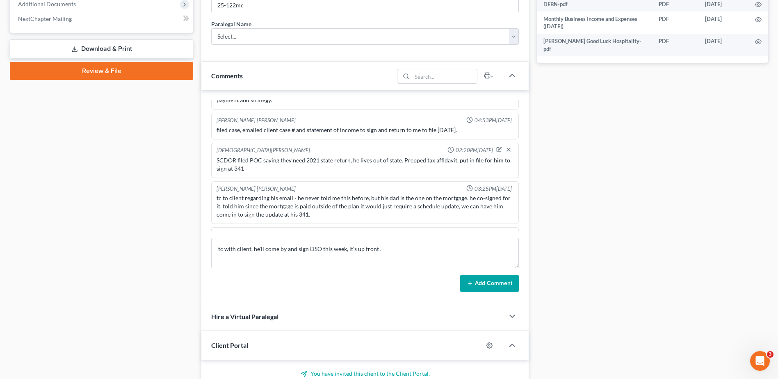
click at [484, 276] on button "Add Comment" at bounding box center [489, 283] width 59 height 17
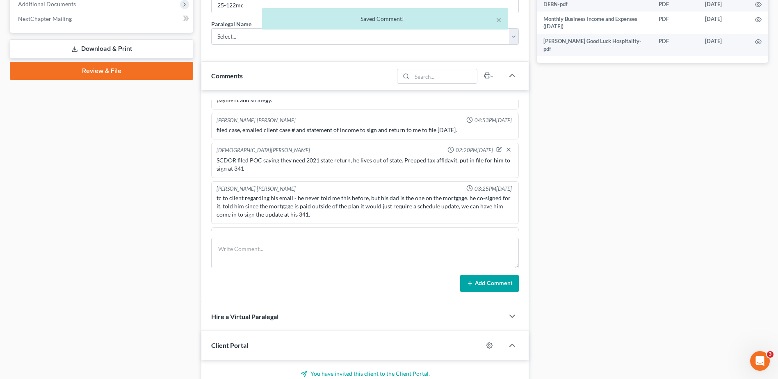
scroll to position [537, 0]
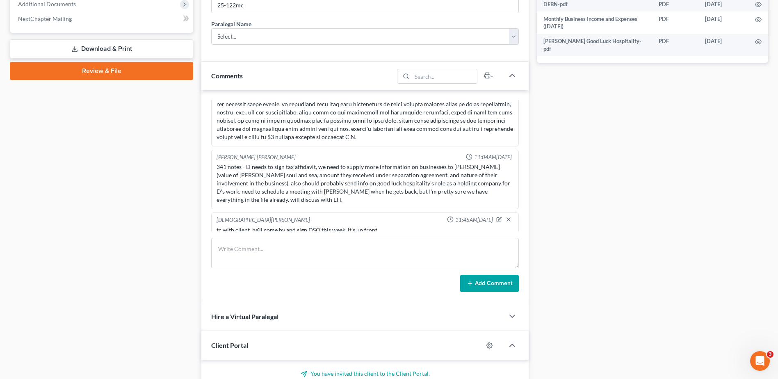
drag, startPoint x: 169, startPoint y: 140, endPoint x: 17, endPoint y: 102, distance: 156.2
click at [169, 140] on div "Case Dashboard Payments Invoices Payments Payments Credit Report Client Profile" at bounding box center [101, 167] width 191 height 914
drag, startPoint x: 493, startPoint y: 210, endPoint x: 473, endPoint y: 213, distance: 20.0
click at [496, 216] on icon "button" at bounding box center [499, 219] width 6 height 6
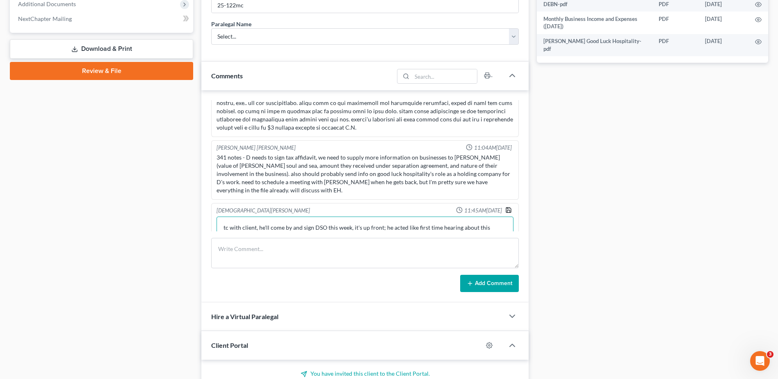
type textarea "tc with client, he'll come by and sign DSO this week, it's up front; he acted l…"
click at [505, 207] on icon "button" at bounding box center [508, 210] width 7 height 7
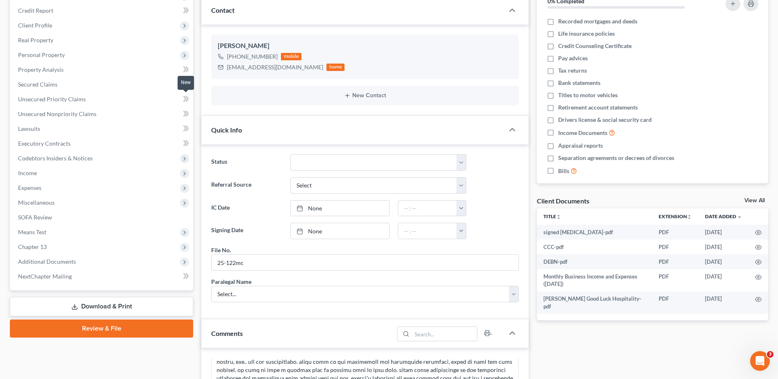
scroll to position [0, 0]
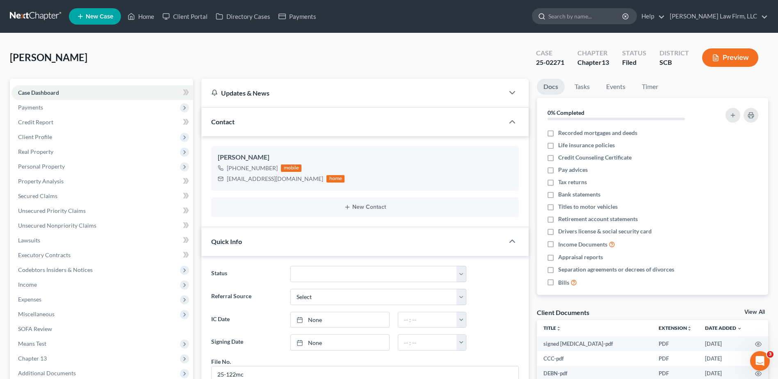
click at [601, 14] on input "search" at bounding box center [585, 16] width 75 height 15
type input "dupont"
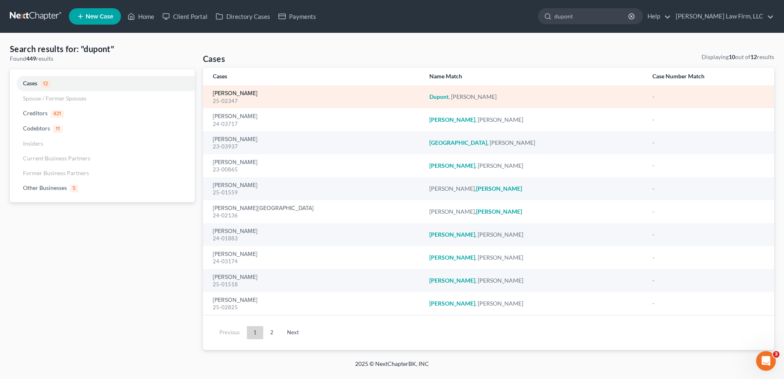
click at [219, 93] on link "Dupont, Markayla" at bounding box center [235, 94] width 45 height 6
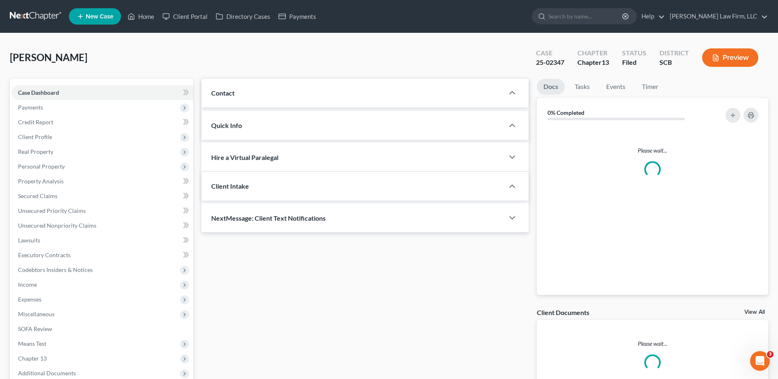
select select "1"
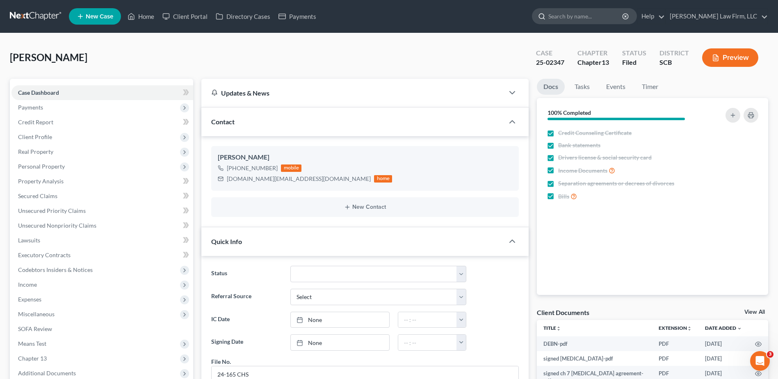
click at [607, 14] on input "search" at bounding box center [585, 16] width 75 height 15
type input "oliver"
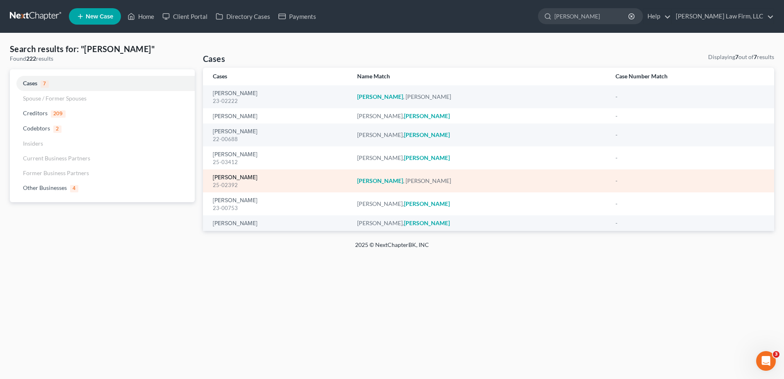
click at [231, 177] on link "Oliver, Michele" at bounding box center [235, 178] width 45 height 6
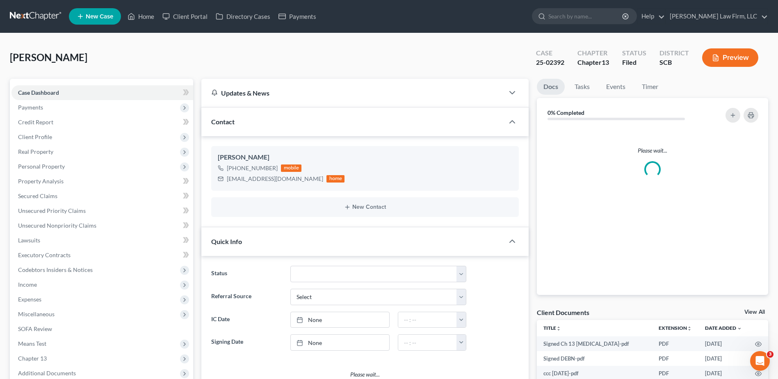
select select "1"
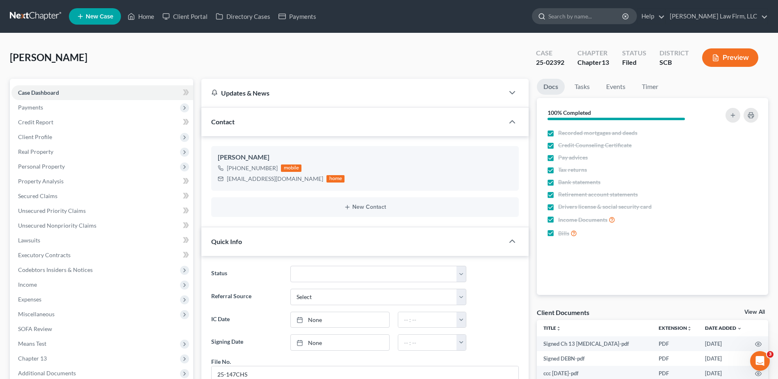
click at [613, 18] on input "search" at bounding box center [585, 16] width 75 height 15
type input "hodges"
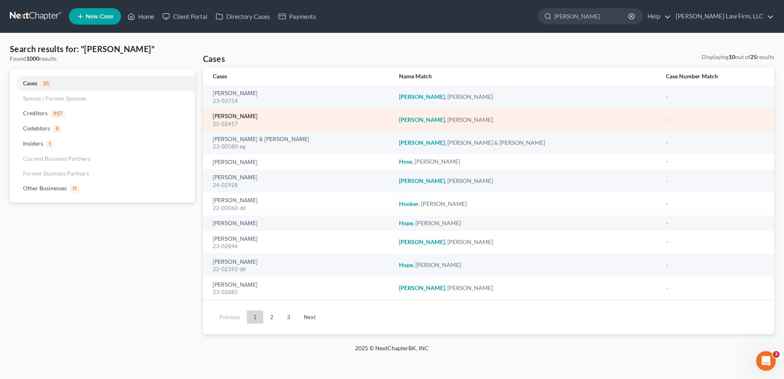
click at [238, 116] on link "Hodges, Martha" at bounding box center [235, 117] width 45 height 6
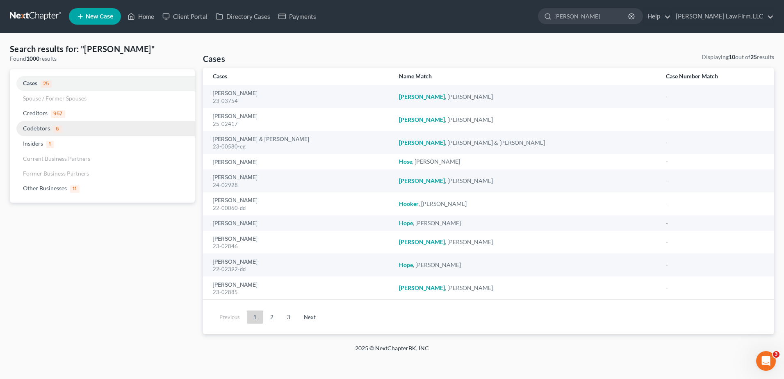
select select "0"
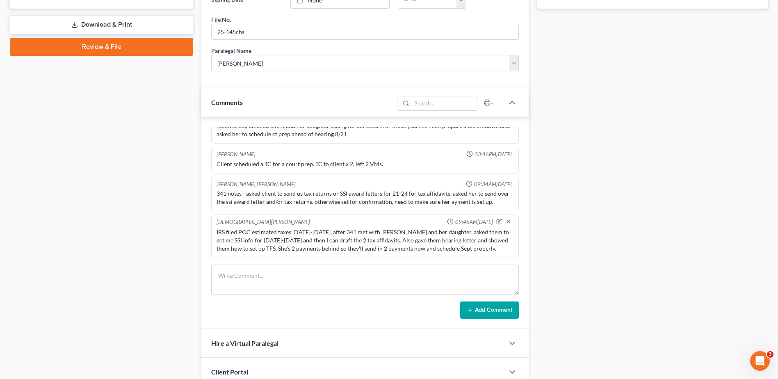
scroll to position [461, 0]
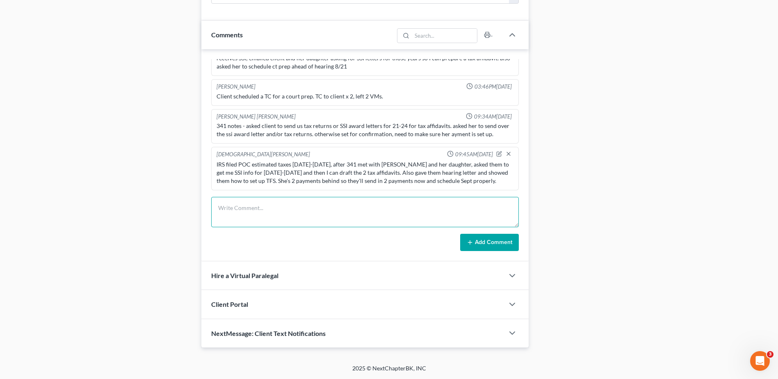
click at [267, 210] on textarea at bounding box center [364, 212] width 307 height 30
type textarea "e"
type textarea ";"
type textarea "left vm for client RE: SSI info for 2019-2024, also sent her and daugther an em…"
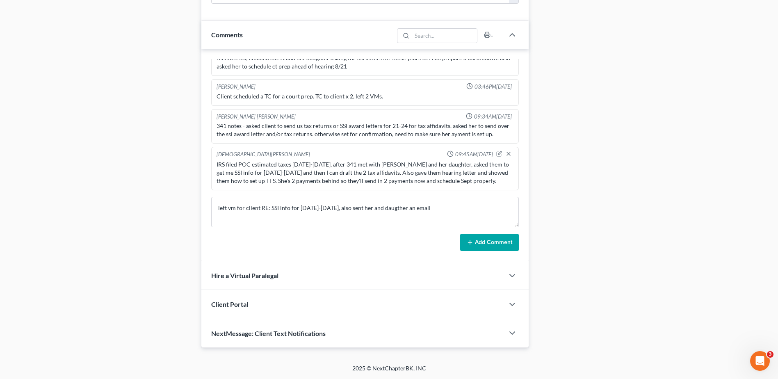
click at [494, 241] on button "Add Comment" at bounding box center [489, 242] width 59 height 17
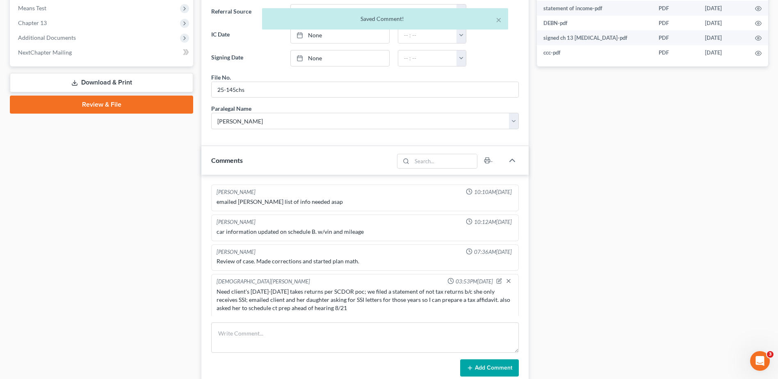
scroll to position [51, 0]
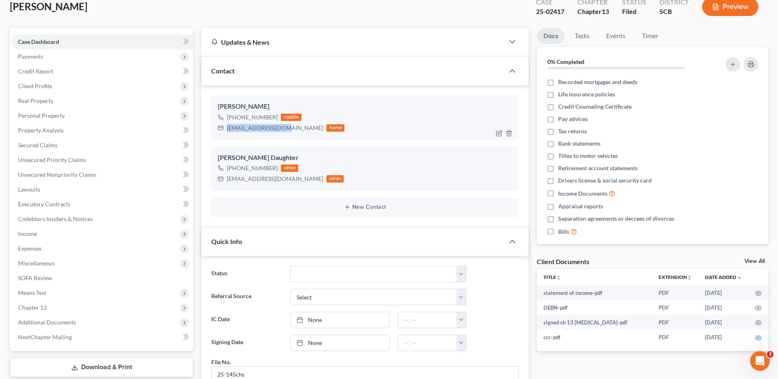
drag, startPoint x: 229, startPoint y: 127, endPoint x: 290, endPoint y: 127, distance: 61.1
click at [290, 127] on div "mhodg5166@yahoo.com home" at bounding box center [281, 128] width 127 height 11
copy div "mhodg5166@yahoo.com"
drag, startPoint x: 226, startPoint y: 180, endPoint x: 285, endPoint y: 179, distance: 59.0
click at [285, 179] on div "staylor127@gmail.com other" at bounding box center [281, 178] width 126 height 11
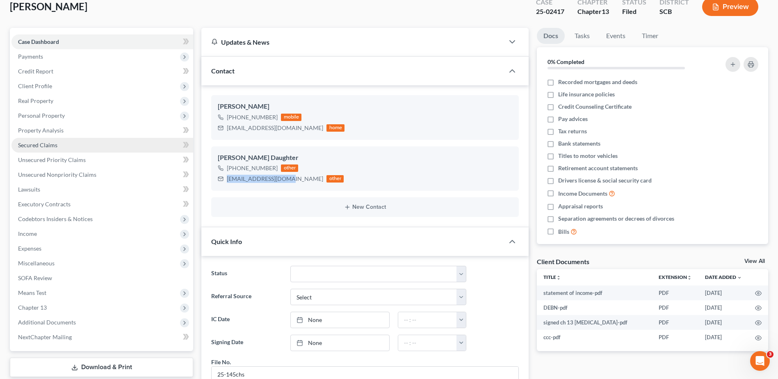
copy div "staylor127@gmail.com"
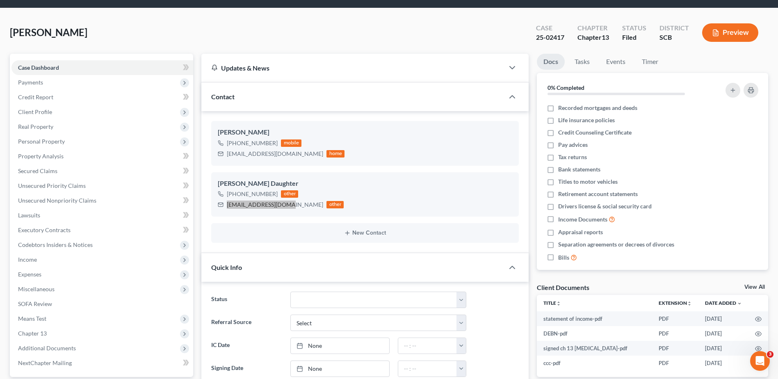
scroll to position [0, 0]
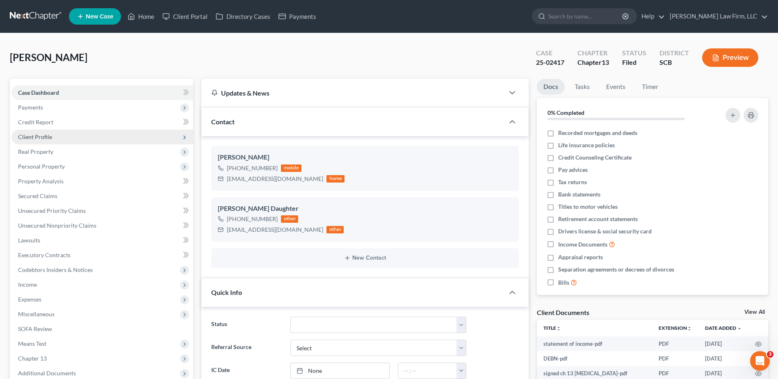
click at [45, 133] on span "Client Profile" at bounding box center [35, 136] width 34 height 7
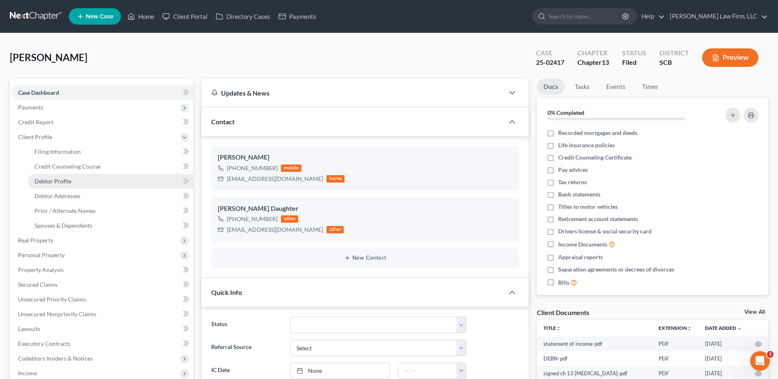
drag, startPoint x: 67, startPoint y: 176, endPoint x: 110, endPoint y: 176, distance: 43.0
click at [67, 176] on link "Debtor Profile" at bounding box center [110, 181] width 165 height 15
select select "4"
select select "0"
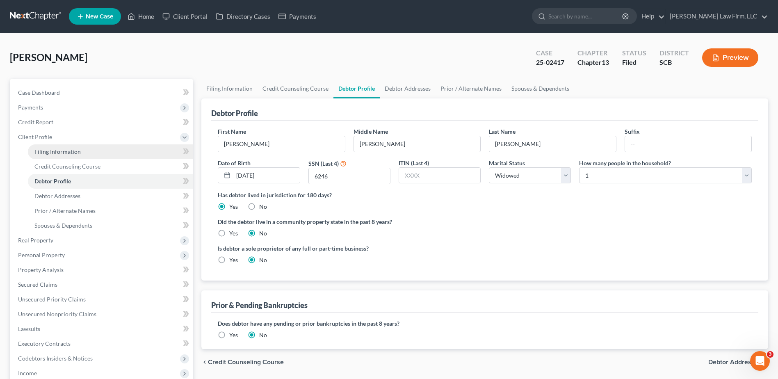
click at [74, 158] on link "Filing Information" at bounding box center [110, 151] width 165 height 15
select select "1"
select select "0"
select select "3"
select select "42"
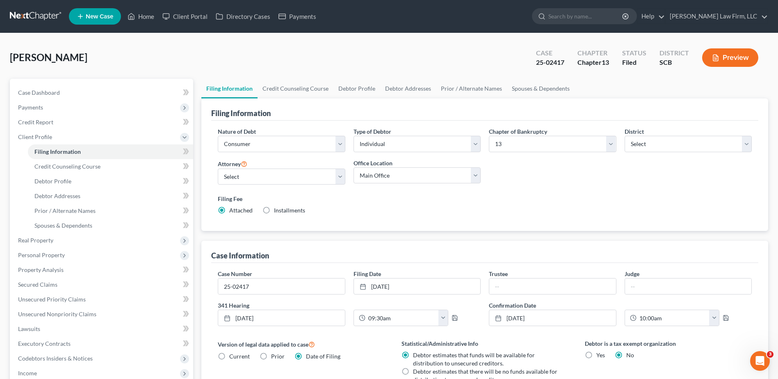
click at [37, 11] on link at bounding box center [36, 16] width 52 height 15
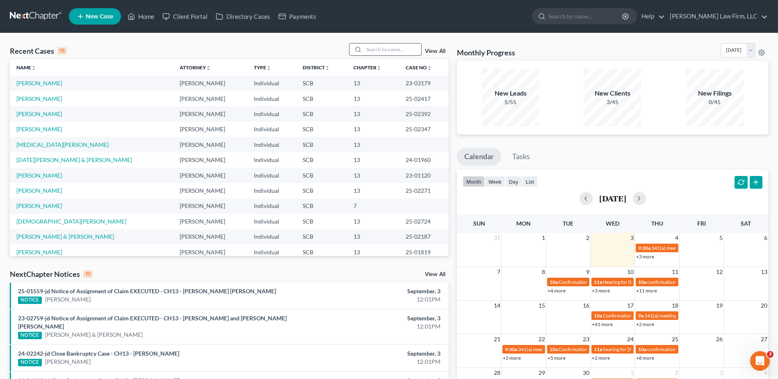
drag, startPoint x: 399, startPoint y: 47, endPoint x: 407, endPoint y: 43, distance: 9.0
click at [403, 44] on input "search" at bounding box center [392, 49] width 57 height 12
type input "[PERSON_NAME]"
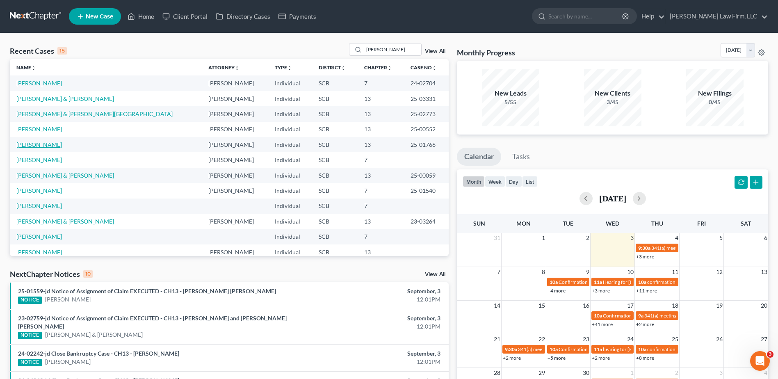
click at [43, 145] on link "[PERSON_NAME]" at bounding box center [39, 144] width 46 height 7
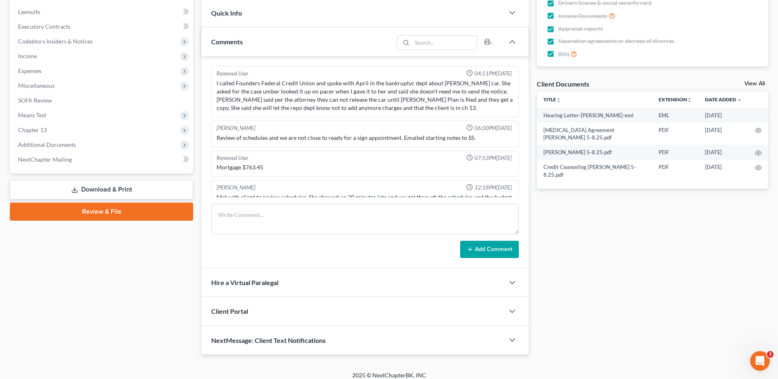
scroll to position [440, 0]
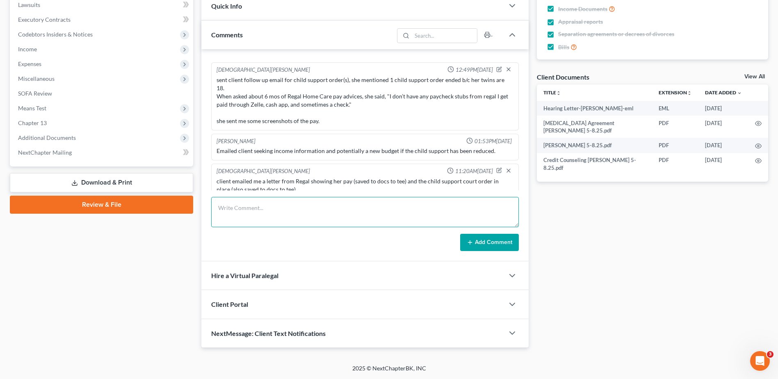
click at [243, 211] on textarea at bounding box center [364, 212] width 307 height 30
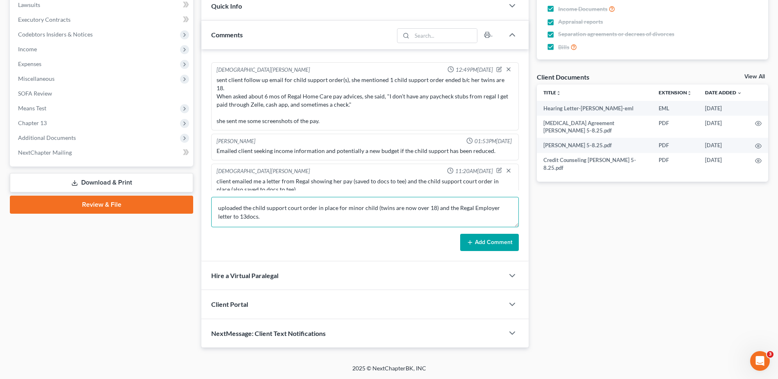
type textarea "uploaded the child support court order in place for minor child (twins are now …"
click at [496, 238] on button "Add Comment" at bounding box center [489, 242] width 59 height 17
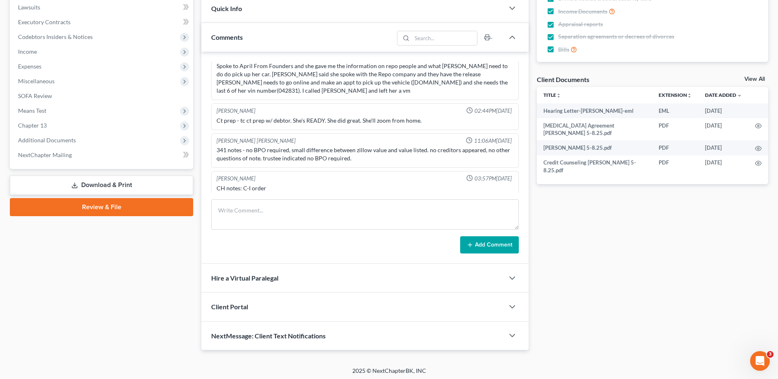
scroll to position [0, 0]
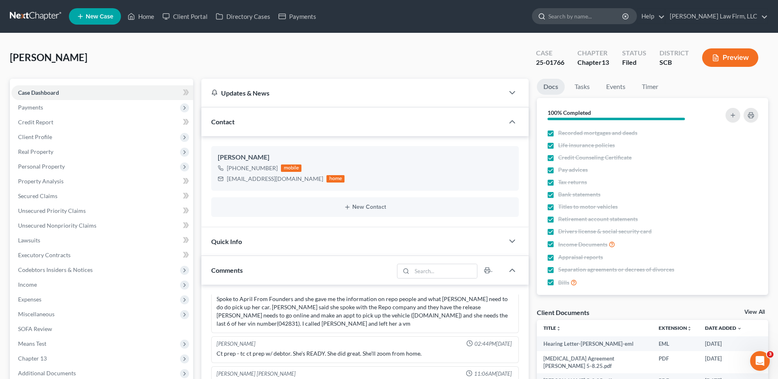
click at [582, 12] on input "search" at bounding box center [585, 16] width 75 height 15
type input "[PERSON_NAME]"
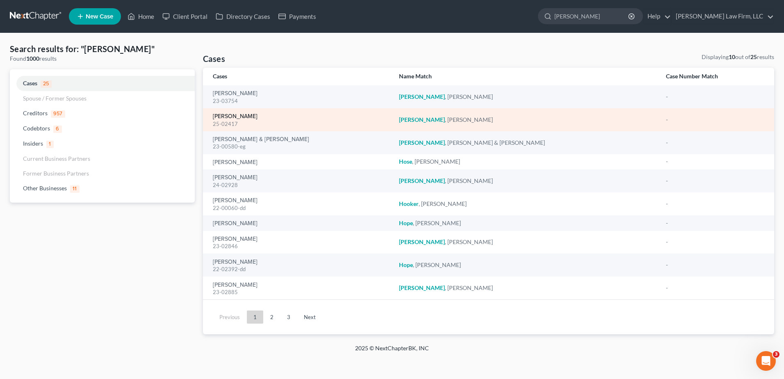
click at [232, 116] on link "[PERSON_NAME]" at bounding box center [235, 117] width 45 height 6
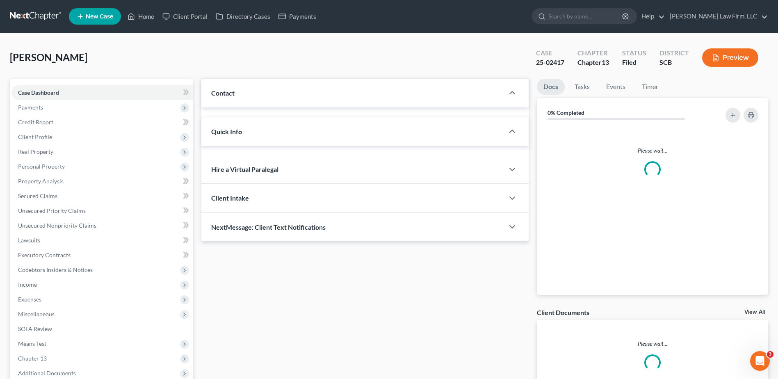
select select "0"
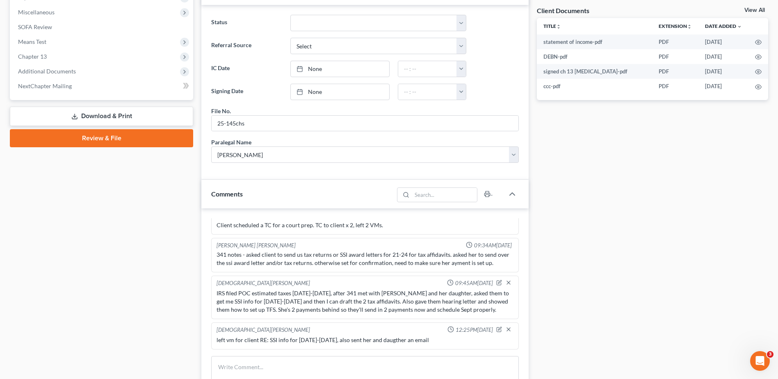
scroll to position [461, 0]
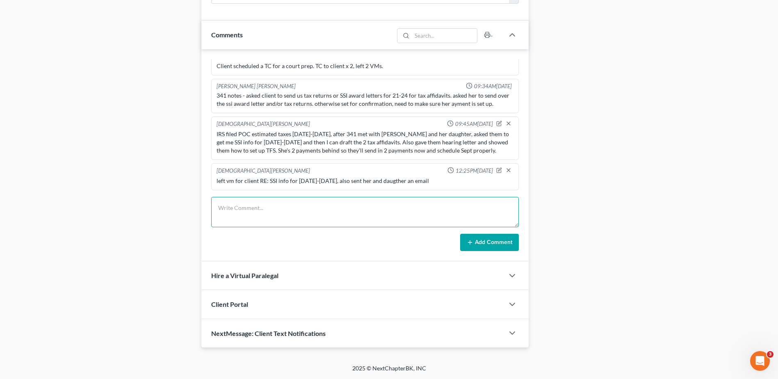
click at [345, 214] on textarea at bounding box center [364, 212] width 307 height 30
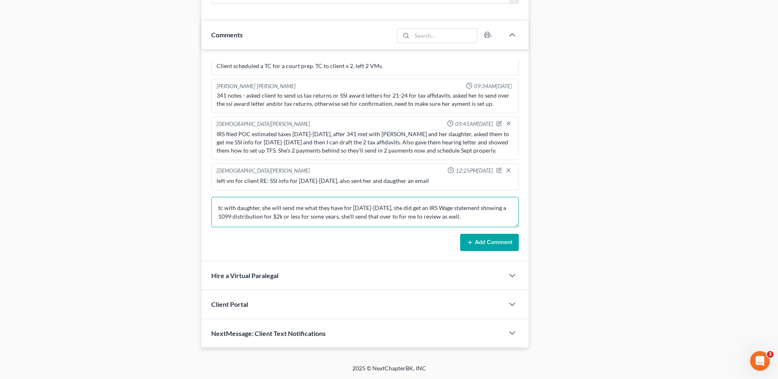
type textarea "tc with daughter, she will send me what they have for [DATE]-[DATE], she did ge…"
click at [486, 242] on button "Add Comment" at bounding box center [489, 242] width 59 height 17
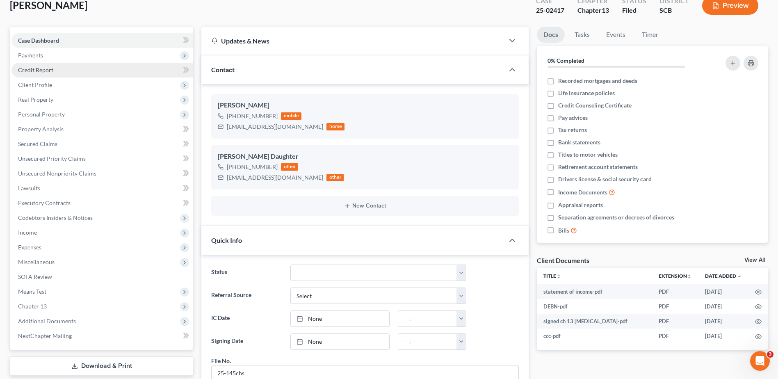
scroll to position [0, 0]
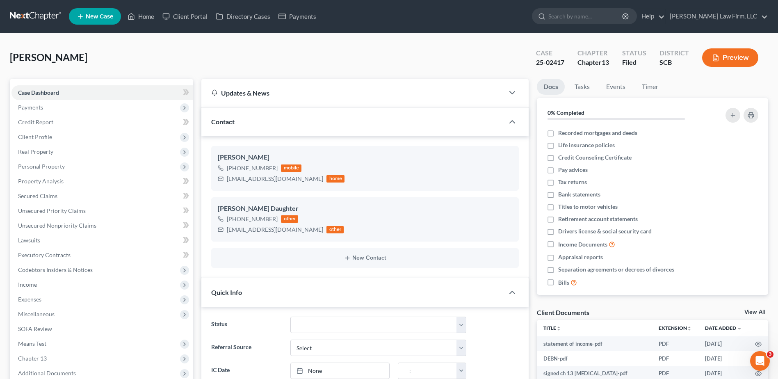
click at [52, 20] on link at bounding box center [36, 16] width 52 height 15
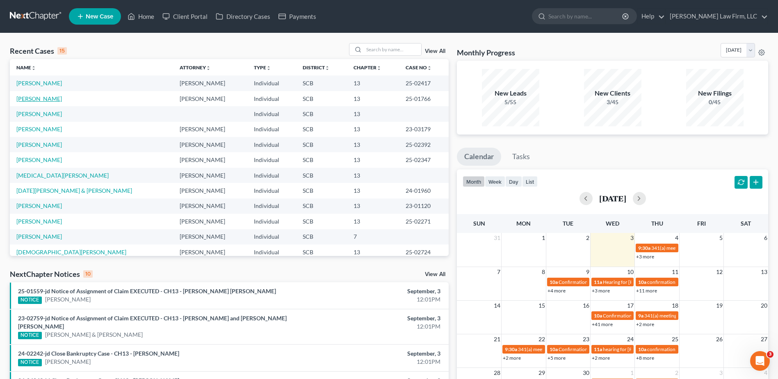
click at [41, 97] on link "[PERSON_NAME]" at bounding box center [39, 98] width 46 height 7
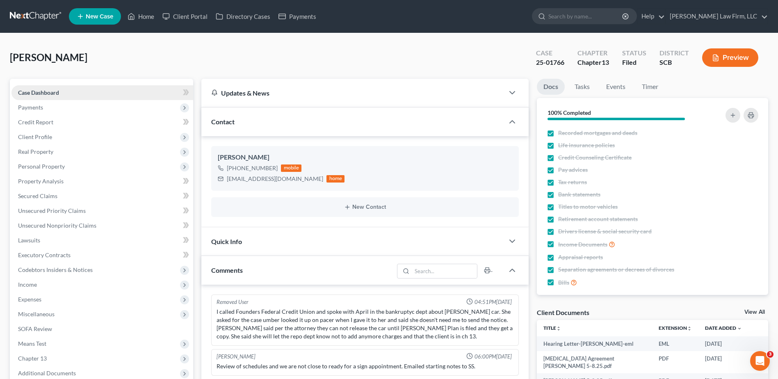
scroll to position [478, 0]
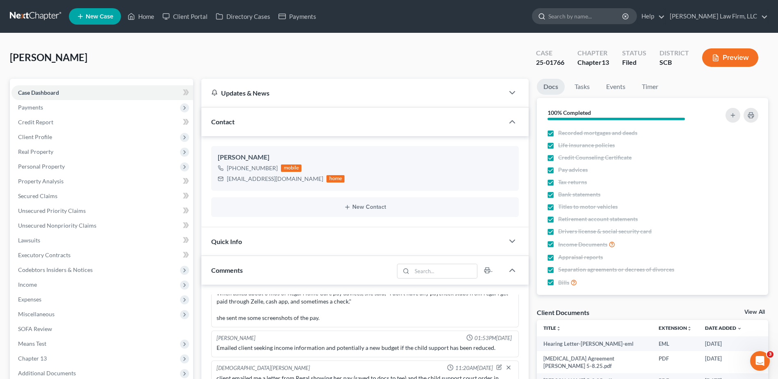
click at [606, 11] on input "search" at bounding box center [585, 16] width 75 height 15
type input "[PERSON_NAME]"
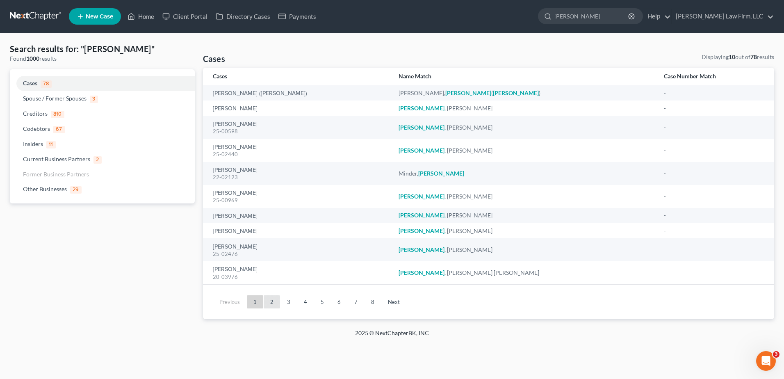
click at [268, 298] on link "2" at bounding box center [272, 301] width 16 height 13
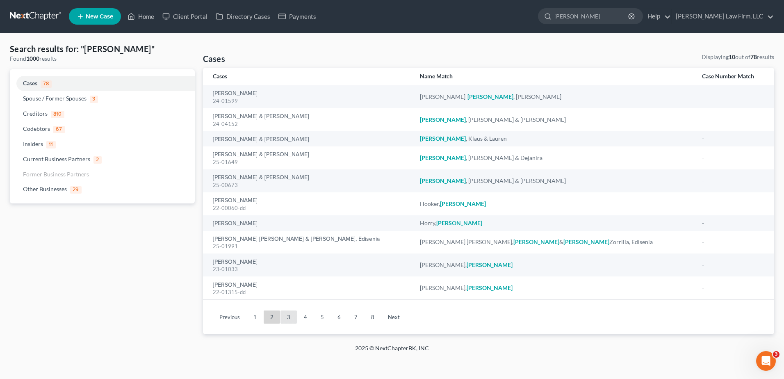
click at [289, 317] on link "3" at bounding box center [288, 316] width 16 height 13
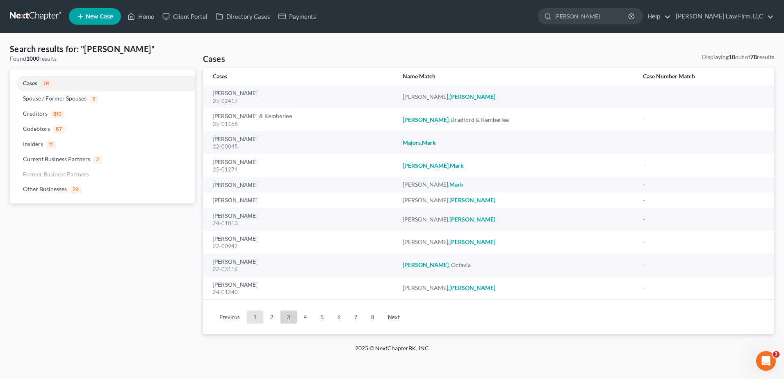
click at [251, 315] on link "1" at bounding box center [255, 316] width 16 height 13
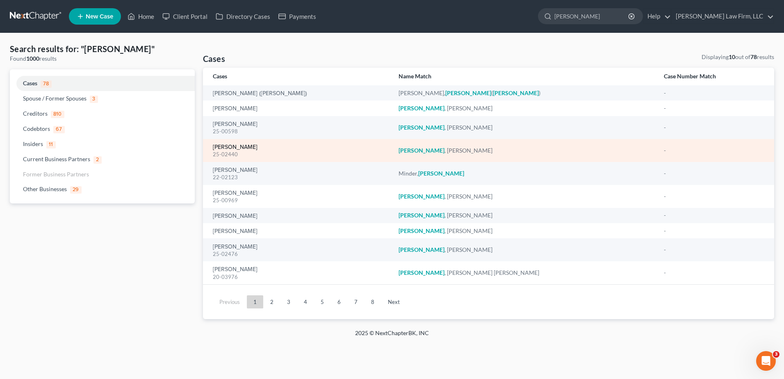
click at [225, 146] on link "[PERSON_NAME]" at bounding box center [235, 147] width 45 height 6
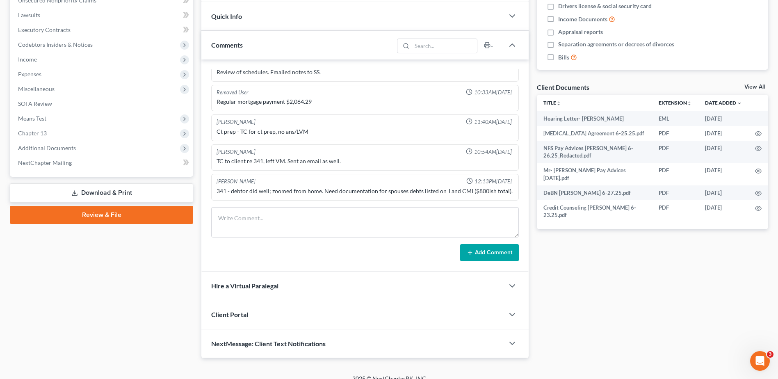
scroll to position [235, 0]
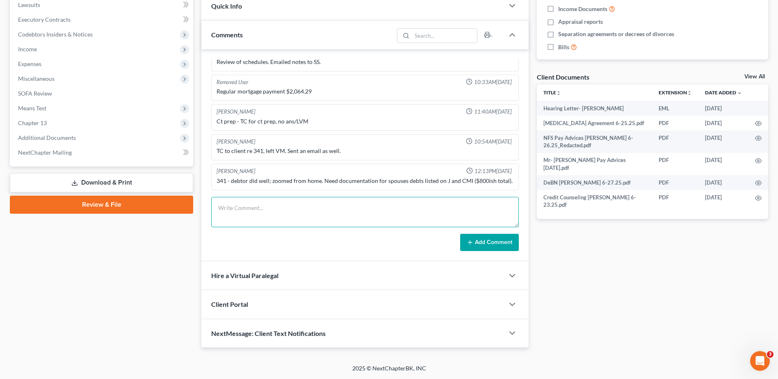
click at [261, 219] on textarea at bounding box center [364, 212] width 307 height 30
paste textarea "At the 341 meeting on the above case certain information/documents were require…"
type textarea "letter from [PERSON_NAME]'s office: At the 341 meeting on the above case certai…"
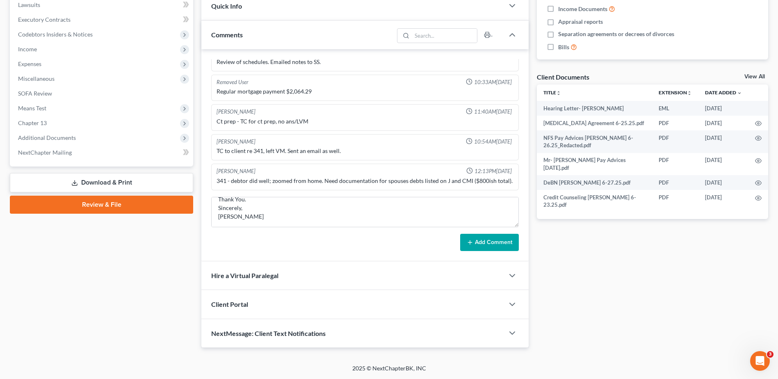
click at [489, 231] on form "letter from [PERSON_NAME]'s office: At the 341 meeting on the above case certai…" at bounding box center [364, 224] width 307 height 54
click at [485, 244] on button "Add Comment" at bounding box center [489, 242] width 59 height 17
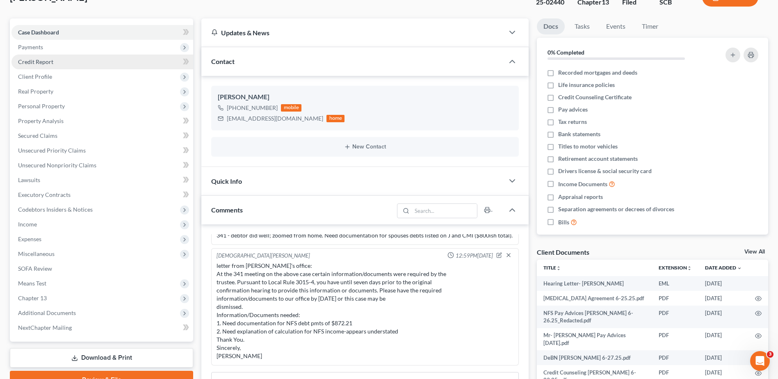
scroll to position [0, 0]
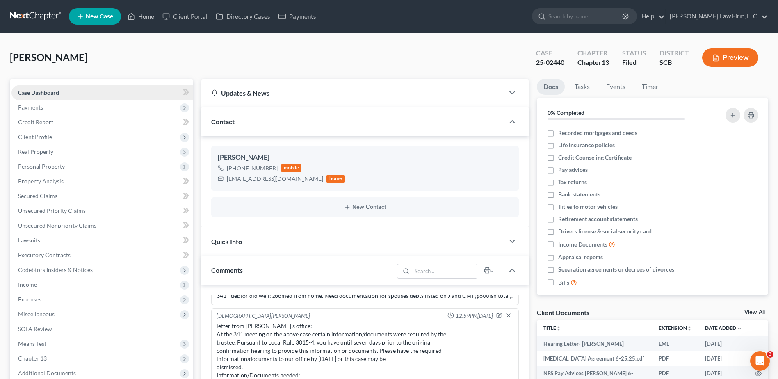
click at [34, 93] on span "Case Dashboard" at bounding box center [38, 92] width 41 height 7
click at [35, 16] on link at bounding box center [36, 16] width 52 height 15
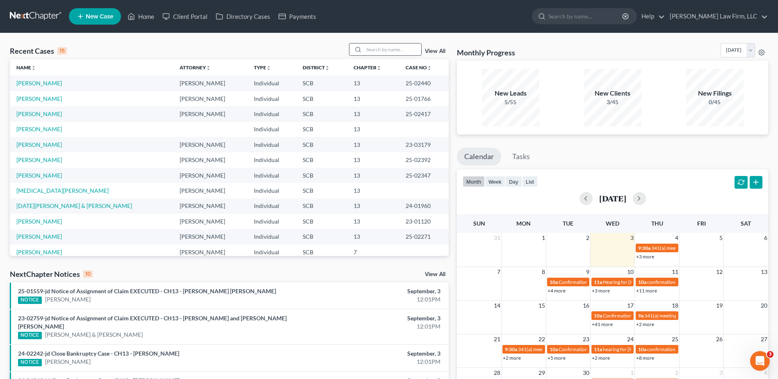
click at [404, 50] on input "search" at bounding box center [392, 49] width 57 height 12
type input "[PERSON_NAME]"
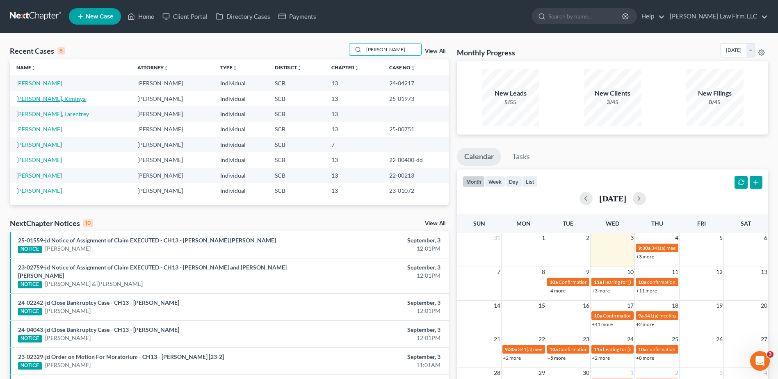
click at [44, 99] on link "Perry, Kiminya" at bounding box center [50, 98] width 69 height 7
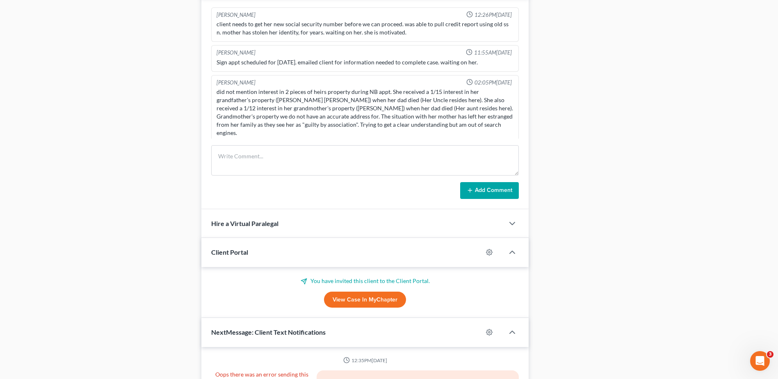
scroll to position [1702, 0]
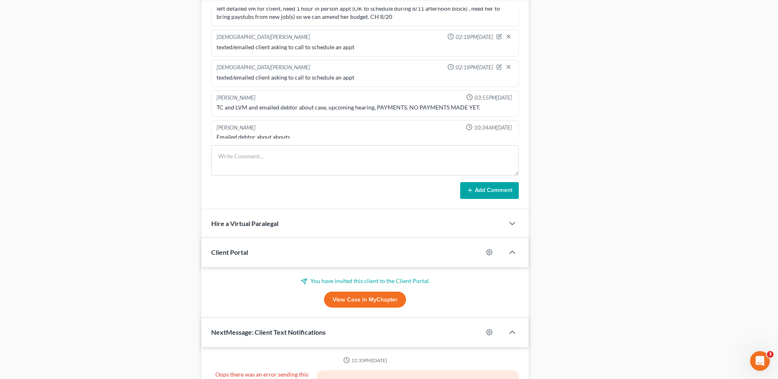
select select "0"
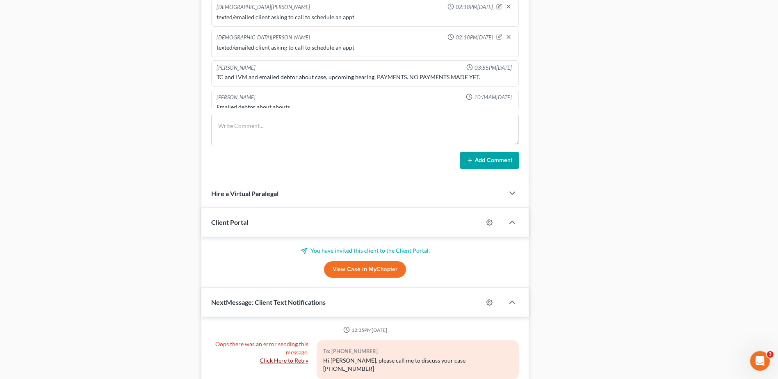
scroll to position [213, 0]
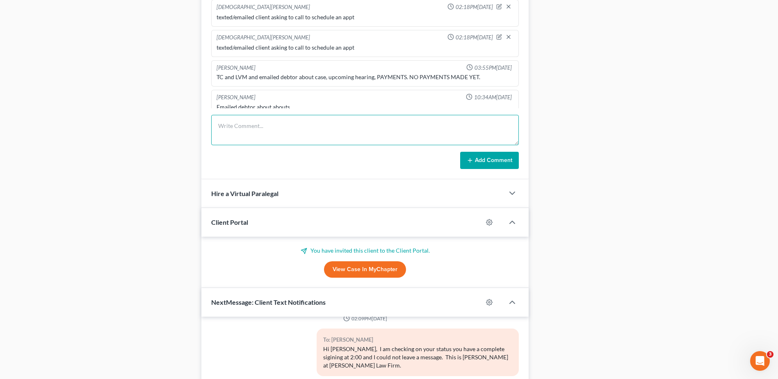
click at [250, 126] on textarea at bounding box center [364, 130] width 307 height 30
type textarea "still no payments yet; client owes $4400 through Sept. CH 9/17"
click at [481, 159] on button "Add Comment" at bounding box center [489, 160] width 59 height 17
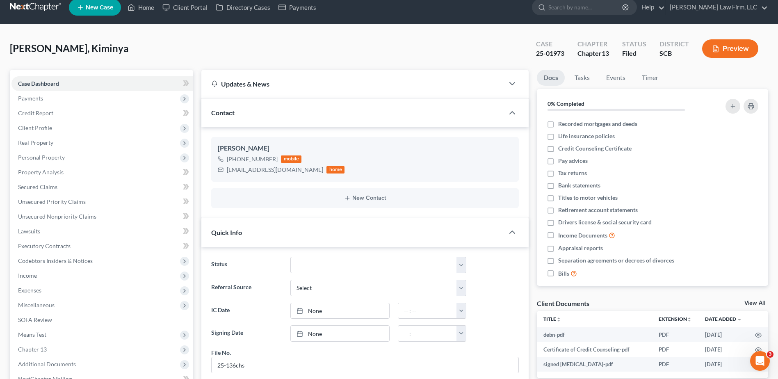
scroll to position [0, 0]
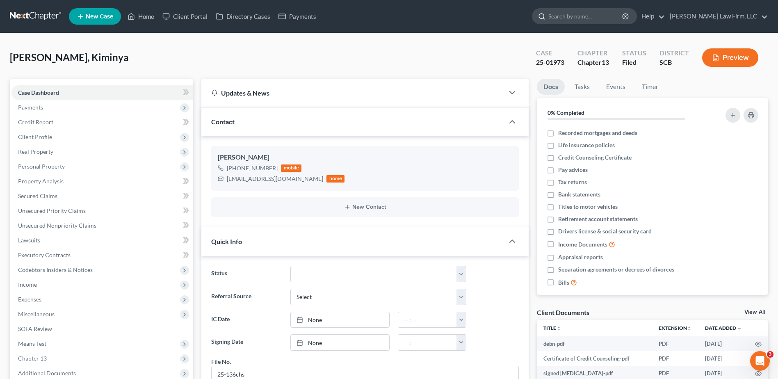
click at [589, 22] on input "search" at bounding box center [585, 16] width 75 height 15
type input "averett"
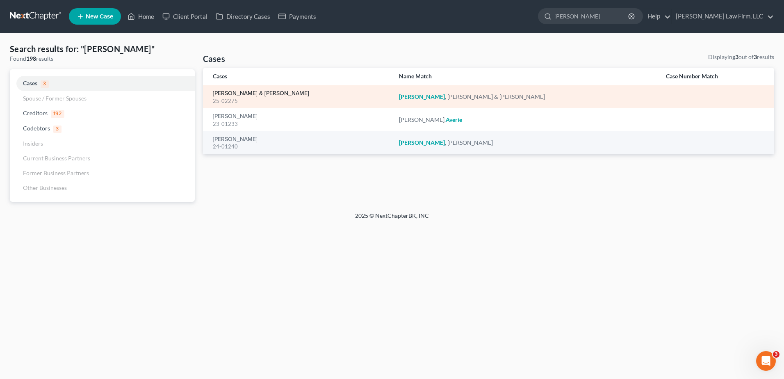
click at [236, 92] on link "Averett, Ricardo & Kimberly" at bounding box center [261, 94] width 96 height 6
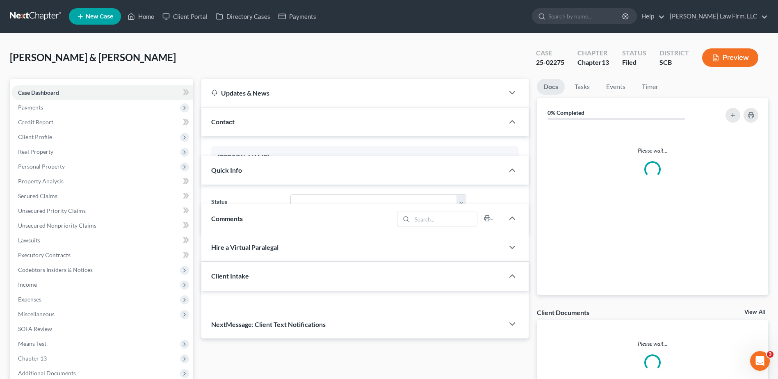
select select "1"
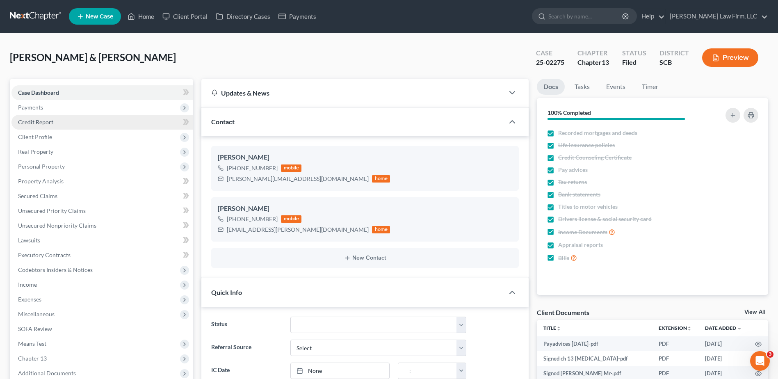
scroll to position [148, 0]
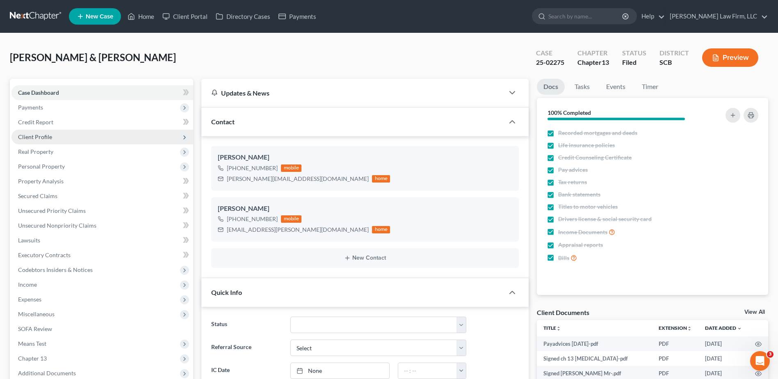
click at [37, 141] on span "Client Profile" at bounding box center [102, 137] width 182 height 15
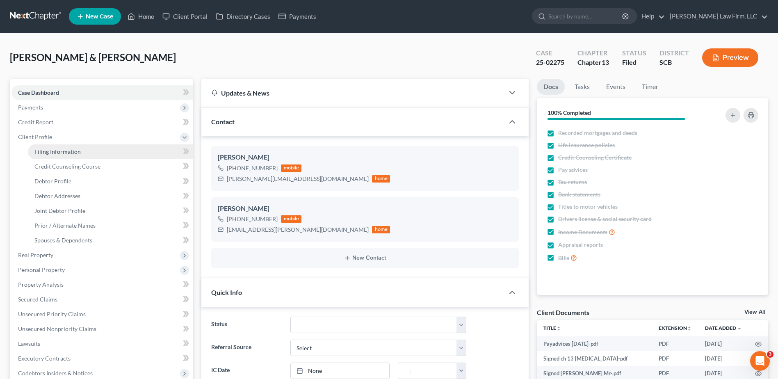
click at [66, 149] on span "Filing Information" at bounding box center [57, 151] width 46 height 7
select select "1"
select select "3"
select select "42"
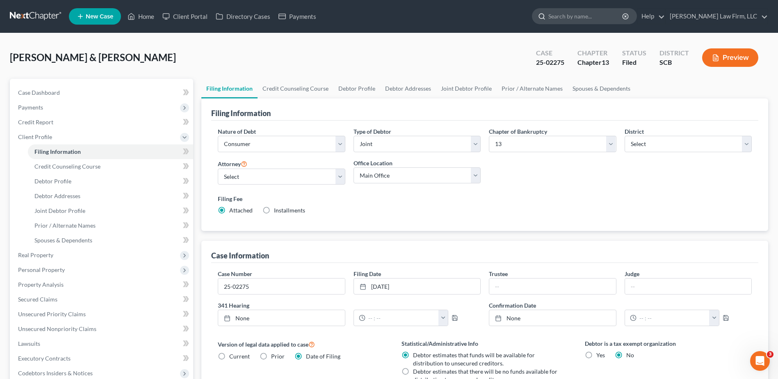
click at [596, 22] on input "search" at bounding box center [585, 16] width 75 height 15
type input "smith"
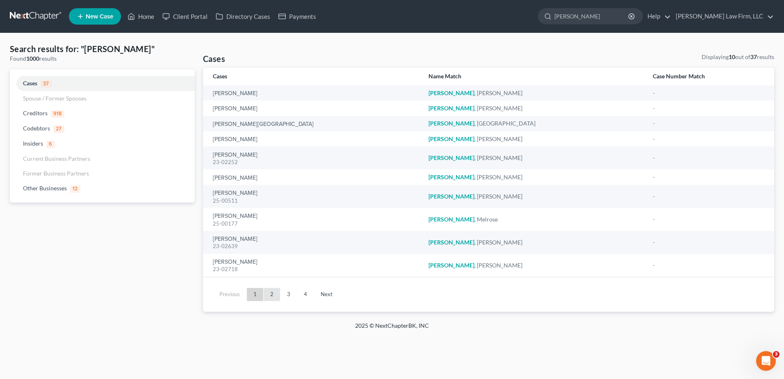
click at [277, 298] on link "2" at bounding box center [272, 294] width 16 height 13
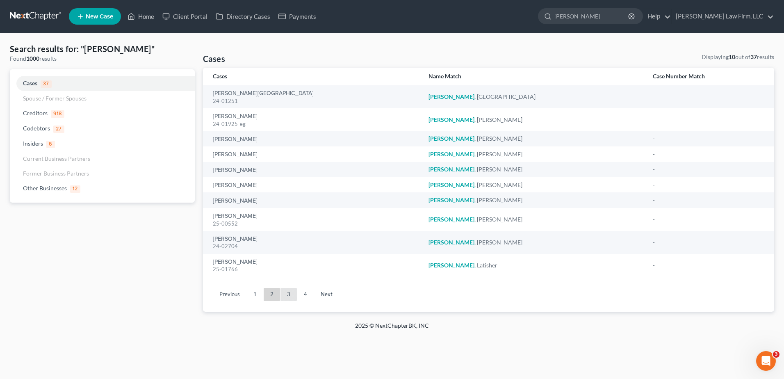
click at [289, 296] on link "3" at bounding box center [288, 294] width 16 height 13
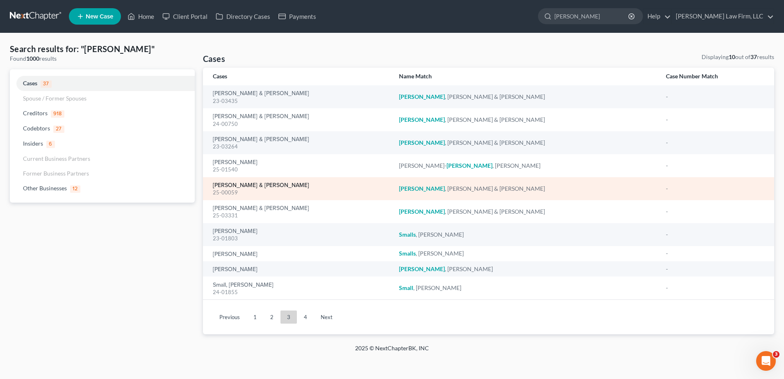
click at [241, 183] on link "Smith, William & Jacquelyn" at bounding box center [261, 185] width 96 height 6
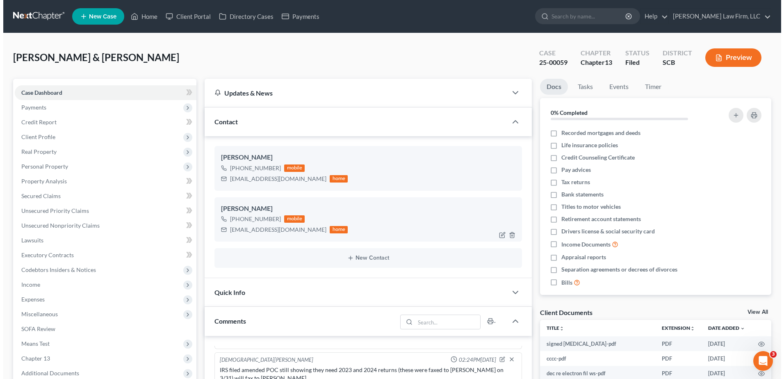
scroll to position [618, 0]
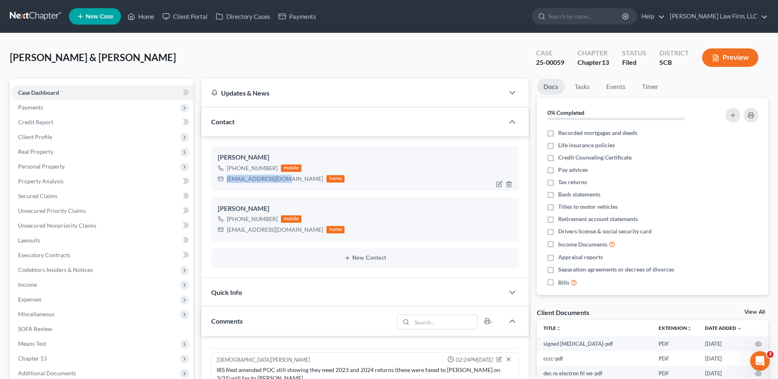
drag, startPoint x: 243, startPoint y: 179, endPoint x: 277, endPoint y: 183, distance: 34.7
click at [278, 183] on div "lilmissie@gmail.com home" at bounding box center [281, 178] width 127 height 11
copy div "lilmissie@gmail.com"
click at [40, 150] on span "Real Property" at bounding box center [35, 151] width 35 height 7
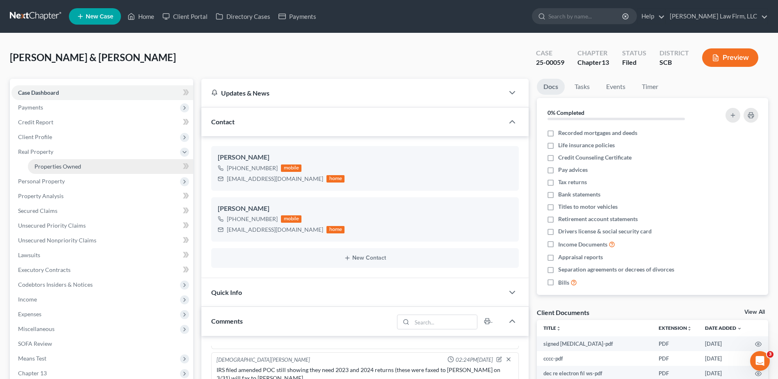
click at [55, 167] on span "Properties Owned" at bounding box center [57, 166] width 47 height 7
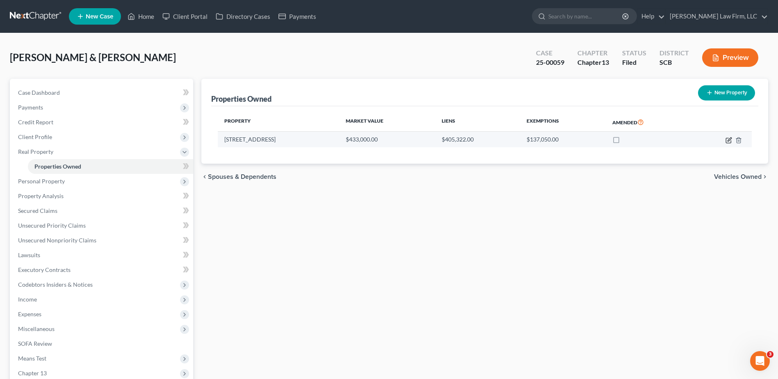
click at [728, 141] on icon "button" at bounding box center [728, 140] width 7 height 7
select select "42"
select select "2"
select select "1"
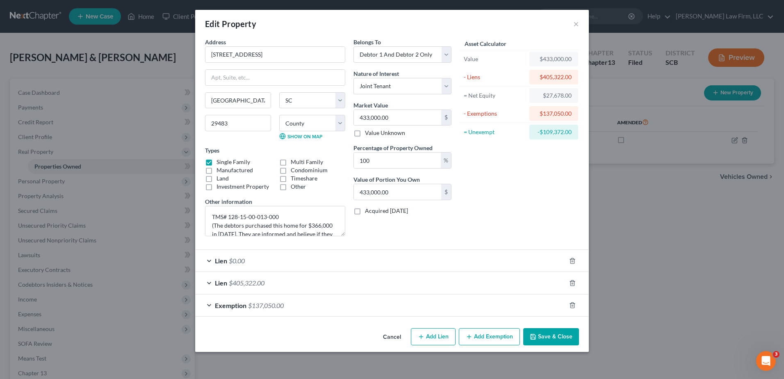
click at [695, 250] on div "Edit Property × Address * 127 Cloverleaf Street Summerville State AL AK AR AZ C…" at bounding box center [392, 189] width 784 height 379
click at [672, 173] on div "Edit Property × Address * 127 Cloverleaf Street Summerville State AL AK AR AZ C…" at bounding box center [392, 189] width 784 height 379
click at [578, 26] on button "×" at bounding box center [576, 24] width 6 height 10
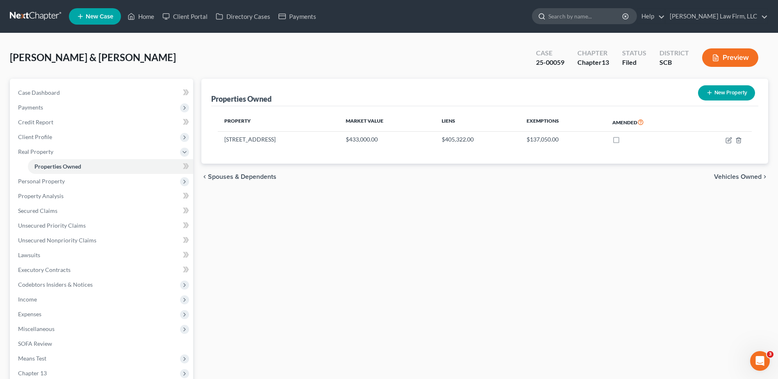
drag, startPoint x: 607, startPoint y: 15, endPoint x: 612, endPoint y: 19, distance: 6.7
click at [609, 15] on input "search" at bounding box center [585, 16] width 75 height 15
type input "sheets"
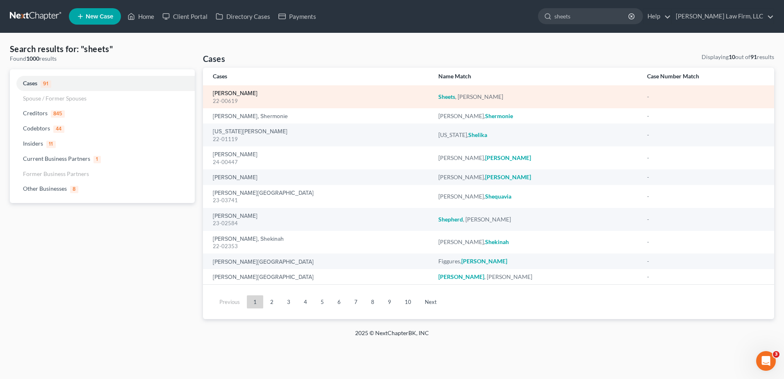
click at [231, 91] on link "Sheets, Renee" at bounding box center [235, 94] width 45 height 6
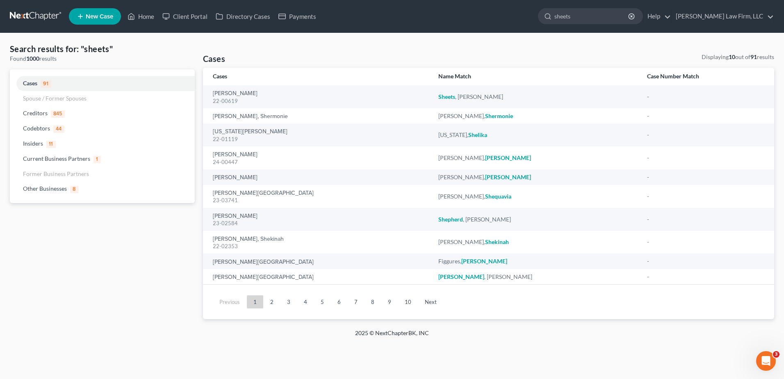
select select "6"
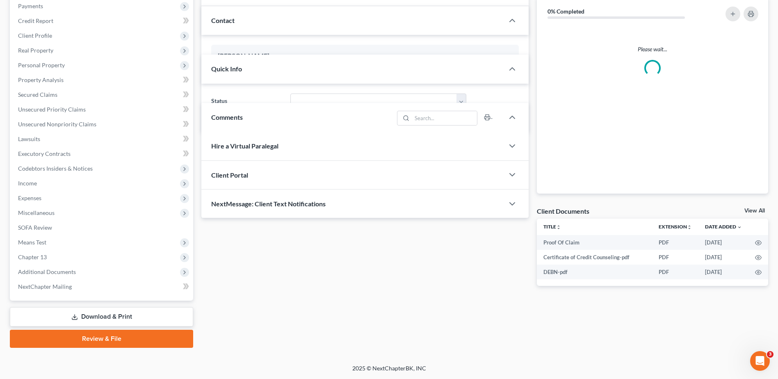
select select "0"
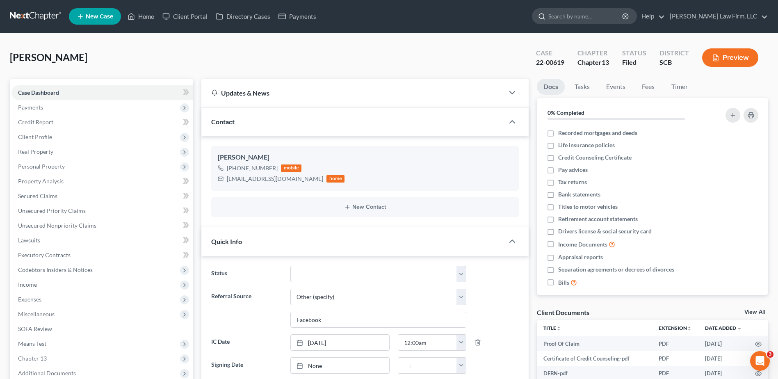
click at [604, 16] on input "search" at bounding box center [585, 16] width 75 height 15
type input "hodges"
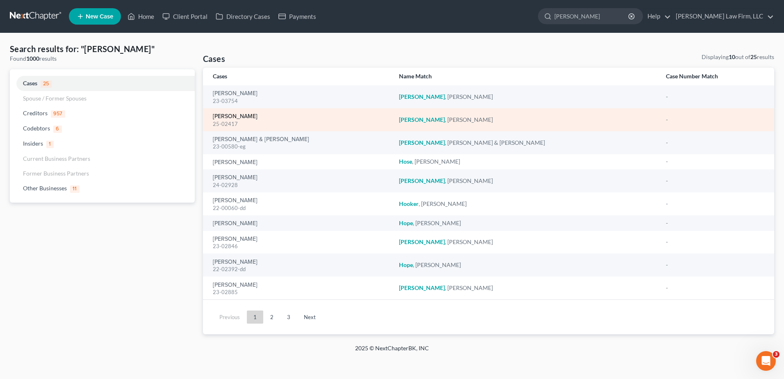
click at [232, 116] on link "Hodges, Martha" at bounding box center [235, 117] width 45 height 6
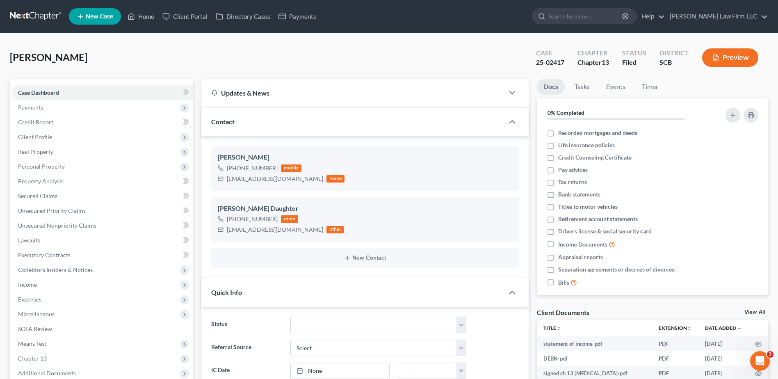
select select "0"
click at [594, 18] on input "search" at bounding box center [585, 16] width 75 height 15
type input "bornell"
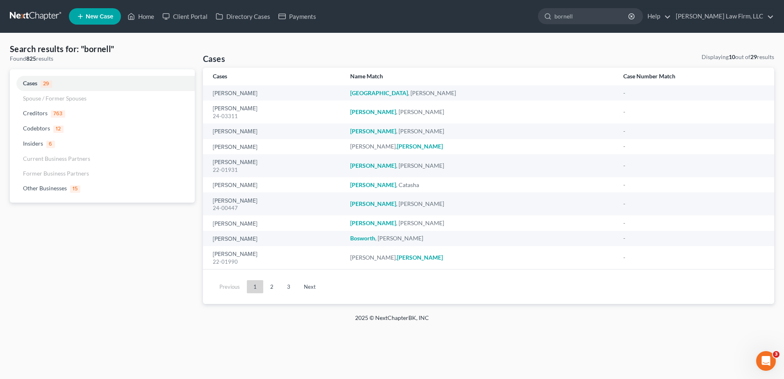
drag, startPoint x: 599, startPoint y: 17, endPoint x: 555, endPoint y: 19, distance: 43.9
click at [555, 17] on ul "New Case Home Client Portal Directory Cases Payments bornell - No Result - Othe…" at bounding box center [421, 16] width 705 height 21
type input "cornell"
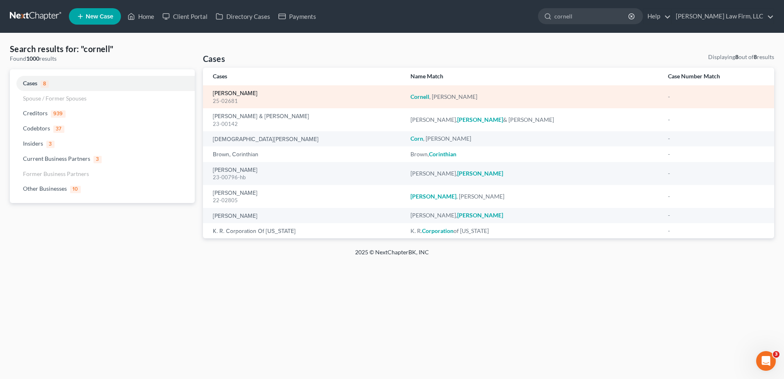
click at [226, 94] on link "[PERSON_NAME]" at bounding box center [235, 94] width 45 height 6
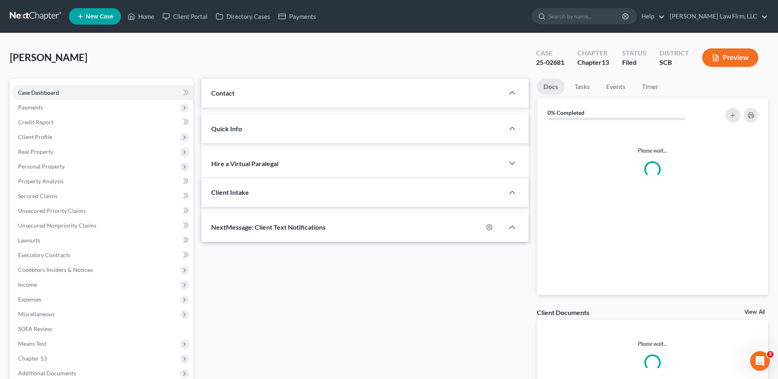
select select "0"
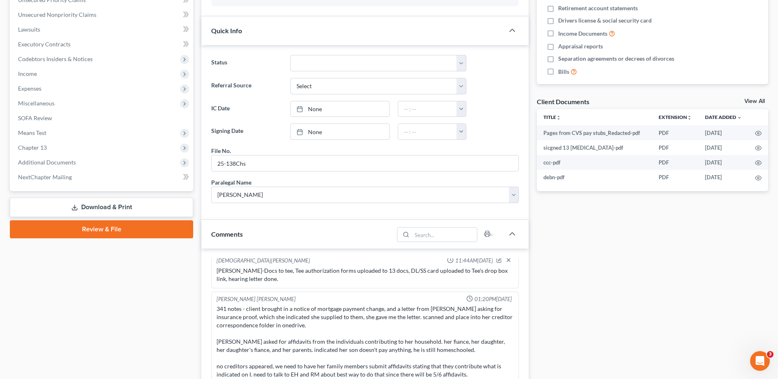
scroll to position [123, 0]
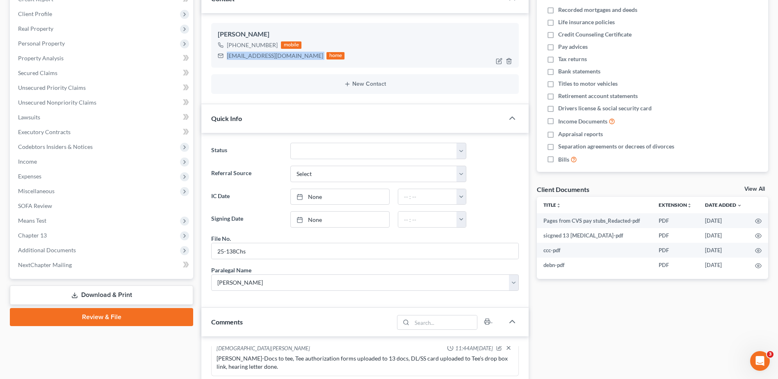
drag, startPoint x: 227, startPoint y: 57, endPoint x: 297, endPoint y: 60, distance: 70.2
click at [300, 60] on div "mandy361980@icloud.com home" at bounding box center [281, 55] width 127 height 11
drag, startPoint x: 297, startPoint y: 60, endPoint x: 234, endPoint y: 70, distance: 64.2
click at [234, 70] on ng-include "Amanda Cornell +1 (843) 367-1198 mobile mandy361980@icloud.com home New Contact" at bounding box center [364, 58] width 307 height 71
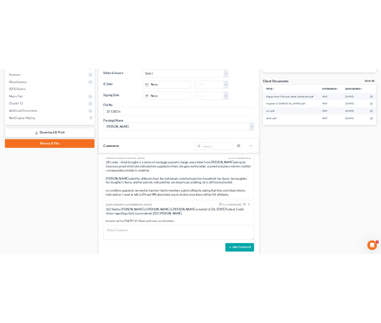
scroll to position [330, 0]
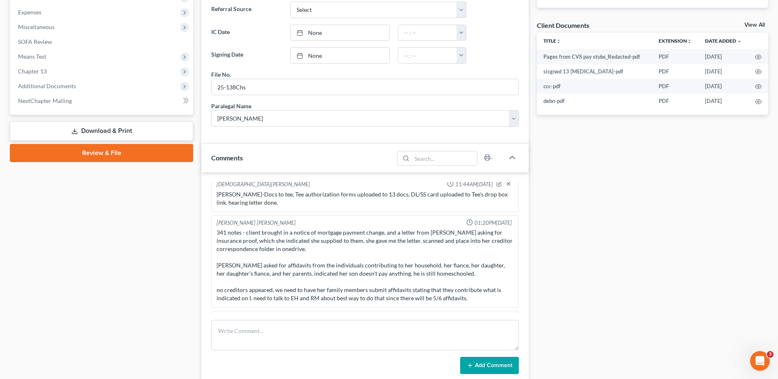
click at [468, 289] on div "341 notes - client brought in a notice of mortgage payment change, and a letter…" at bounding box center [364, 265] width 297 height 74
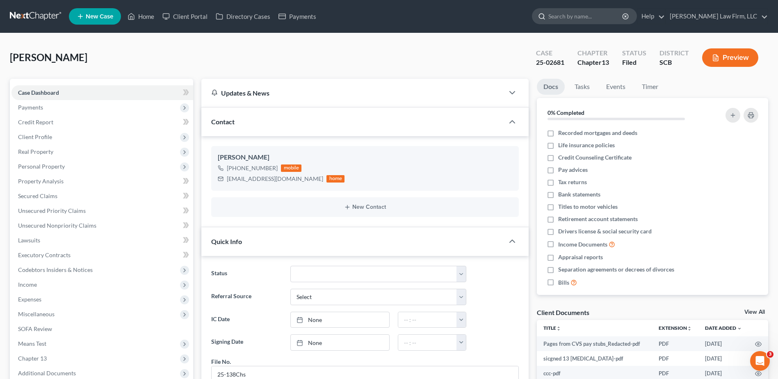
click at [601, 22] on input "search" at bounding box center [585, 16] width 75 height 15
type input "holloway"
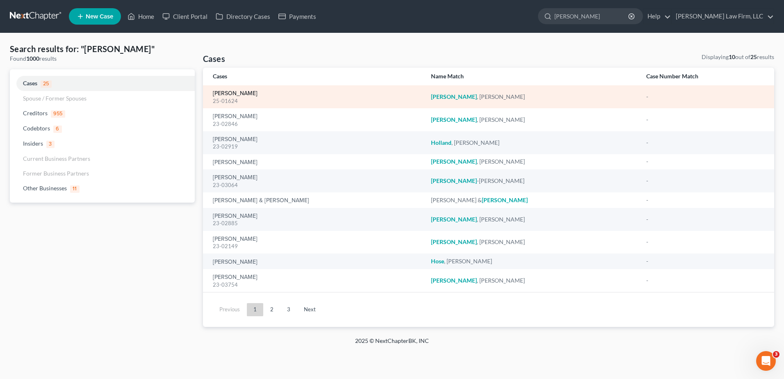
click at [236, 92] on link "[PERSON_NAME]" at bounding box center [235, 94] width 45 height 6
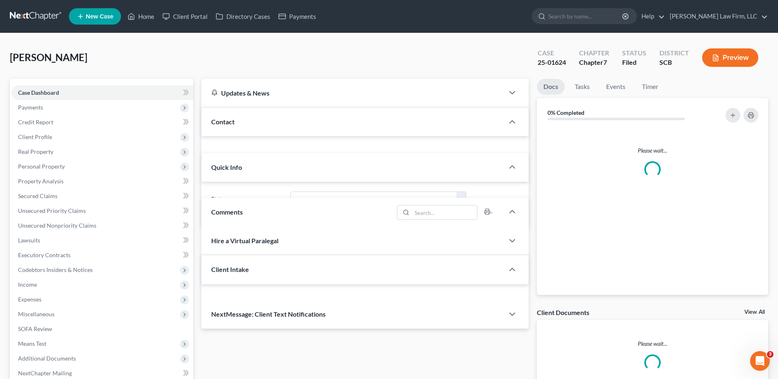
select select "1"
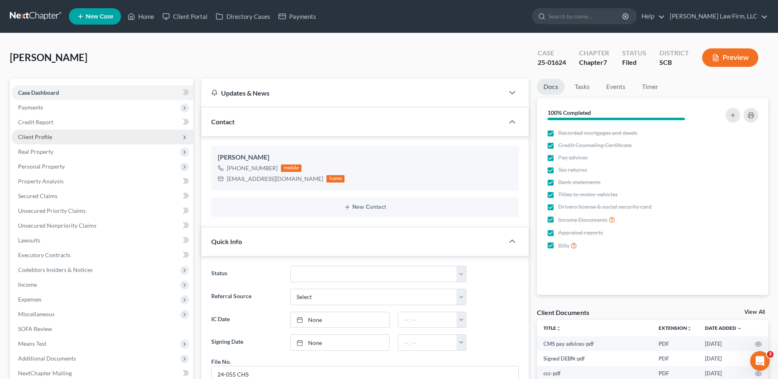
scroll to position [606, 0]
click at [54, 142] on span "Client Profile" at bounding box center [102, 137] width 182 height 15
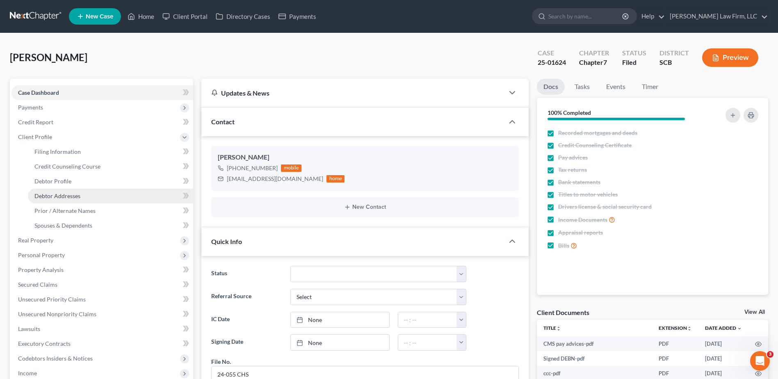
click at [72, 198] on span "Debtor Addresses" at bounding box center [57, 195] width 46 height 7
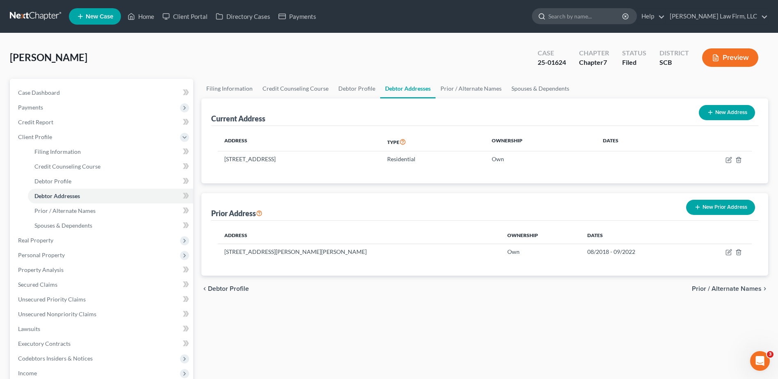
click at [581, 20] on input "search" at bounding box center [585, 16] width 75 height 15
click at [34, 95] on span "Case Dashboard" at bounding box center [39, 92] width 42 height 7
select select "1"
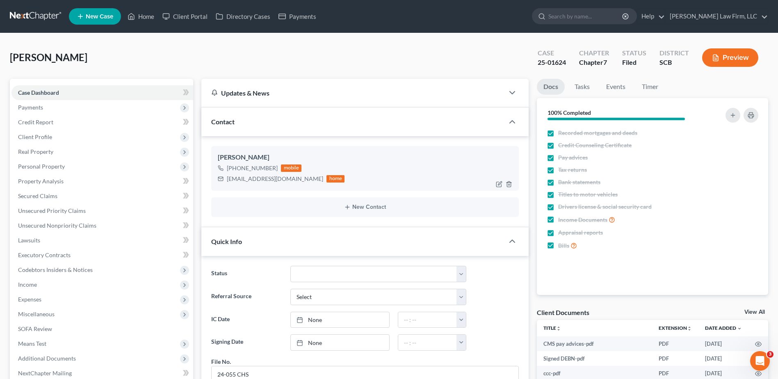
scroll to position [606, 0]
drag, startPoint x: 227, startPoint y: 178, endPoint x: 287, endPoint y: 184, distance: 60.5
click at [287, 184] on div "andreamh14@gmail.com home" at bounding box center [281, 178] width 127 height 11
copy div "andreamh14@gmail.com"
click at [594, 19] on input "search" at bounding box center [585, 16] width 75 height 15
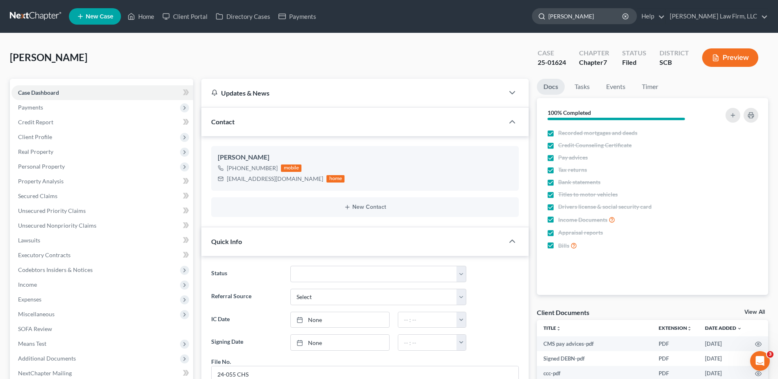
type input "newton"
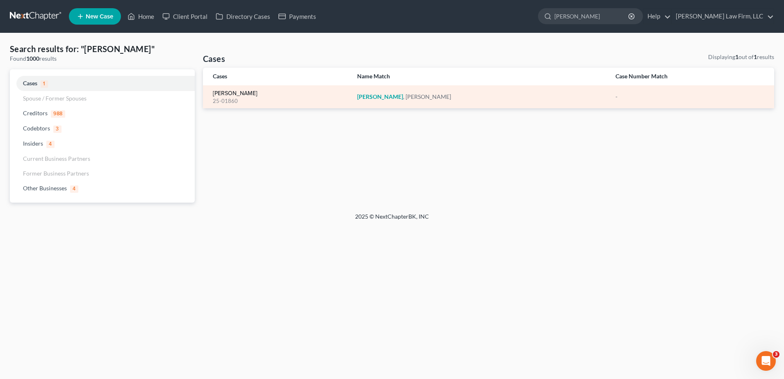
click at [238, 94] on link "[PERSON_NAME]" at bounding box center [235, 94] width 45 height 6
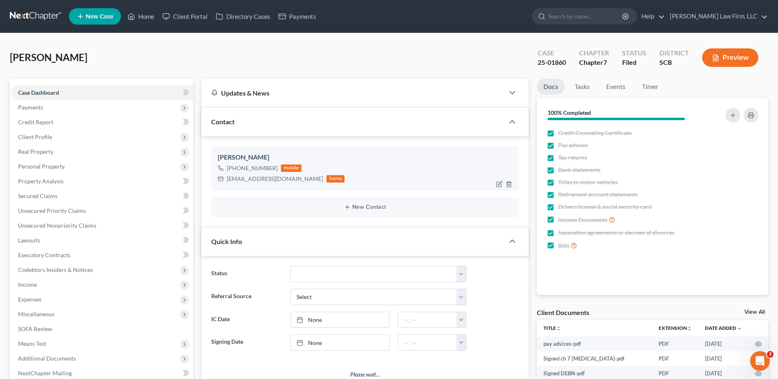
scroll to position [334, 0]
select select "1"
drag, startPoint x: 229, startPoint y: 179, endPoint x: 282, endPoint y: 186, distance: 53.7
click at [282, 186] on div "Samuel Newton Jr. +1 (843) 359-3764 mobile winkmyer@gmail.com home" at bounding box center [364, 168] width 307 height 44
copy div "winkmyer@gmail.com"
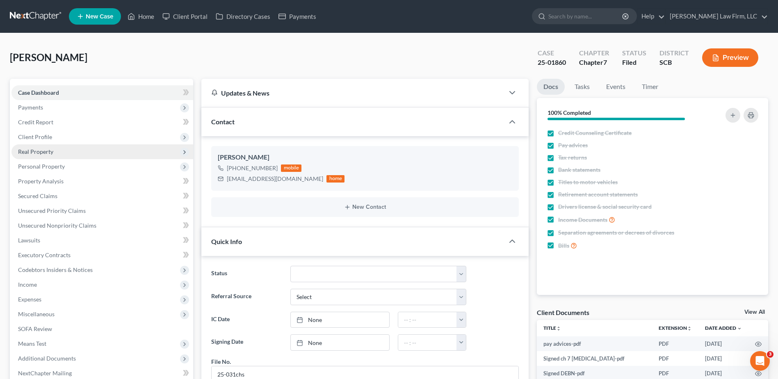
drag, startPoint x: 46, startPoint y: 139, endPoint x: 63, endPoint y: 149, distance: 20.4
click at [46, 139] on span "Client Profile" at bounding box center [35, 136] width 34 height 7
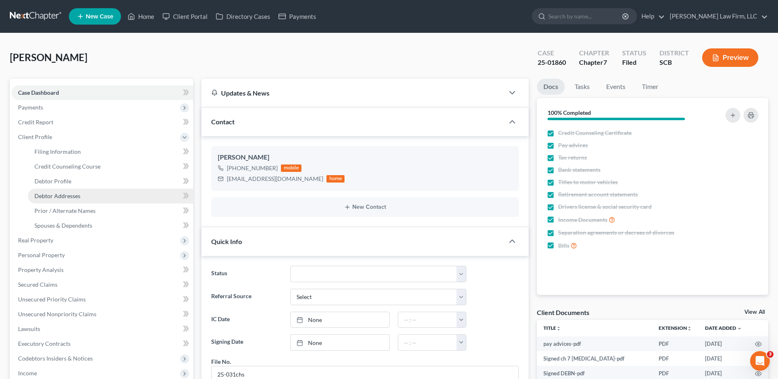
click at [81, 196] on link "Debtor Addresses" at bounding box center [110, 196] width 165 height 15
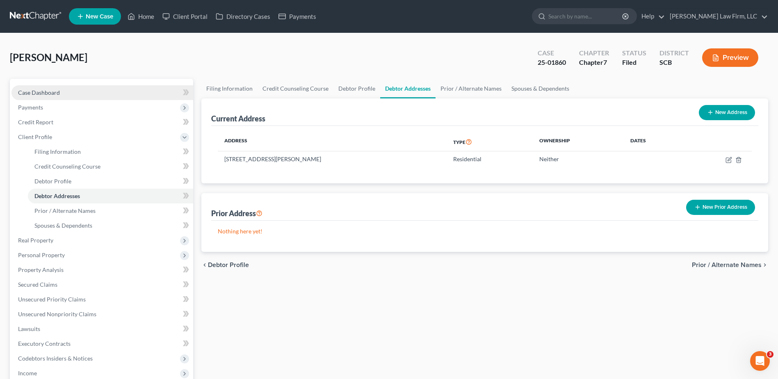
click at [54, 92] on span "Case Dashboard" at bounding box center [39, 92] width 42 height 7
select select "1"
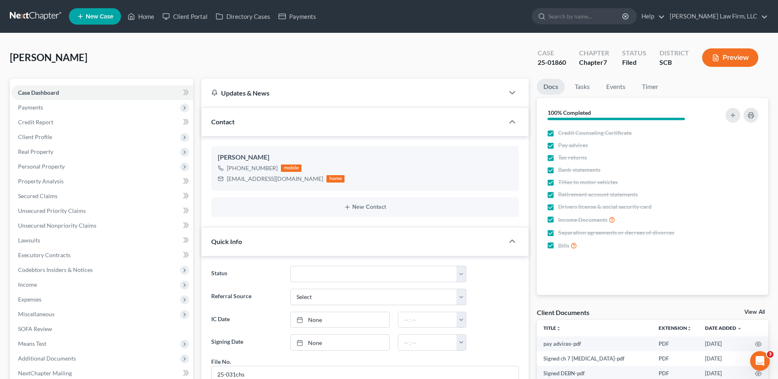
scroll to position [334, 0]
drag, startPoint x: 326, startPoint y: 278, endPoint x: 326, endPoint y: 282, distance: 5.0
click at [326, 278] on select "Discharged Dismissed Filed In Progress Lead Lost Lead Ready to File To Review W…" at bounding box center [378, 274] width 176 height 16
select select "0"
click at [290, 266] on select "Discharged Dismissed Filed In Progress Lead Lost Lead Ready to File To Review W…" at bounding box center [378, 274] width 176 height 16
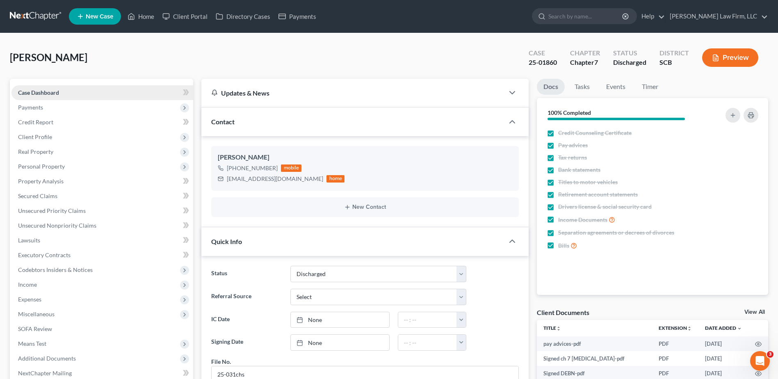
click at [54, 91] on span "Case Dashboard" at bounding box center [38, 92] width 41 height 7
click at [46, 18] on link at bounding box center [36, 16] width 52 height 15
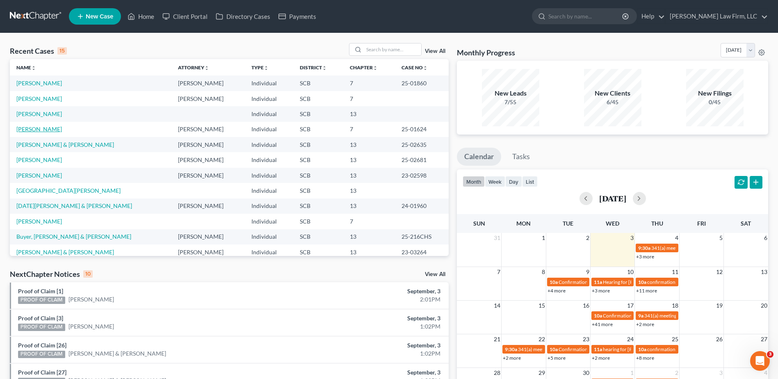
click at [44, 130] on link "[PERSON_NAME]" at bounding box center [39, 128] width 46 height 7
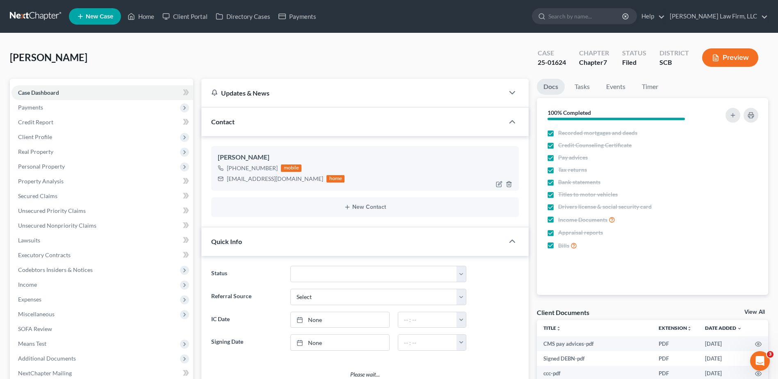
select select "1"
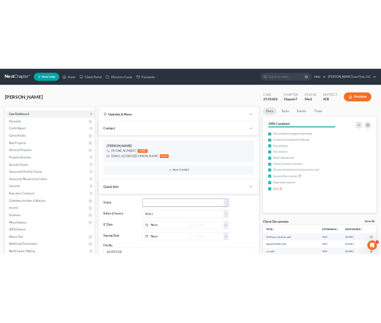
scroll to position [606, 0]
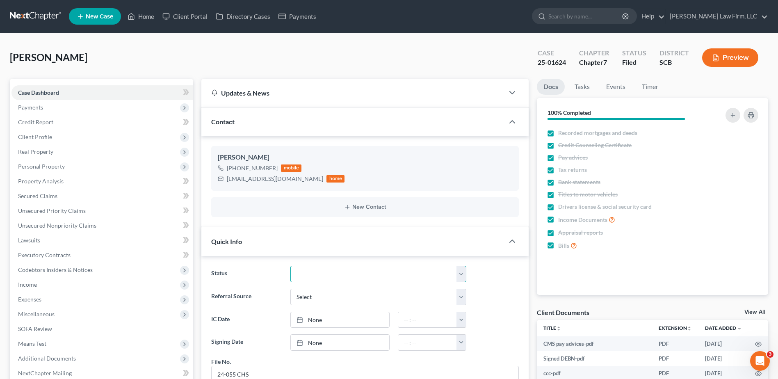
click at [312, 275] on select "Discharged Dismissed Filed In Progress Lead Lost Lead Ready to File To Review W…" at bounding box center [378, 274] width 176 height 16
select select "0"
click at [290, 266] on select "Discharged Dismissed Filed In Progress Lead Lost Lead Ready to File To Review W…" at bounding box center [378, 274] width 176 height 16
click at [352, 163] on div "[PHONE_NUMBER] mobile [EMAIL_ADDRESS][DOMAIN_NAME] home" at bounding box center [365, 173] width 294 height 21
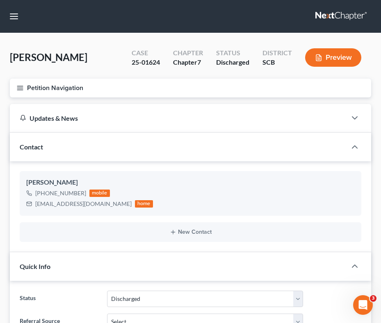
scroll to position [590, 0]
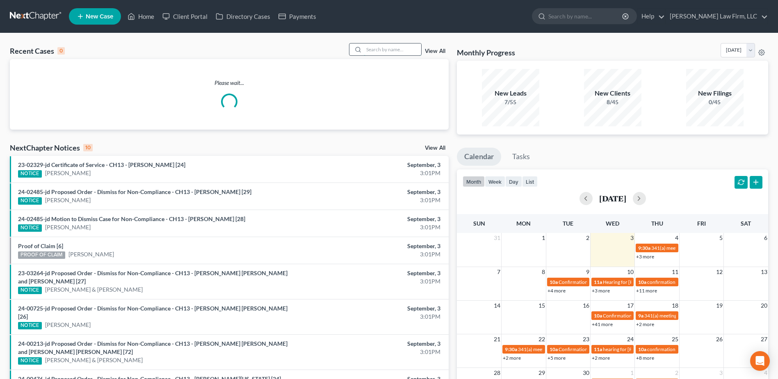
click at [401, 48] on input "search" at bounding box center [392, 49] width 57 height 12
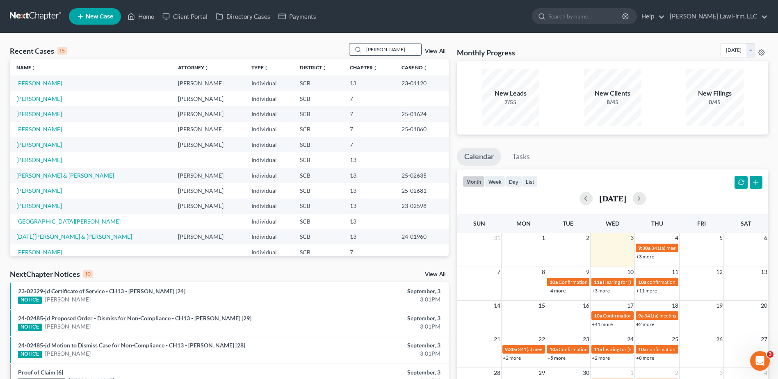
type input "[PERSON_NAME]"
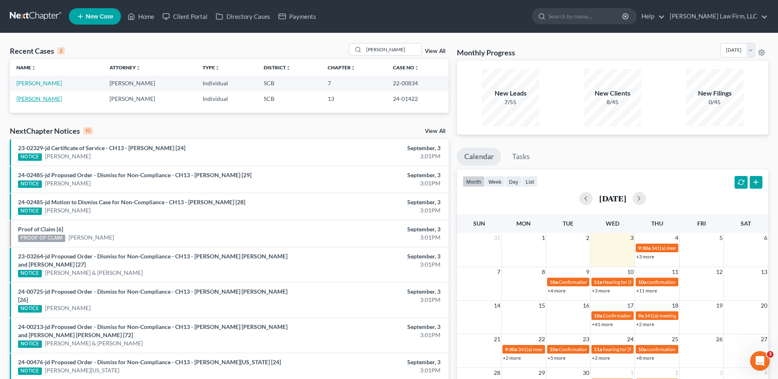
click at [34, 99] on link "[PERSON_NAME]" at bounding box center [39, 98] width 46 height 7
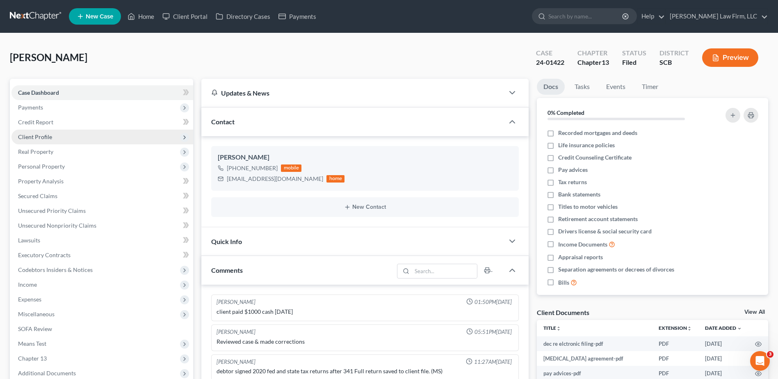
scroll to position [175, 0]
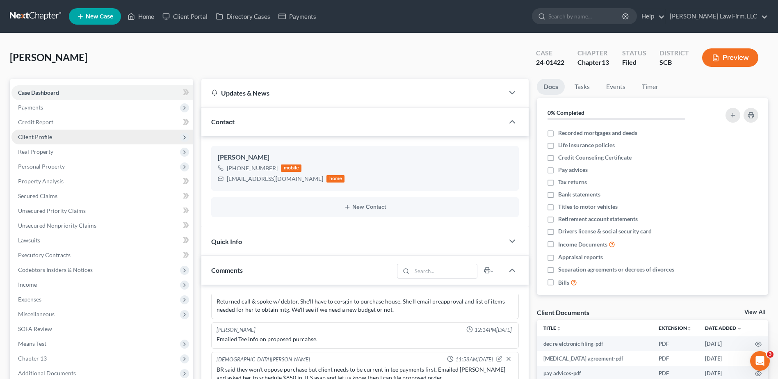
click at [36, 135] on span "Client Profile" at bounding box center [35, 136] width 34 height 7
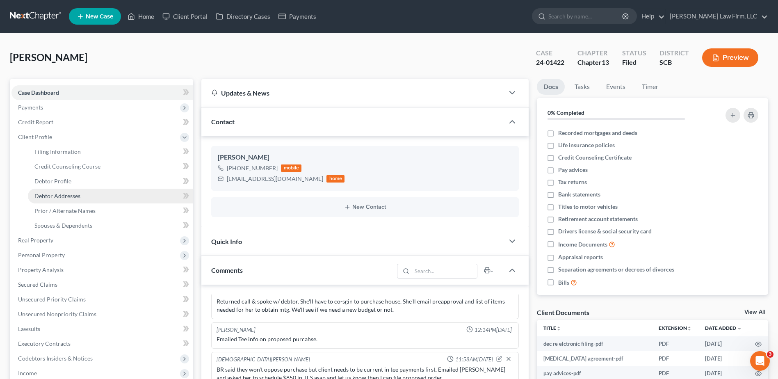
drag, startPoint x: 59, startPoint y: 193, endPoint x: 67, endPoint y: 189, distance: 8.5
click at [60, 192] on span "Debtor Addresses" at bounding box center [57, 195] width 46 height 7
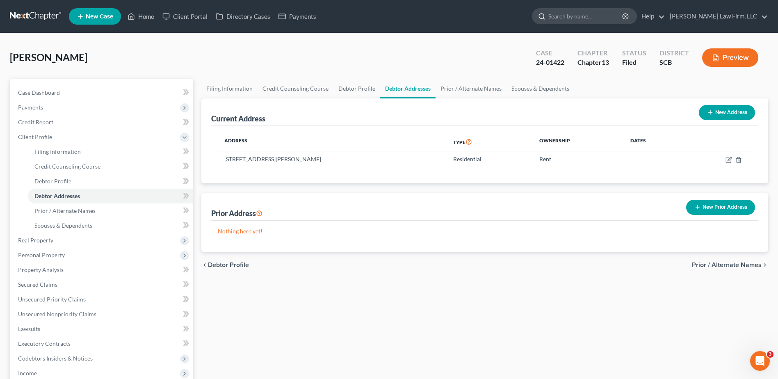
click at [590, 9] on input "search" at bounding box center [585, 16] width 75 height 15
click at [588, 21] on input "search" at bounding box center [585, 16] width 75 height 15
type input "[PERSON_NAME]"
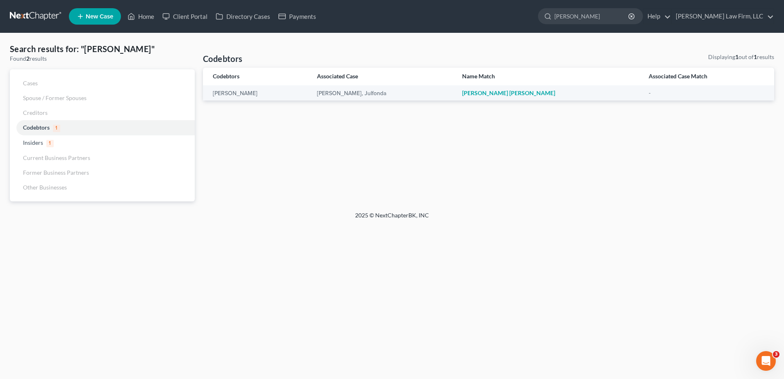
drag, startPoint x: 601, startPoint y: 14, endPoint x: 545, endPoint y: 11, distance: 56.7
click at [572, 11] on div "[PERSON_NAME]" at bounding box center [590, 16] width 105 height 16
type input "[PERSON_NAME]"
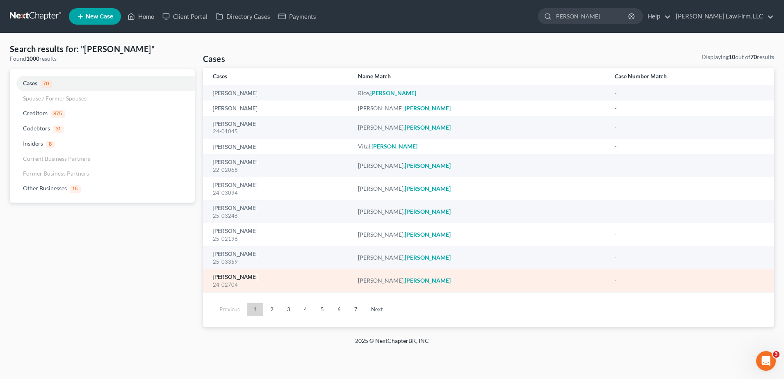
click at [239, 278] on link "[PERSON_NAME]" at bounding box center [235, 277] width 45 height 6
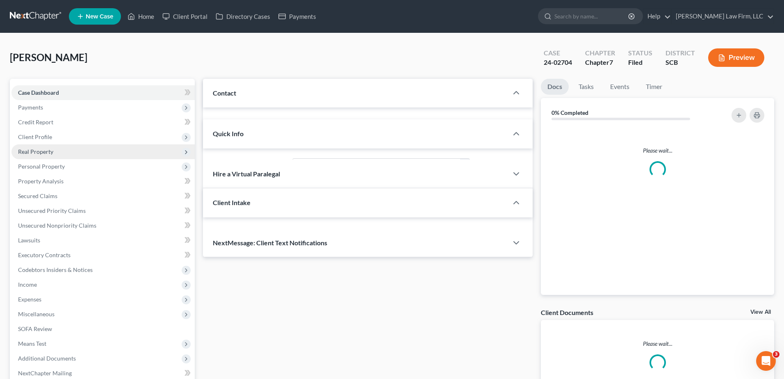
select select "1"
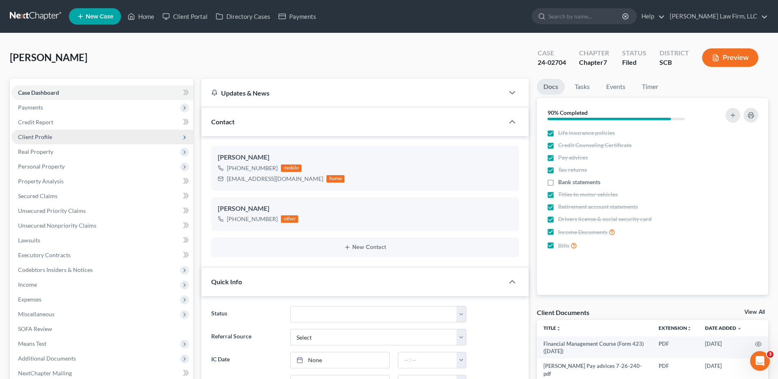
click at [52, 136] on span "Client Profile" at bounding box center [102, 137] width 182 height 15
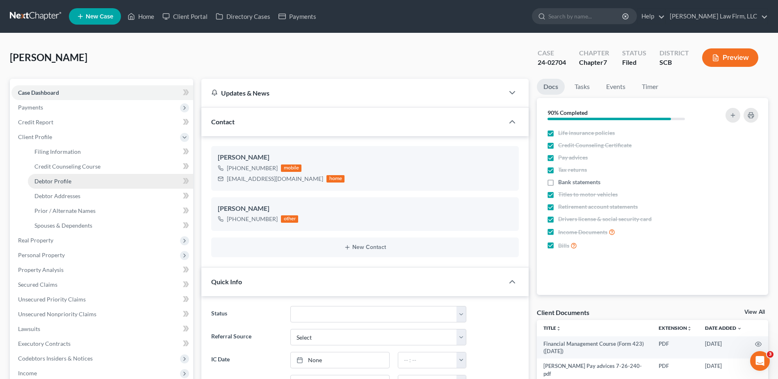
scroll to position [162, 0]
click at [53, 195] on span "Debtor Addresses" at bounding box center [57, 195] width 46 height 7
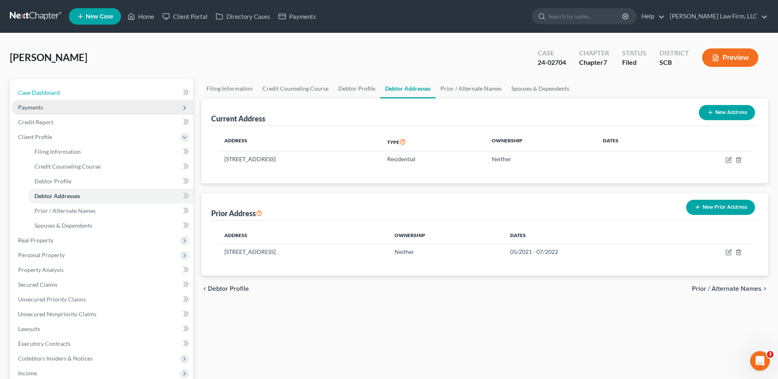
drag, startPoint x: 46, startPoint y: 89, endPoint x: 188, endPoint y: 112, distance: 143.6
click at [46, 89] on span "Case Dashboard" at bounding box center [39, 92] width 42 height 7
select select "1"
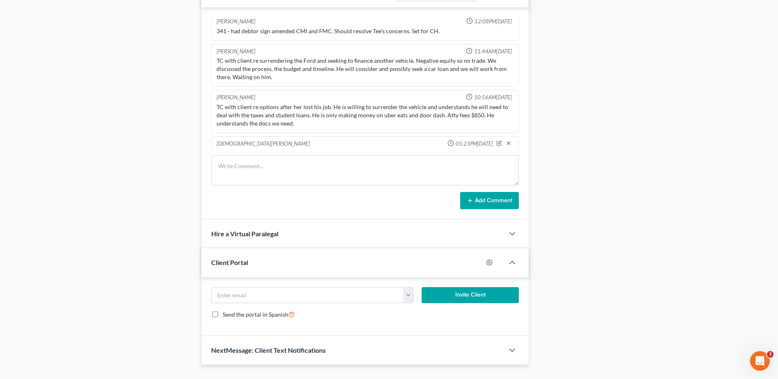
scroll to position [162, 0]
